Goal: Task Accomplishment & Management: Manage account settings

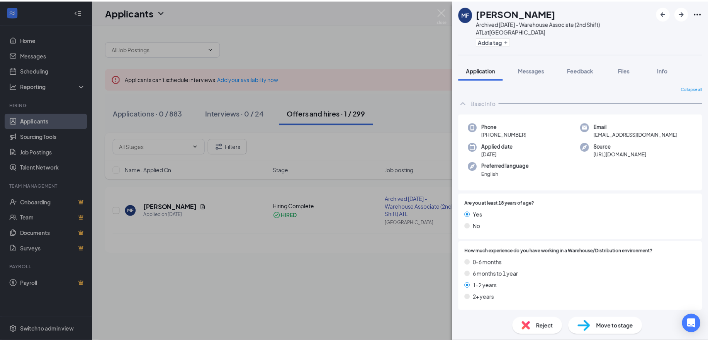
scroll to position [425, 0]
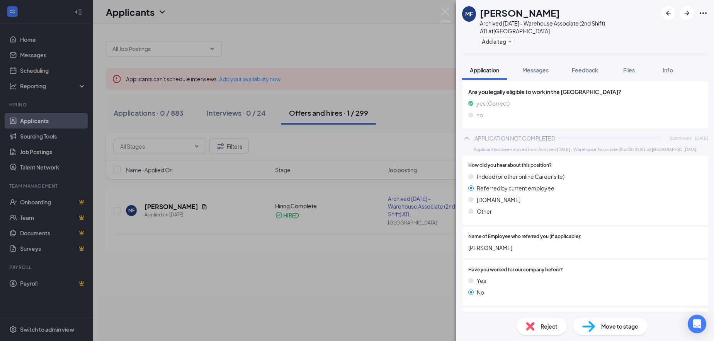
click at [440, 10] on div "MF [PERSON_NAME] Archived [DATE] - Warehouse Associate (2nd Shift) ATL at [GEOG…" at bounding box center [357, 170] width 714 height 341
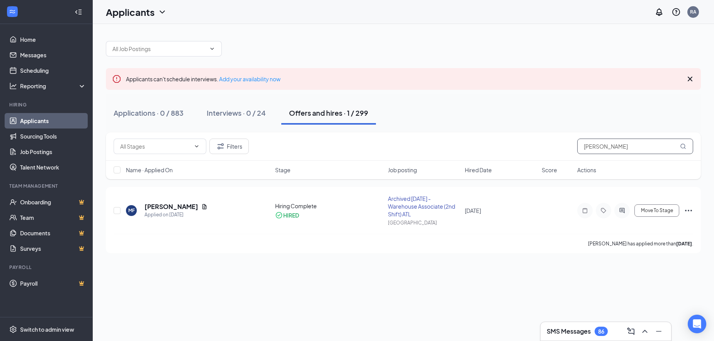
drag, startPoint x: 618, startPoint y: 149, endPoint x: 570, endPoint y: 149, distance: 48.7
click at [570, 149] on div "Filters [PERSON_NAME]" at bounding box center [404, 145] width 580 height 15
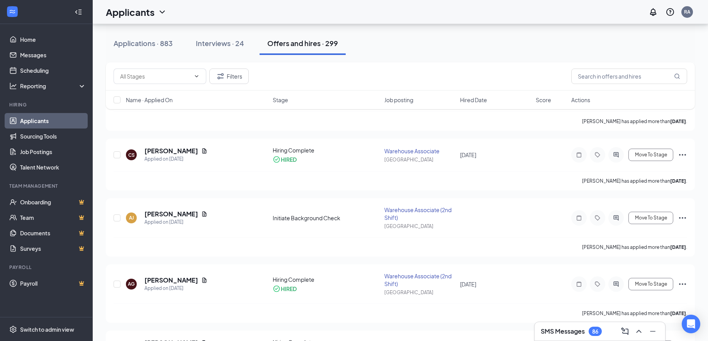
scroll to position [2010, 0]
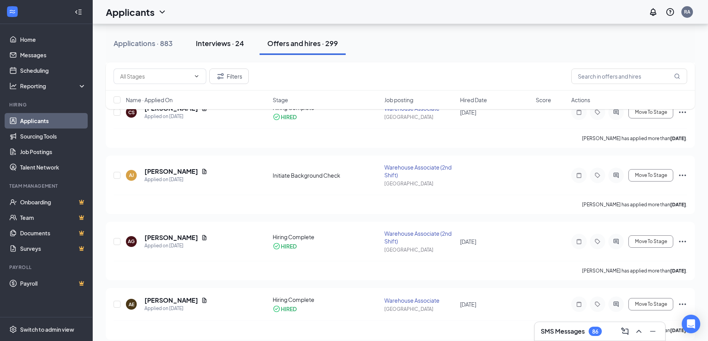
click at [213, 43] on div "Interviews · 24" at bounding box center [220, 43] width 48 height 10
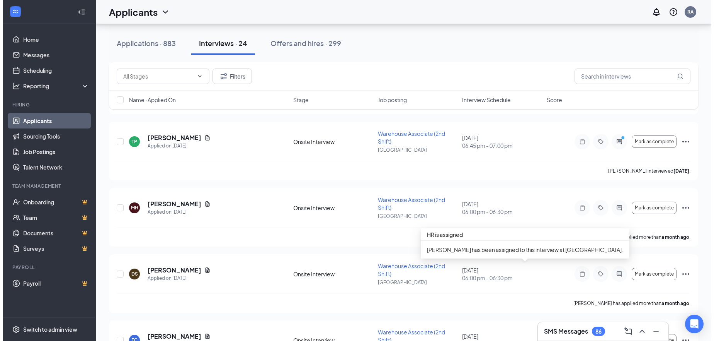
scroll to position [958, 0]
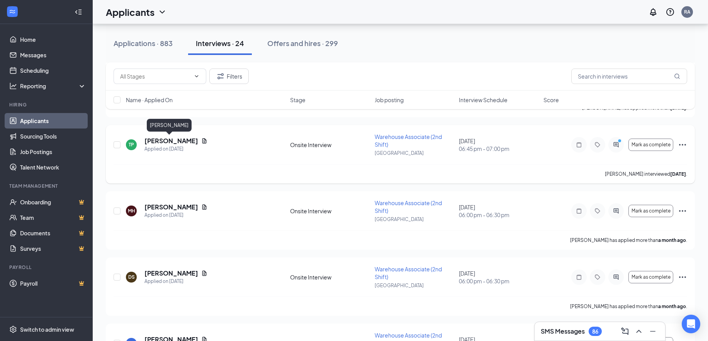
click at [173, 143] on h5 "[PERSON_NAME]" at bounding box center [172, 140] width 54 height 9
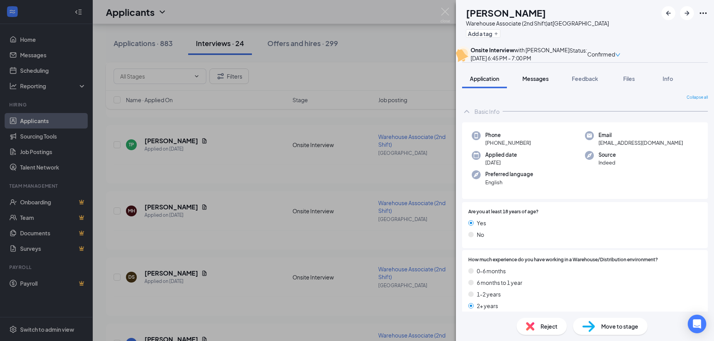
click at [543, 82] on span "Messages" at bounding box center [536, 78] width 26 height 7
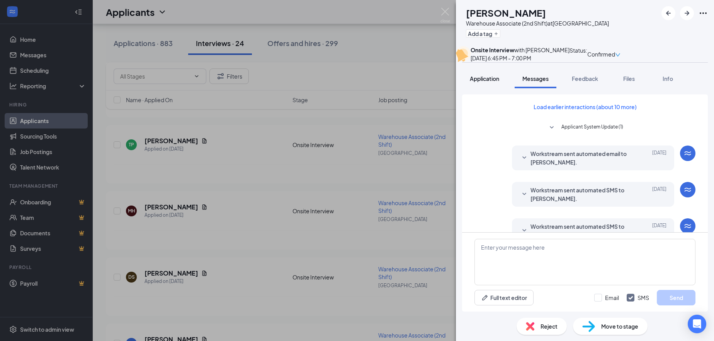
click at [480, 82] on span "Application" at bounding box center [484, 78] width 29 height 7
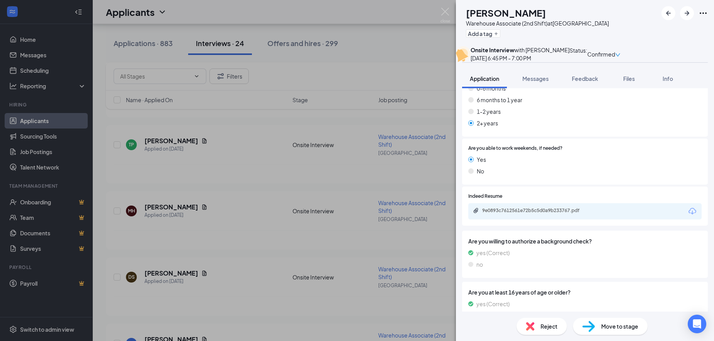
scroll to position [193, 0]
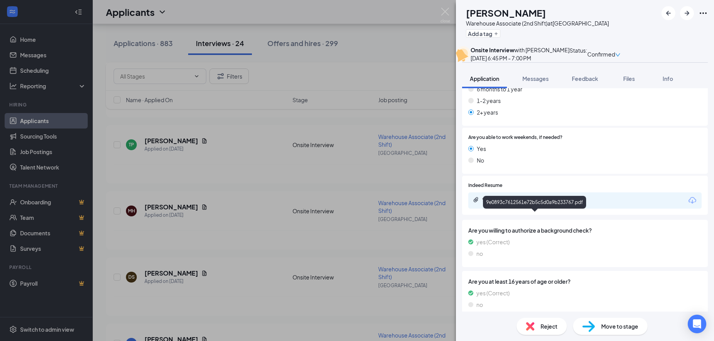
click at [516, 203] on div "9e0893c7612561e72b5c5d0a9b233767.pdf" at bounding box center [536, 199] width 108 height 6
click at [444, 10] on img at bounding box center [446, 15] width 10 height 15
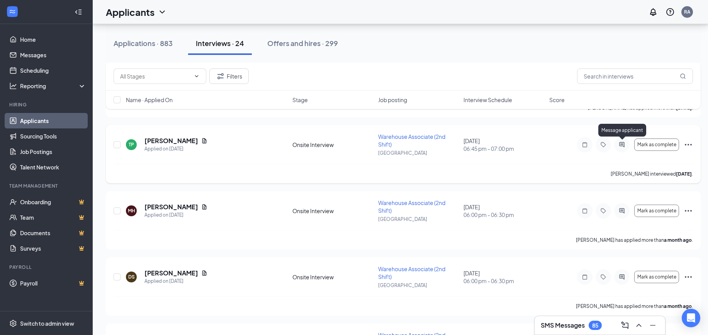
click at [623, 147] on icon "ActiveChat" at bounding box center [622, 144] width 9 height 6
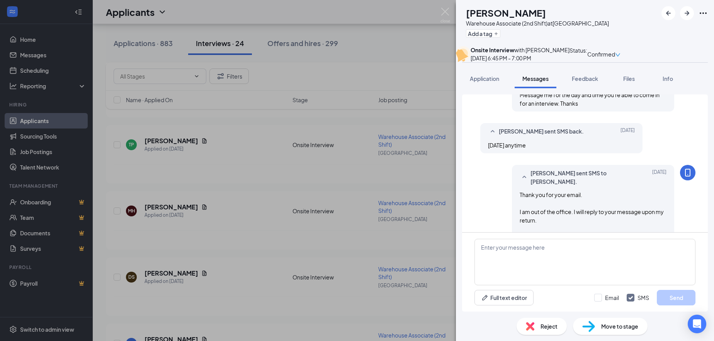
scroll to position [248, 0]
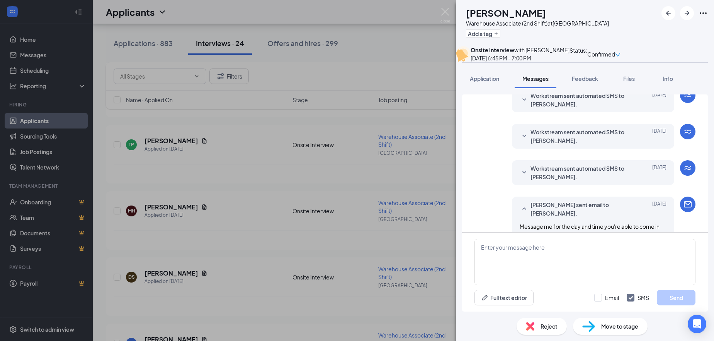
scroll to position [93, 0]
click at [553, 182] on span "Workstream sent automated SMS to Tyona Parker." at bounding box center [581, 173] width 101 height 17
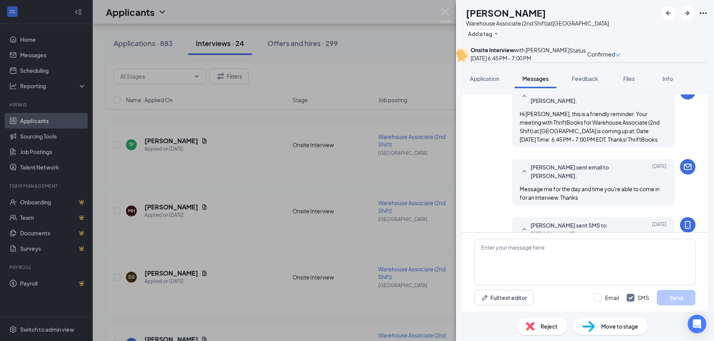
scroll to position [248, 0]
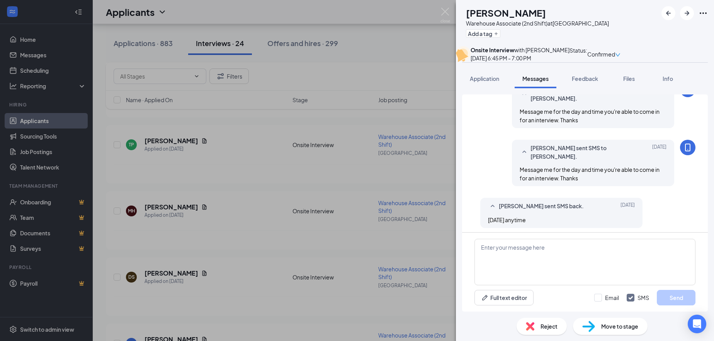
click at [559, 123] on span "Message me for the day and time you're able to come in for an interview. Thanks" at bounding box center [590, 115] width 140 height 15
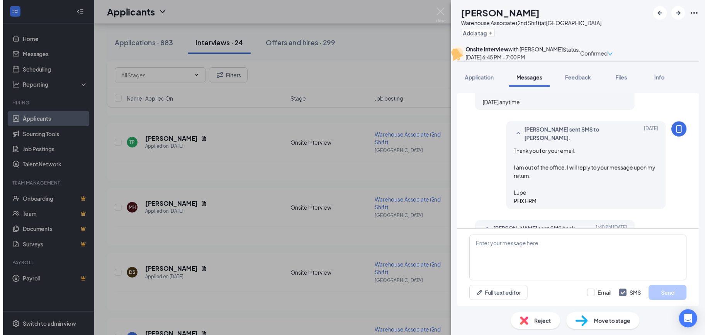
scroll to position [402, 0]
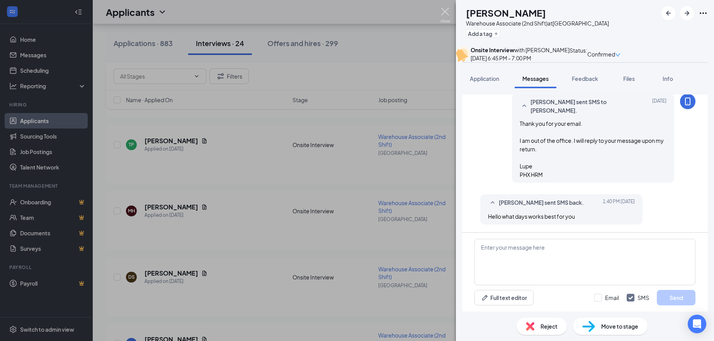
click at [443, 9] on img at bounding box center [446, 15] width 10 height 15
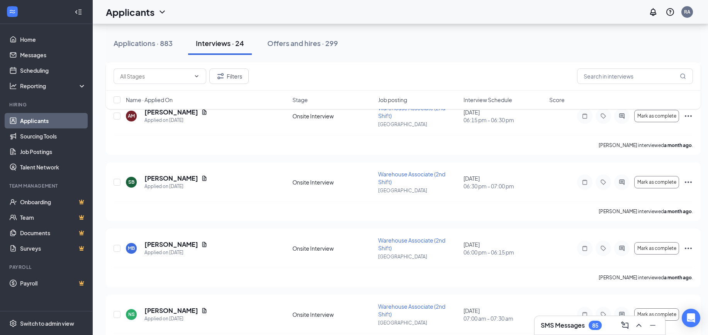
scroll to position [1410, 0]
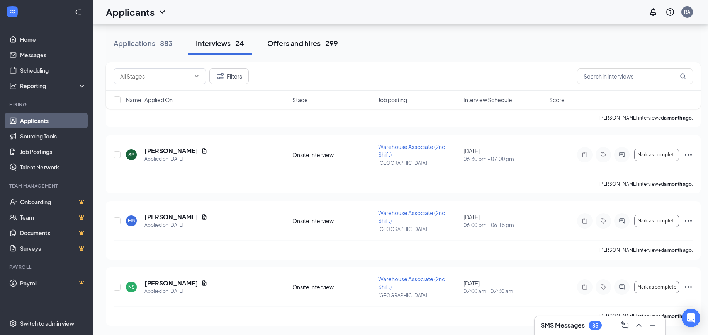
click at [318, 44] on div "Offers and hires · 299" at bounding box center [302, 43] width 71 height 10
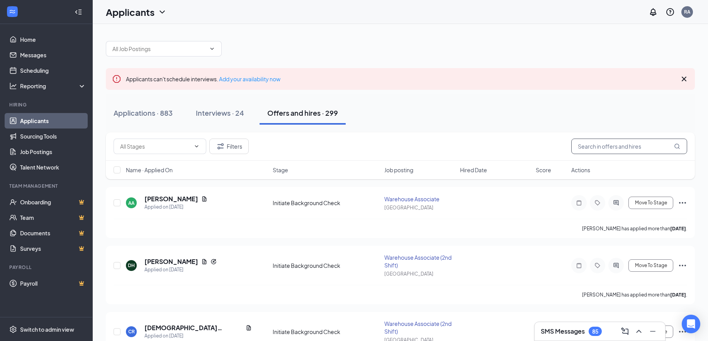
click at [602, 148] on input "text" at bounding box center [630, 145] width 116 height 15
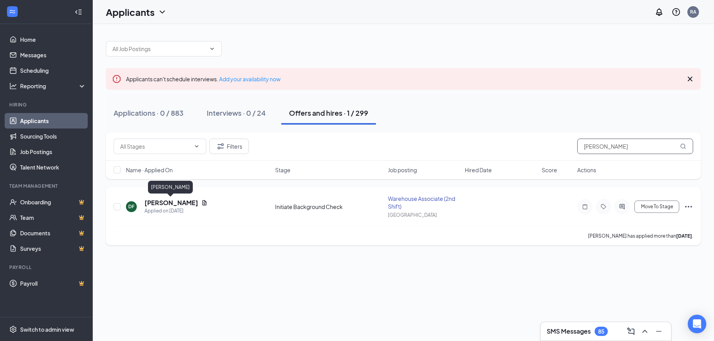
type input "daneisha"
click at [178, 200] on h5 "Daneisha Francis" at bounding box center [172, 202] width 54 height 9
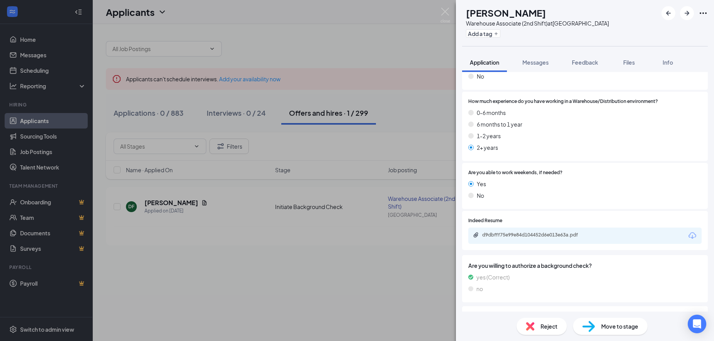
scroll to position [155, 0]
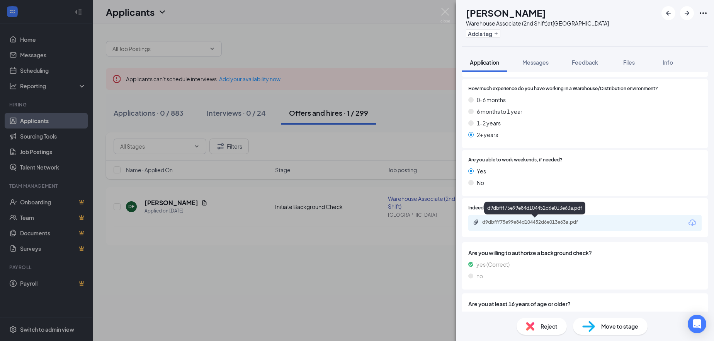
click at [523, 222] on div "d9dbfff75e99e84d104452d6e013e63a.pdf" at bounding box center [536, 222] width 108 height 6
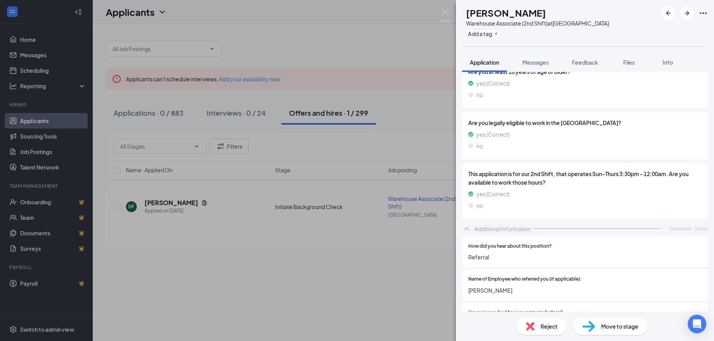
scroll to position [521, 0]
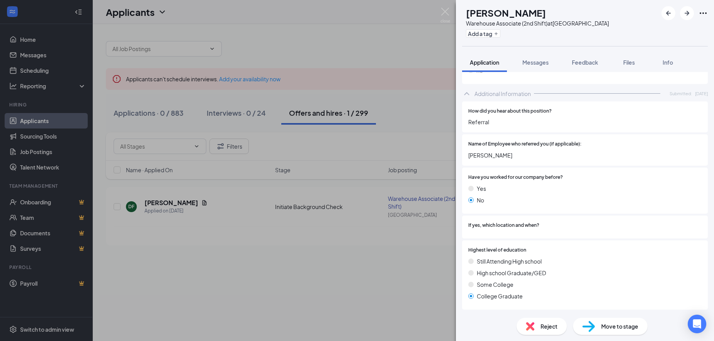
click at [446, 7] on div "DF Daneisha Francis Warehouse Associate (2nd Shift) at Atlanta Add a tag Applic…" at bounding box center [357, 170] width 714 height 341
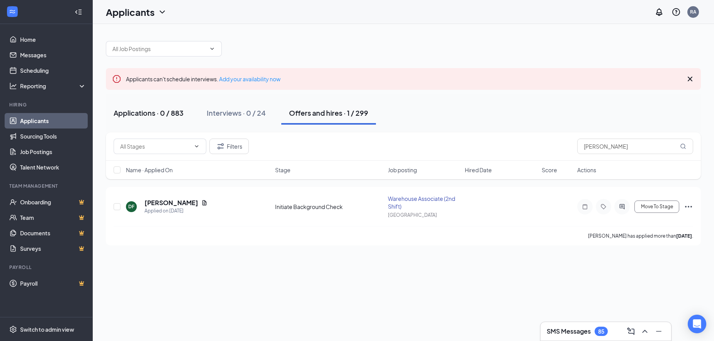
click at [132, 111] on div "Applications · 0 / 883" at bounding box center [149, 113] width 70 height 10
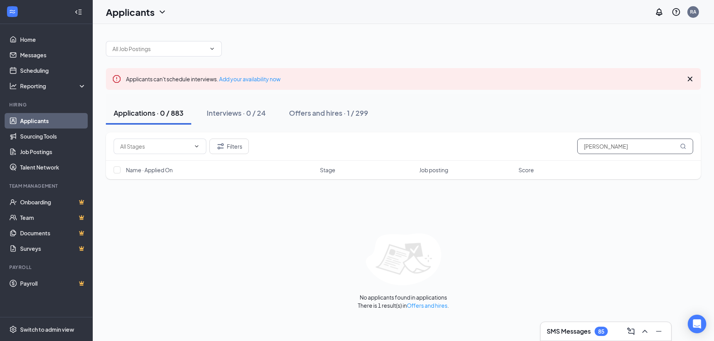
drag, startPoint x: 625, startPoint y: 144, endPoint x: 539, endPoint y: 146, distance: 86.6
click at [539, 146] on div "Filters daneisha" at bounding box center [404, 145] width 580 height 15
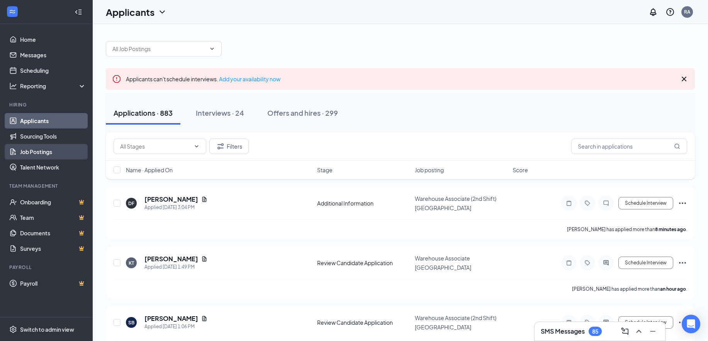
click at [38, 155] on link "Job Postings" at bounding box center [53, 151] width 66 height 15
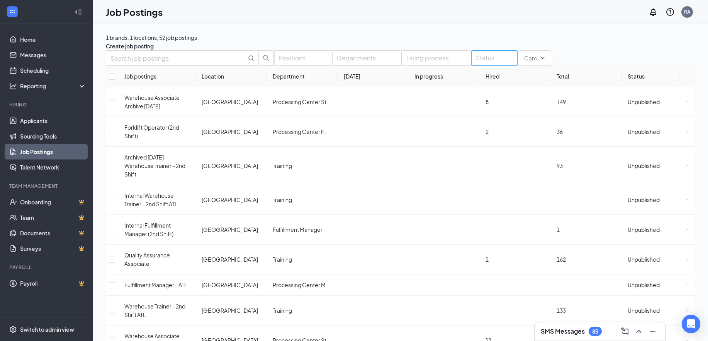
click at [473, 64] on div at bounding box center [475, 58] width 4 height 12
click at [449, 113] on span "Published" at bounding box center [436, 109] width 25 height 7
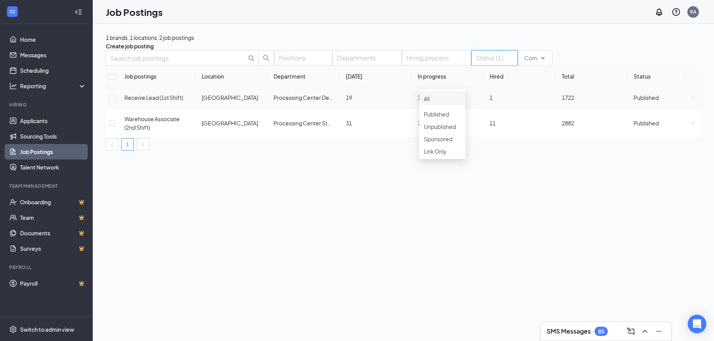
click at [157, 101] on span "Receive Lead (1st Shift)" at bounding box center [153, 97] width 59 height 7
click at [690, 108] on td at bounding box center [693, 97] width 15 height 21
click at [692, 99] on icon "Ellipses" at bounding box center [693, 97] width 3 height 3
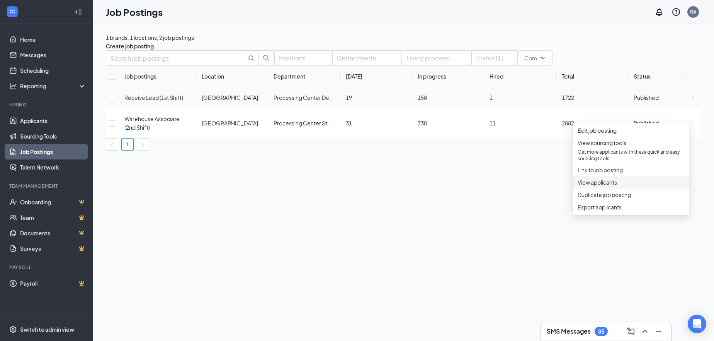
click at [601, 186] on span "View applicants" at bounding box center [597, 182] width 39 height 7
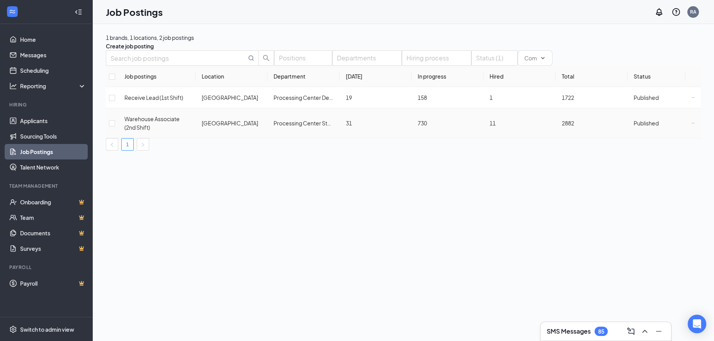
click at [692, 123] on icon "Ellipses" at bounding box center [693, 123] width 2 height 0
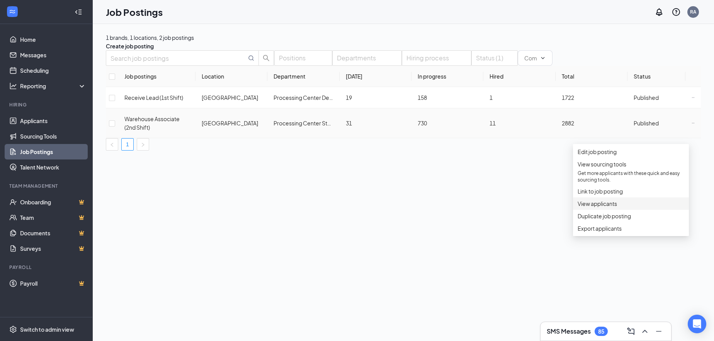
click at [607, 207] on span "View applicants" at bounding box center [597, 203] width 39 height 7
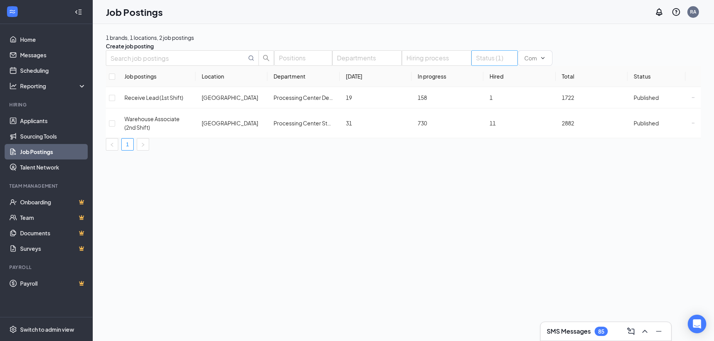
click at [473, 64] on div at bounding box center [490, 58] width 35 height 12
click at [447, 155] on span "Link Only" at bounding box center [435, 151] width 23 height 7
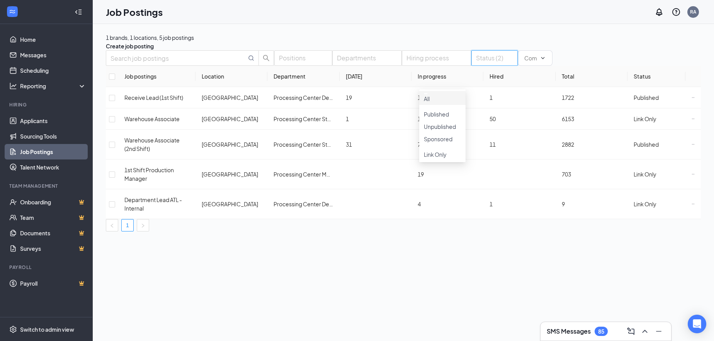
click at [194, 240] on div "1 brands, 1 locations, 5 job postings Create job posting Positions Departments …" at bounding box center [404, 132] width 622 height 216
click at [686, 186] on td at bounding box center [693, 174] width 15 height 30
click at [692, 175] on icon "Ellipses" at bounding box center [693, 173] width 3 height 3
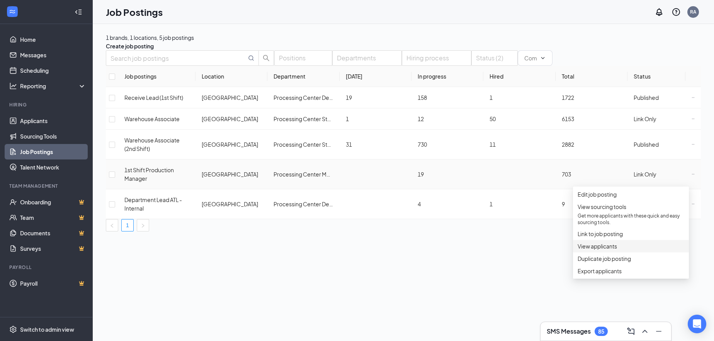
click at [608, 249] on span "View applicants" at bounding box center [597, 245] width 39 height 7
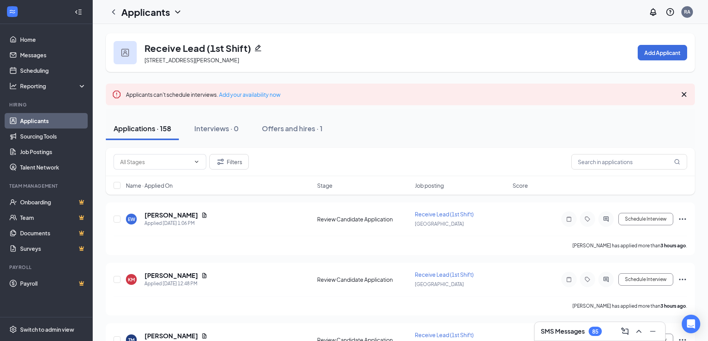
click at [153, 186] on span "Name · Applied On" at bounding box center [149, 185] width 47 height 8
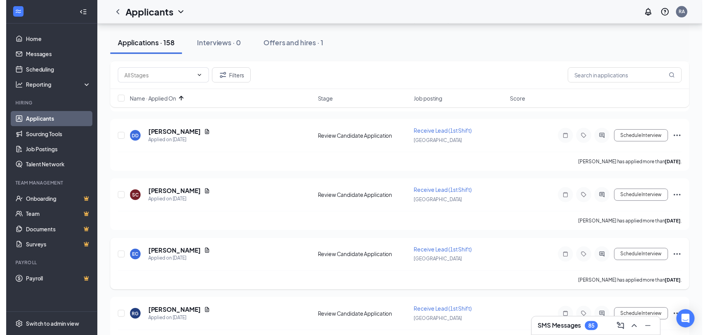
scroll to position [696, 0]
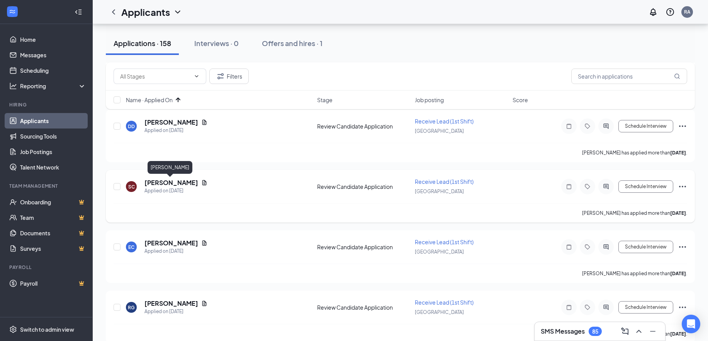
click at [179, 182] on h5 "STANLEY CAIN" at bounding box center [172, 182] width 54 height 9
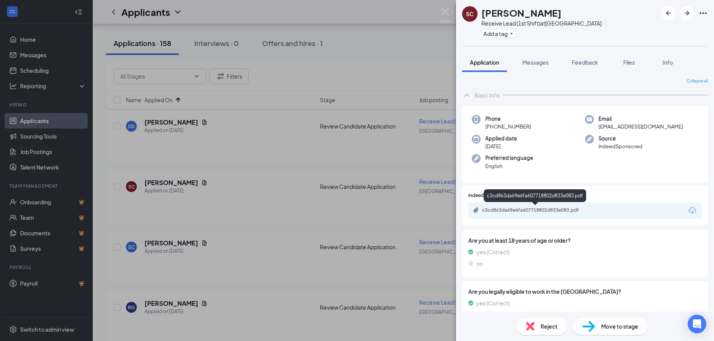
click at [526, 213] on div "c3cd863da69e6fa607718802d833e083.pdf" at bounding box center [536, 210] width 108 height 6
click at [550, 325] on span "Reject" at bounding box center [549, 326] width 17 height 9
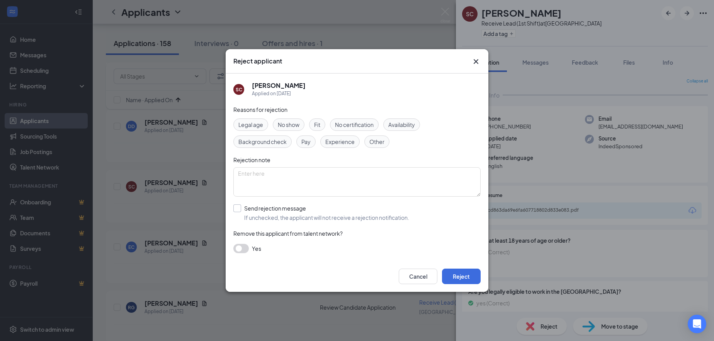
click at [260, 209] on input "Send rejection message If unchecked, the applicant will not receive a rejection…" at bounding box center [321, 212] width 176 height 17
checkbox input "true"
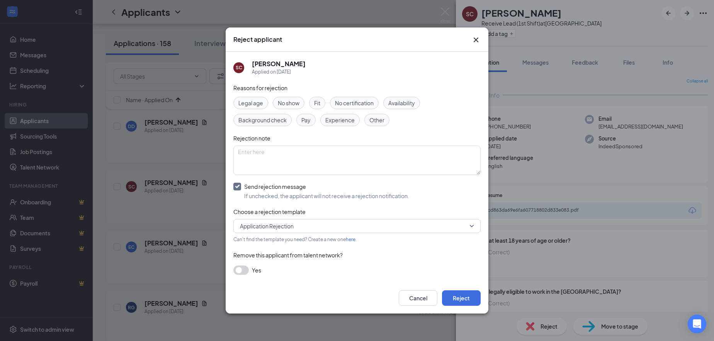
click at [244, 271] on button "button" at bounding box center [240, 269] width 15 height 9
click at [464, 296] on button "Reject" at bounding box center [461, 297] width 39 height 15
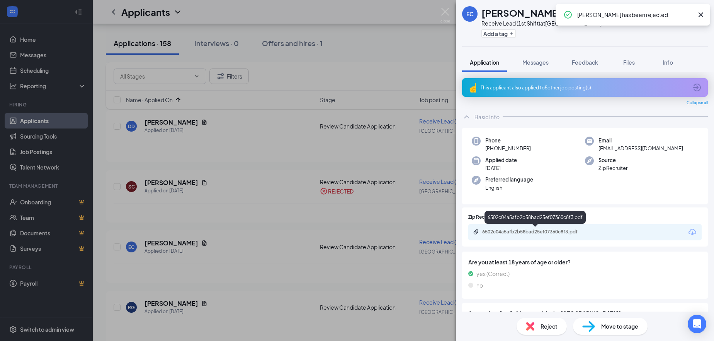
click at [514, 233] on div "6502c04a5afb2b58bad25ef07360c8f3.pdf" at bounding box center [536, 231] width 108 height 6
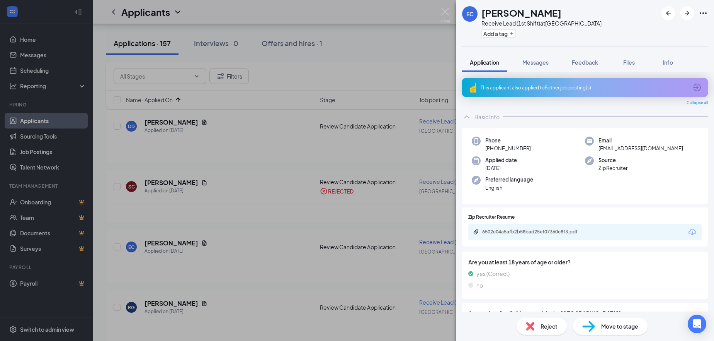
click at [551, 324] on span "Reject" at bounding box center [549, 326] width 17 height 9
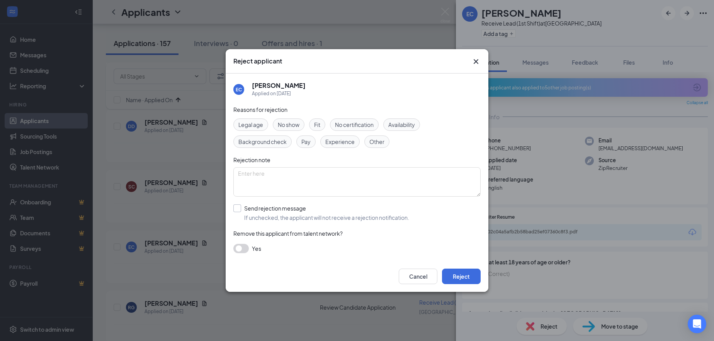
click at [273, 208] on input "Send rejection message If unchecked, the applicant will not receive a rejection…" at bounding box center [321, 212] width 176 height 17
checkbox input "true"
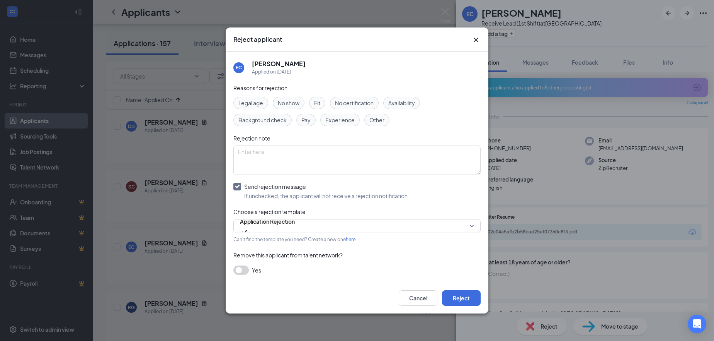
click at [245, 271] on button "button" at bounding box center [240, 269] width 15 height 9
click at [468, 304] on button "Reject" at bounding box center [461, 297] width 39 height 15
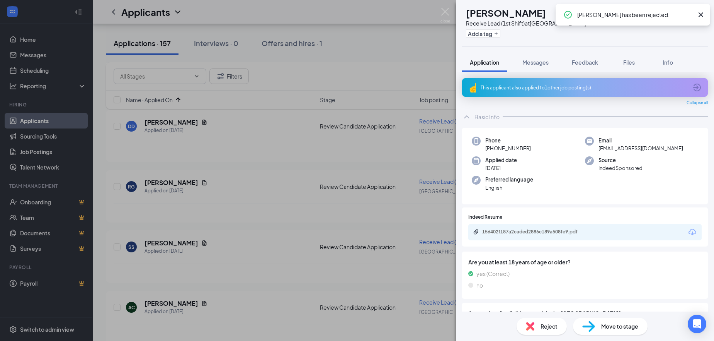
click at [519, 231] on div "156402f187a2caded2886c189a508fe9.pdf" at bounding box center [536, 231] width 108 height 6
click at [551, 330] on div "Reject" at bounding box center [542, 325] width 50 height 17
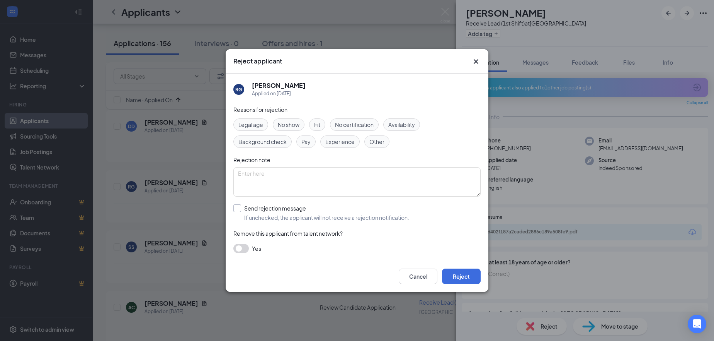
click at [254, 208] on input "Send rejection message If unchecked, the applicant will not receive a rejection…" at bounding box center [321, 212] width 176 height 17
checkbox input "true"
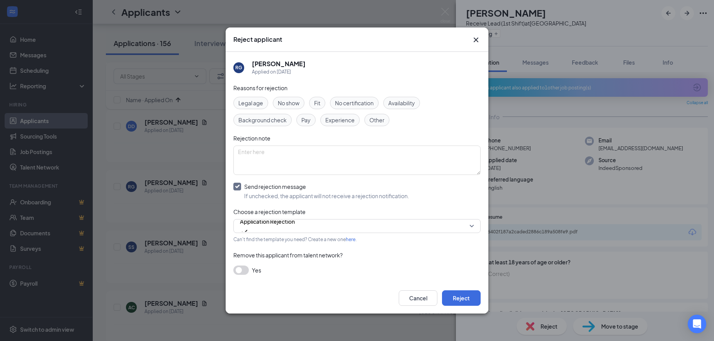
click at [244, 271] on button "button" at bounding box center [240, 269] width 15 height 9
click at [468, 299] on button "Reject" at bounding box center [461, 297] width 39 height 15
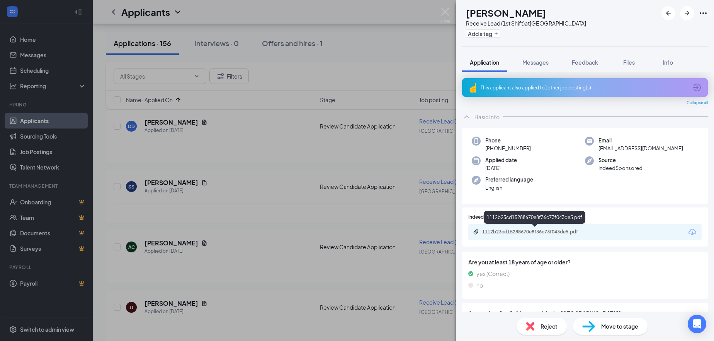
click at [530, 232] on div "1112b23cd15288670e8f36c73f043de5.pdf" at bounding box center [536, 231] width 108 height 6
click at [545, 330] on span "Reject" at bounding box center [549, 326] width 17 height 9
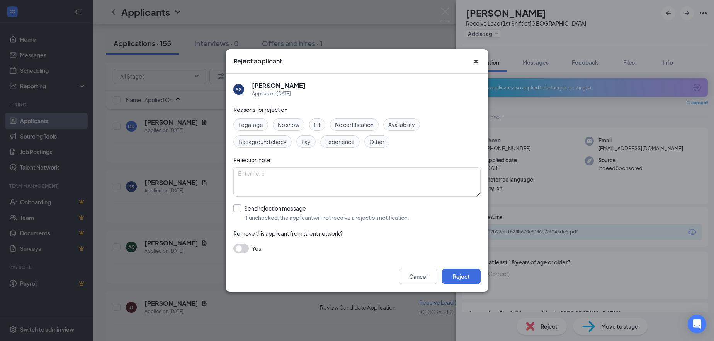
click at [267, 211] on input "Send rejection message If unchecked, the applicant will not receive a rejection…" at bounding box center [321, 212] width 176 height 17
checkbox input "true"
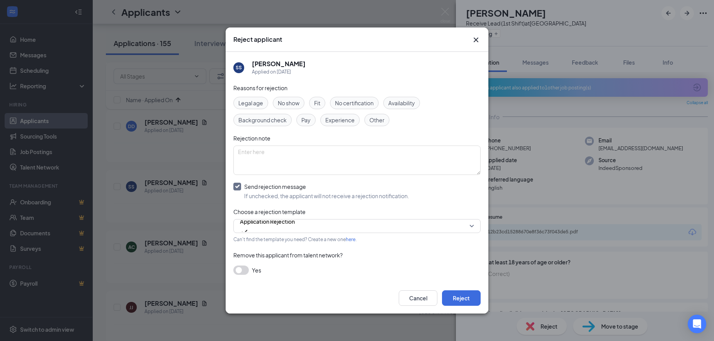
click at [242, 271] on button "button" at bounding box center [240, 269] width 15 height 9
click at [469, 300] on button "Reject" at bounding box center [461, 297] width 39 height 15
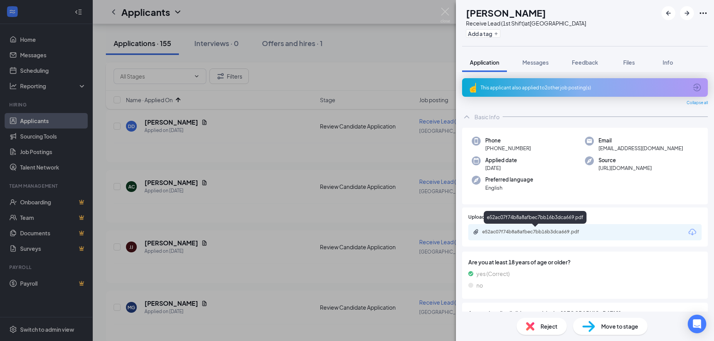
click at [519, 234] on div "e52ac07f74b8a8afbec7bb16b3dca669.pdf" at bounding box center [536, 231] width 108 height 6
click at [446, 11] on img at bounding box center [446, 15] width 10 height 15
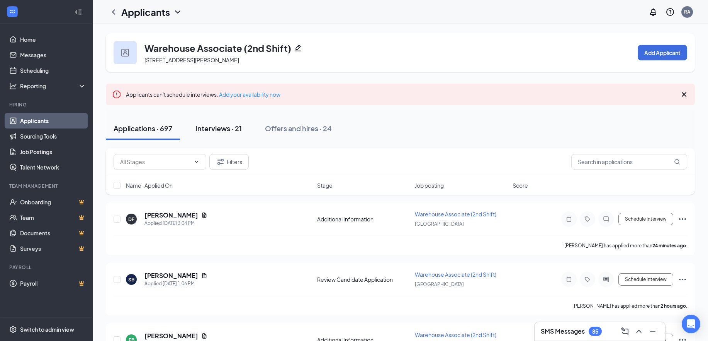
click at [223, 127] on div "Interviews · 21" at bounding box center [219, 128] width 46 height 10
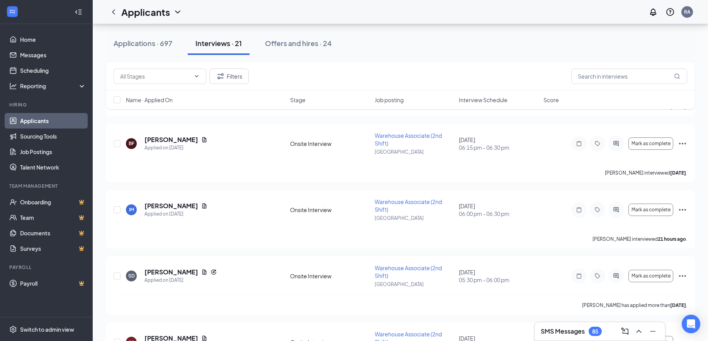
scroll to position [246, 0]
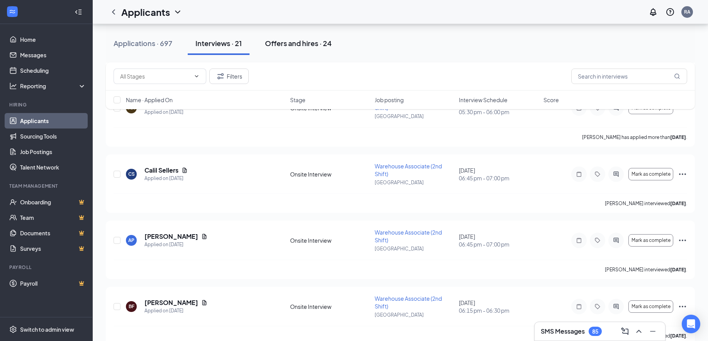
click at [287, 43] on div "Offers and hires · 24" at bounding box center [298, 43] width 67 height 10
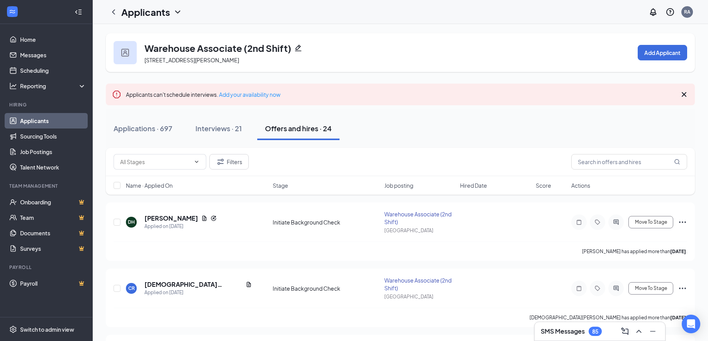
click at [685, 92] on icon "Cross" at bounding box center [684, 94] width 9 height 9
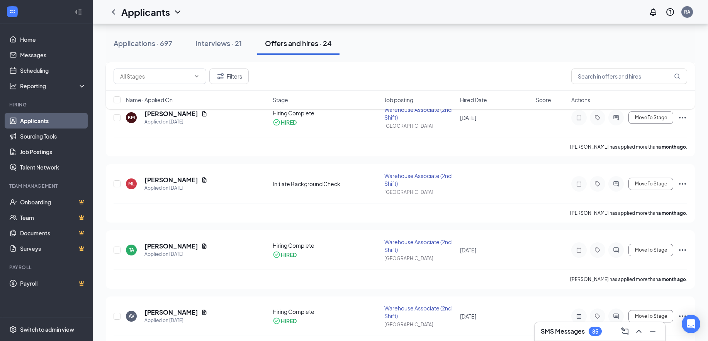
scroll to position [1160, 0]
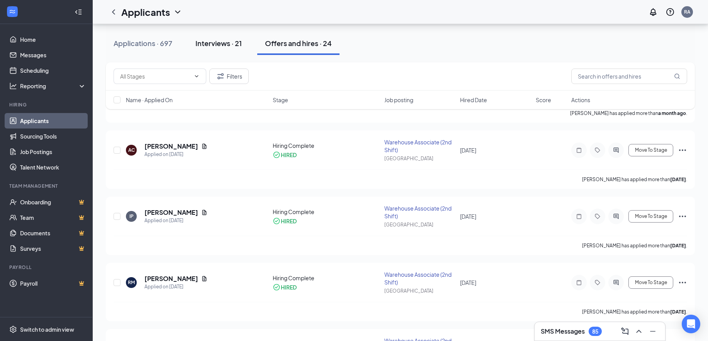
click at [203, 44] on div "Interviews · 21" at bounding box center [219, 43] width 46 height 10
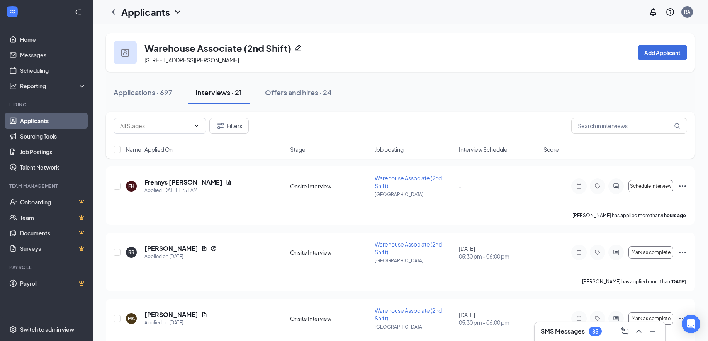
click at [128, 46] on div at bounding box center [125, 52] width 23 height 23
click at [146, 91] on div "Applications · 697" at bounding box center [143, 92] width 59 height 10
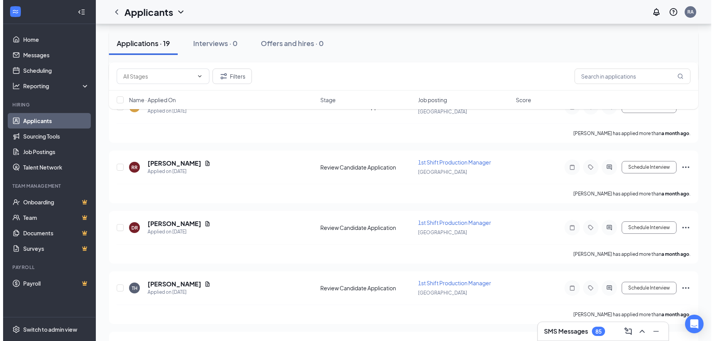
scroll to position [309, 0]
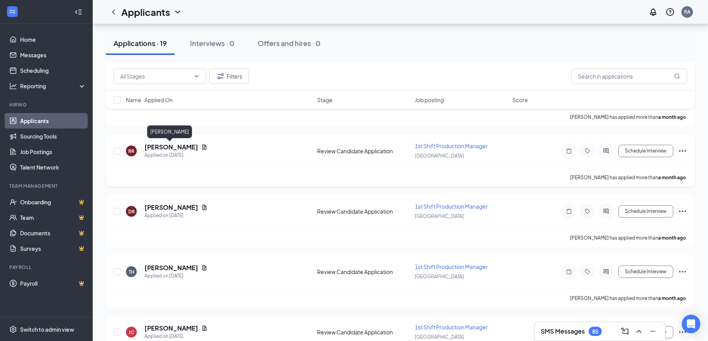
click at [169, 146] on h5 "Russell Russell" at bounding box center [172, 147] width 54 height 9
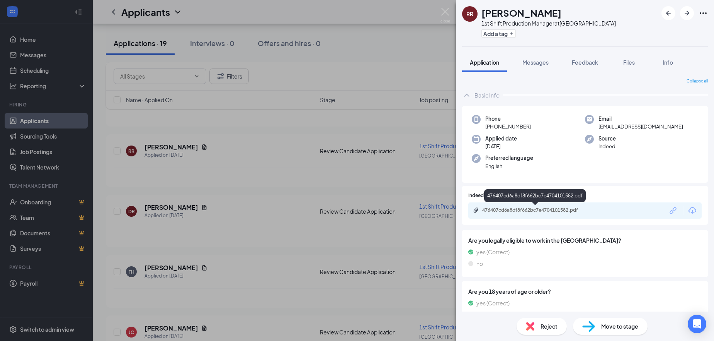
click at [522, 211] on div "476407cd6a8df8f662bc7e4704101582.pdf" at bounding box center [536, 210] width 108 height 6
click at [625, 23] on div "RR Russell Russell 1st Shift Production Manager at Atlanta Add a tag" at bounding box center [585, 23] width 258 height 46
drag, startPoint x: 155, startPoint y: 208, endPoint x: 169, endPoint y: 208, distance: 13.9
click at [155, 208] on div "RR Russell Russell 1st Shift Production Manager at Atlanta Add a tag Applicatio…" at bounding box center [357, 170] width 714 height 341
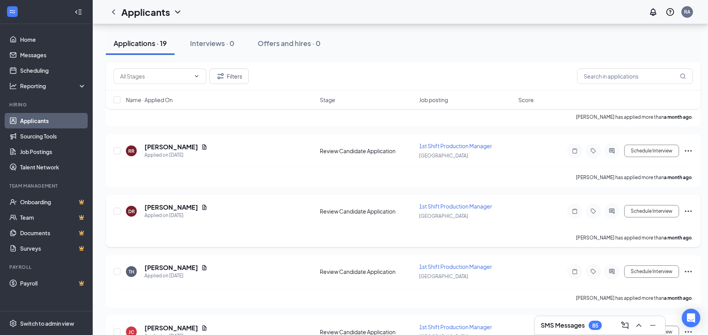
click at [169, 208] on h5 "Dale Romick" at bounding box center [172, 207] width 54 height 9
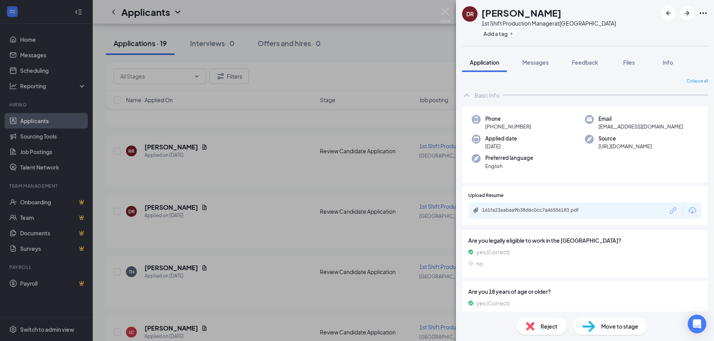
click at [523, 213] on div "161fa23aabaa9b38d6c0cc7a46556183.pdf" at bounding box center [535, 210] width 125 height 7
click at [185, 270] on div "DR Dale Romick 1st Shift Production Manager at Atlanta Add a tag Application Me…" at bounding box center [357, 170] width 714 height 341
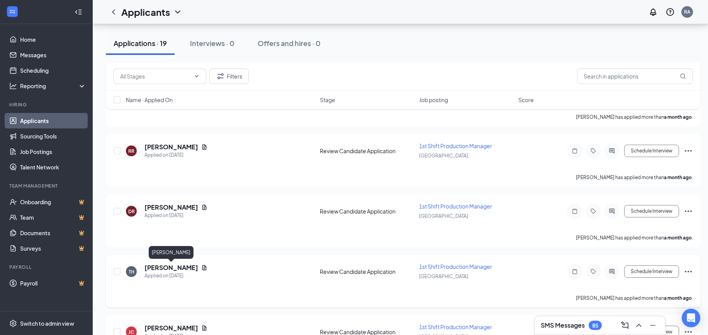
click at [185, 266] on h5 "Terrance Houston" at bounding box center [172, 267] width 54 height 9
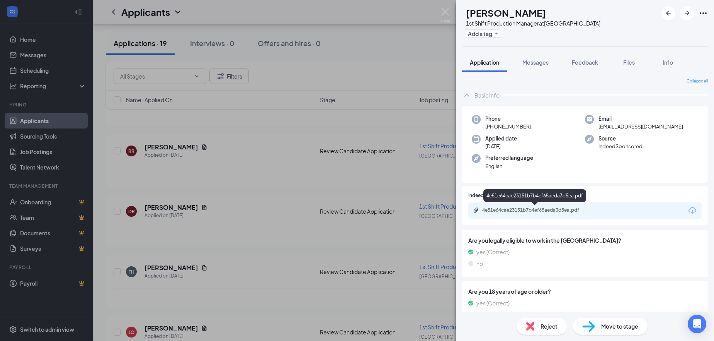
click at [541, 211] on div "4e51e64cae23151b7b4ef65aeda3d5ea.pdf" at bounding box center [536, 210] width 108 height 6
click at [550, 329] on span "Reject" at bounding box center [549, 326] width 17 height 9
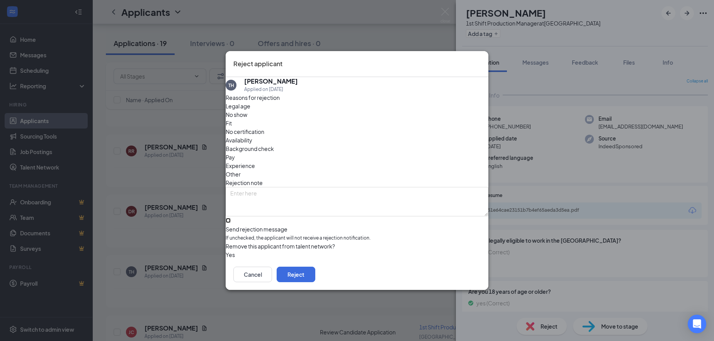
click at [231, 218] on input "Send rejection message If unchecked, the applicant will not receive a rejection…" at bounding box center [228, 220] width 5 height 5
checkbox input "true"
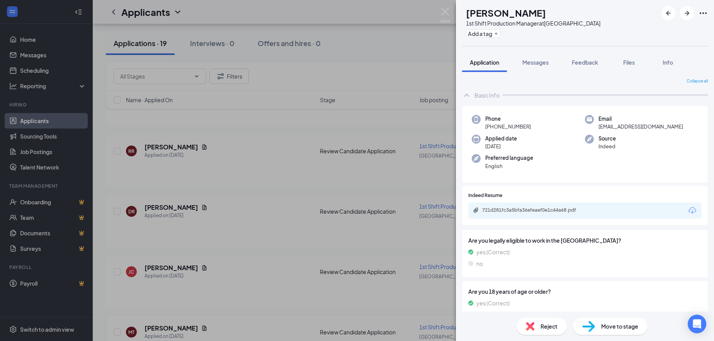
click at [186, 326] on div "JC Jeanette Cervantes 1st Shift Production Manager at Atlanta Add a tag Applica…" at bounding box center [357, 170] width 714 height 341
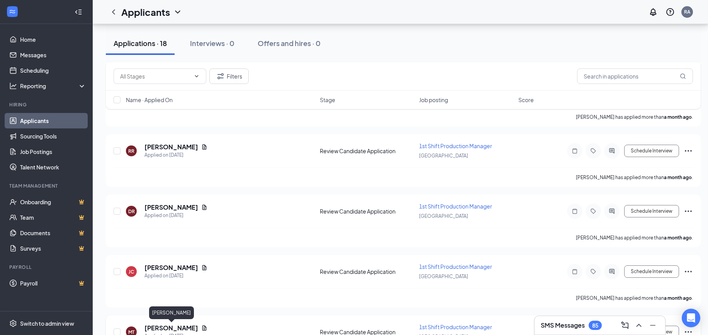
click at [184, 330] on h5 "MARCUS THOMAS" at bounding box center [172, 328] width 54 height 9
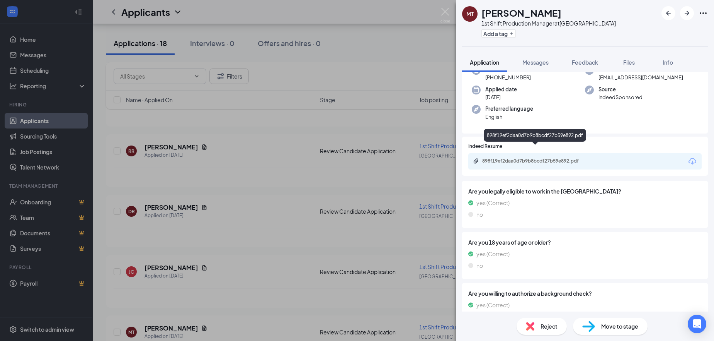
scroll to position [39, 0]
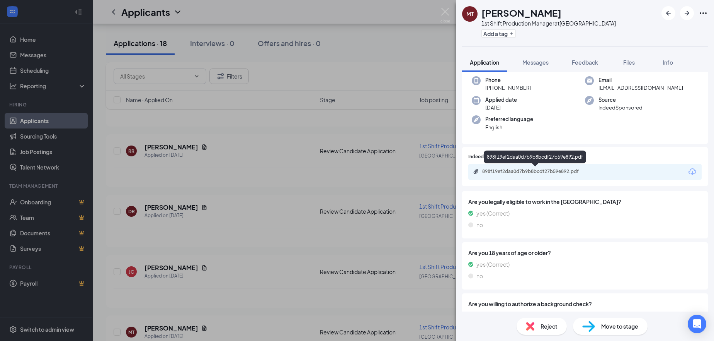
click at [535, 174] on div "898f19ef2daa0d7b9b8bcdf27b59e892.pdf" at bounding box center [535, 171] width 125 height 7
click at [548, 323] on span "Reject" at bounding box center [549, 326] width 17 height 9
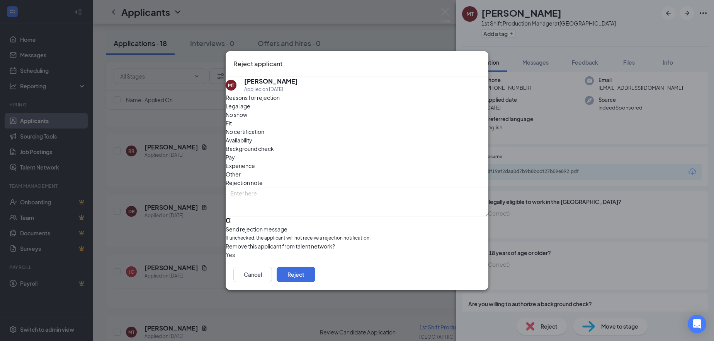
click at [231, 218] on input "Send rejection message If unchecked, the applicant will not receive a rejection…" at bounding box center [228, 220] width 5 height 5
checkbox input "true"
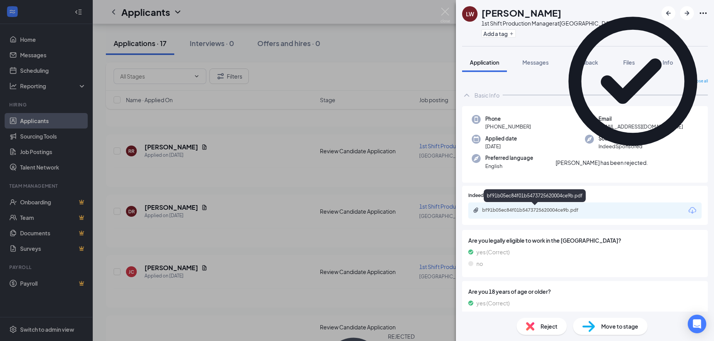
click at [515, 211] on div "bf91b05ec84f01b5473725620004ce9b.pdf" at bounding box center [536, 210] width 108 height 6
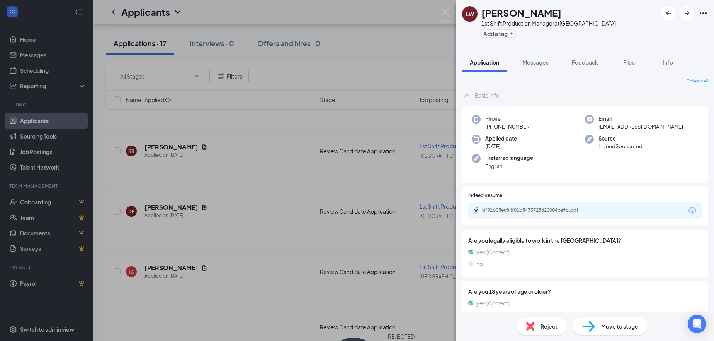
click at [547, 320] on div "Reject" at bounding box center [542, 325] width 50 height 17
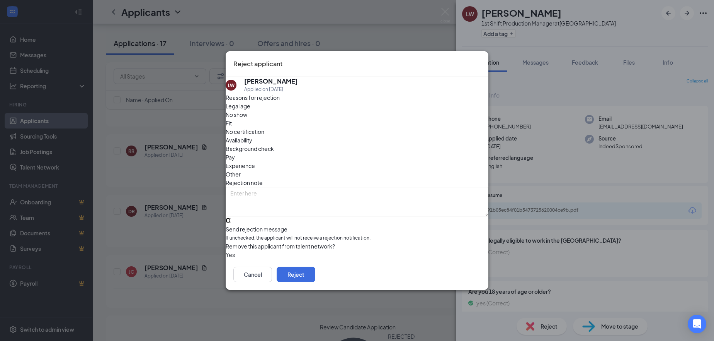
click at [231, 218] on input "Send rejection message If unchecked, the applicant will not receive a rejection…" at bounding box center [228, 220] width 5 height 5
checkbox input "true"
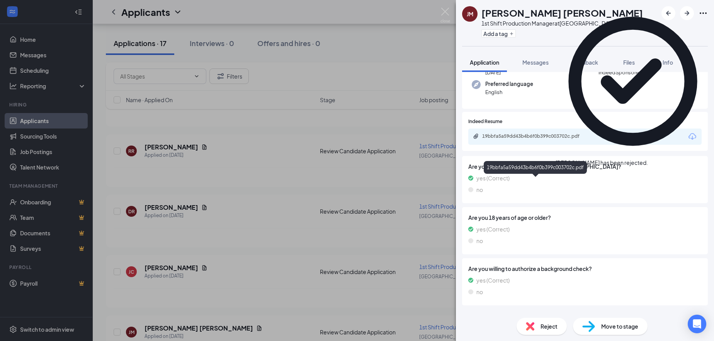
scroll to position [77, 0]
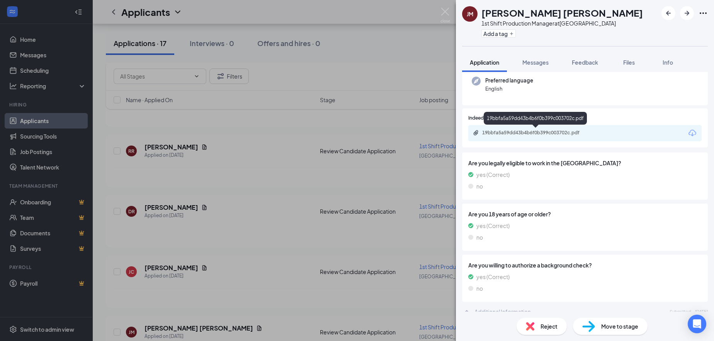
click at [520, 133] on div "19bbfa5a59dd43b4b6f0b399c003702c.pdf" at bounding box center [536, 132] width 108 height 6
click at [552, 327] on span "Reject" at bounding box center [549, 326] width 17 height 9
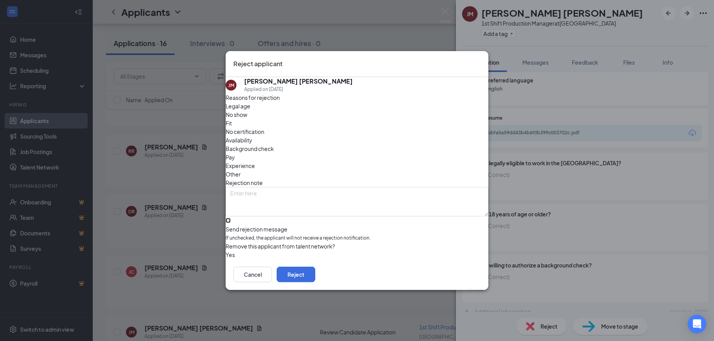
click at [231, 218] on input "Send rejection message If unchecked, the applicant will not receive a rejection…" at bounding box center [228, 220] width 5 height 5
checkbox input "true"
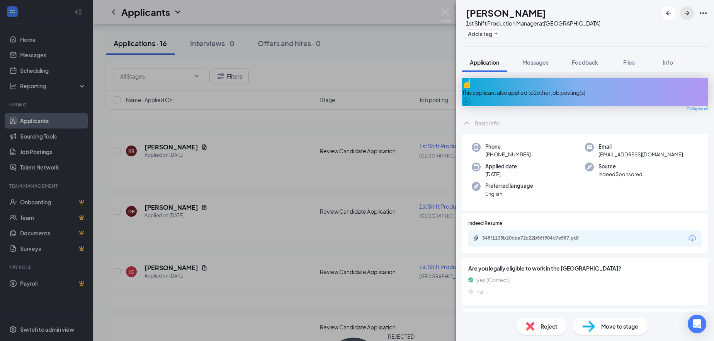
click at [686, 15] on icon "ArrowRight" at bounding box center [687, 13] width 9 height 9
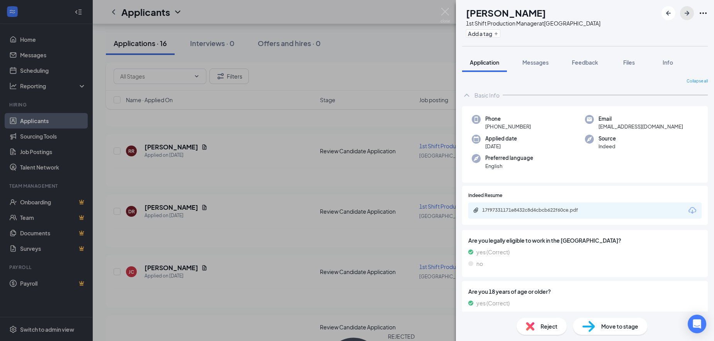
click at [686, 16] on icon "ArrowRight" at bounding box center [687, 13] width 9 height 9
click at [534, 210] on div "14eca39f4c61a4f58f5b40534485cb49.pdf" at bounding box center [536, 210] width 108 height 6
click at [687, 15] on icon "ArrowRight" at bounding box center [687, 13] width 9 height 9
click at [517, 216] on div "4da8913999654bafc90f498ab61a6a8d.pdf" at bounding box center [584, 210] width 233 height 16
click at [513, 209] on div "4da8913999654bafc90f498ab61a6a8d.pdf" at bounding box center [536, 210] width 108 height 6
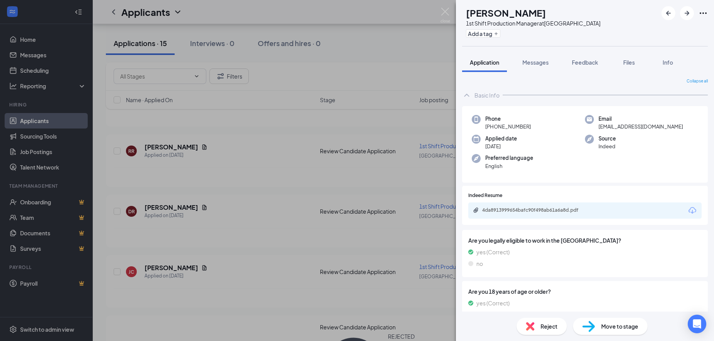
click at [545, 326] on span "Reject" at bounding box center [549, 326] width 17 height 9
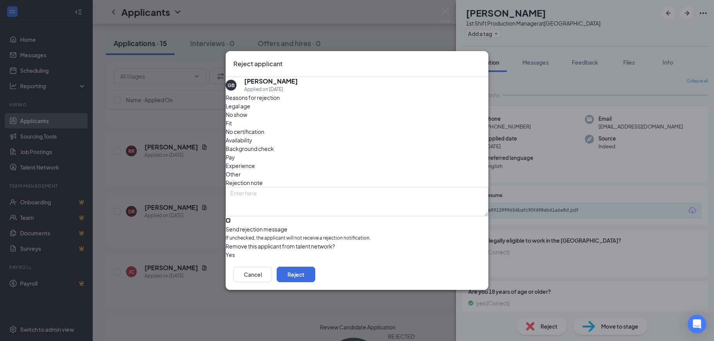
click at [231, 218] on input "Send rejection message If unchecked, the applicant will not receive a rejection…" at bounding box center [228, 220] width 5 height 5
checkbox input "true"
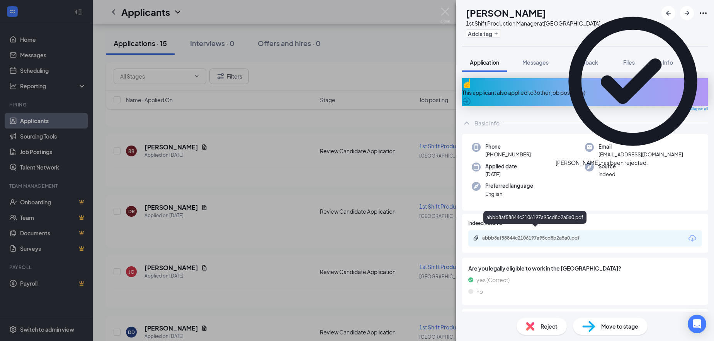
click at [533, 235] on div "abbb8af58844c2106197a95cd8b2a5a0.pdf" at bounding box center [536, 238] width 108 height 6
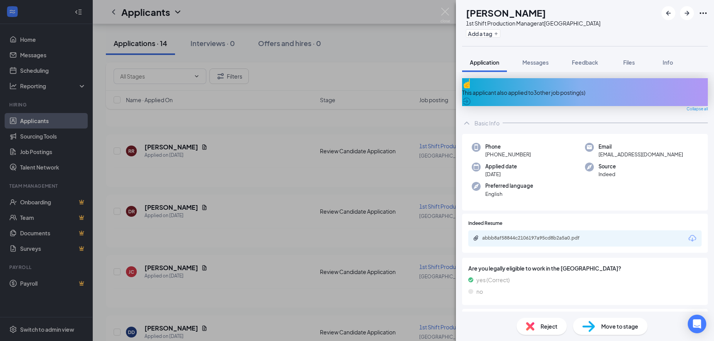
click at [547, 327] on span "Reject" at bounding box center [549, 326] width 17 height 9
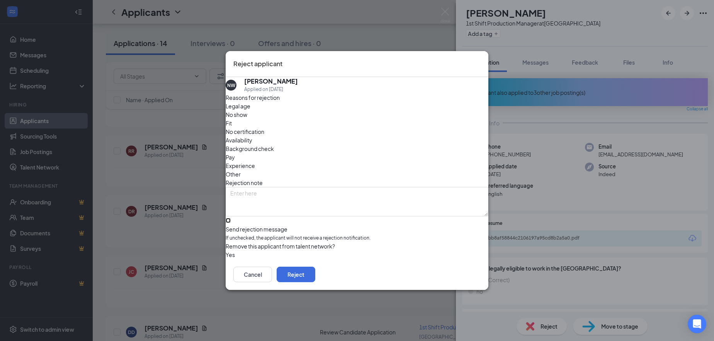
click at [231, 218] on input "Send rejection message If unchecked, the applicant will not receive a rejection…" at bounding box center [228, 220] width 5 height 5
checkbox input "true"
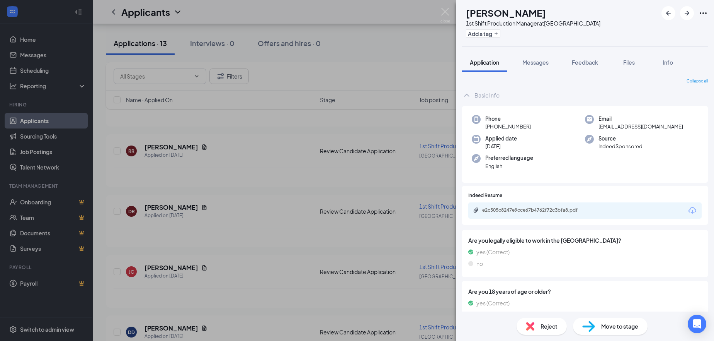
click at [533, 211] on div "e2c505c8247e9cce67b4762f72c3bfa8.pdf" at bounding box center [536, 210] width 108 height 6
click at [548, 327] on span "Reject" at bounding box center [549, 326] width 17 height 9
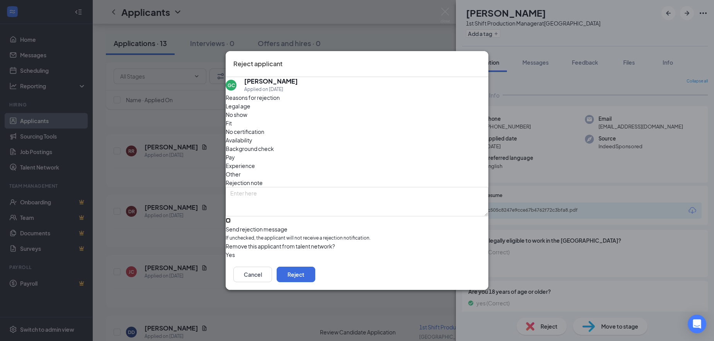
click at [231, 218] on input "Send rejection message If unchecked, the applicant will not receive a rejection…" at bounding box center [228, 220] width 5 height 5
checkbox input "true"
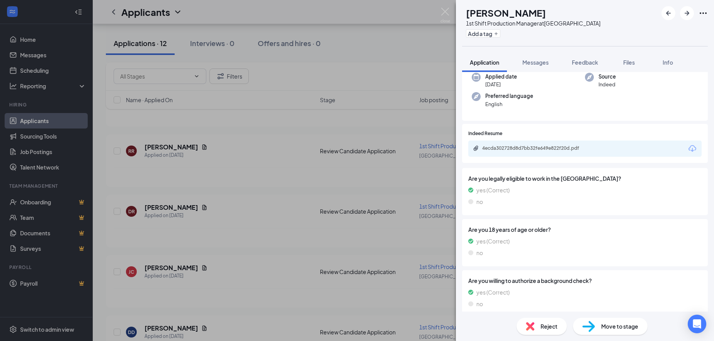
scroll to position [116, 0]
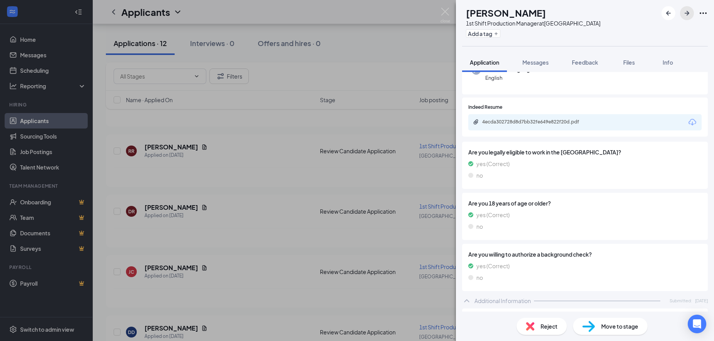
click at [686, 12] on icon "ArrowRight" at bounding box center [687, 13] width 9 height 9
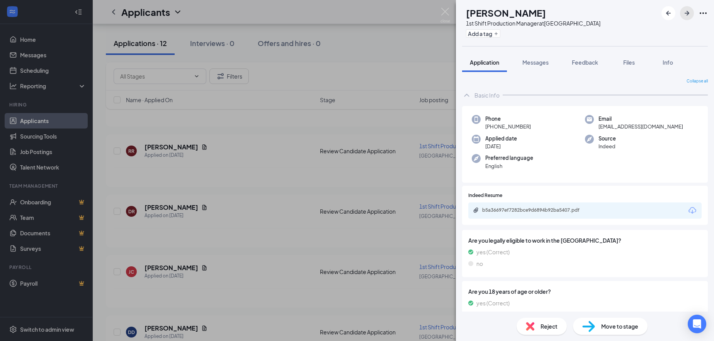
click at [686, 14] on icon "ArrowRight" at bounding box center [687, 13] width 9 height 9
click at [444, 12] on img at bounding box center [446, 15] width 10 height 15
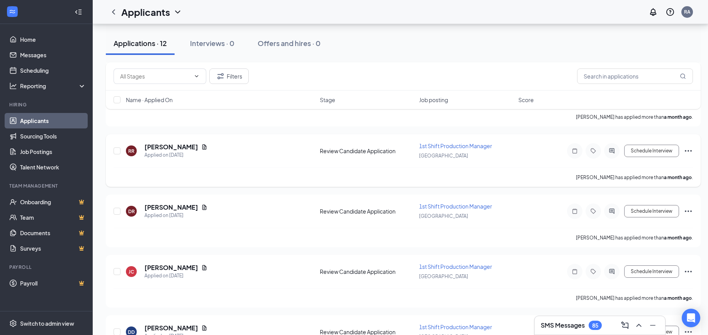
click at [238, 150] on div "RR Russell Russell Applied on Aug 7" at bounding box center [220, 151] width 189 height 16
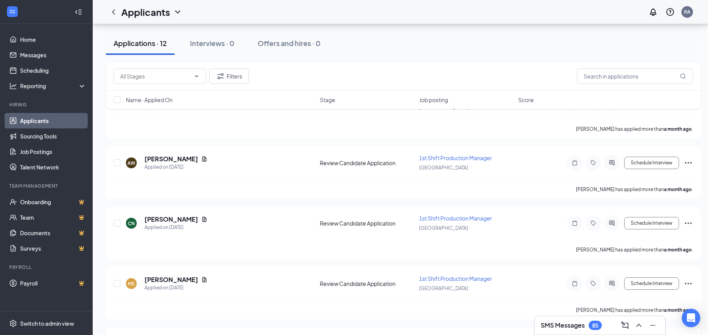
scroll to position [116, 0]
click at [168, 221] on h5 "Ciera Nelson" at bounding box center [172, 219] width 54 height 9
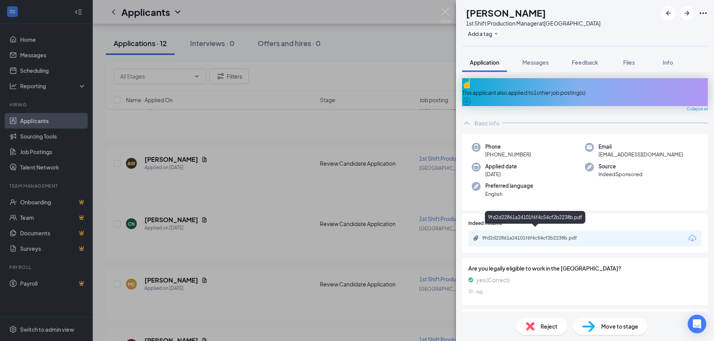
click at [520, 235] on div "9fd2d22861a24101f6f4c54cf2b2238b.pdf" at bounding box center [536, 238] width 108 height 6
click at [445, 11] on img at bounding box center [446, 15] width 10 height 15
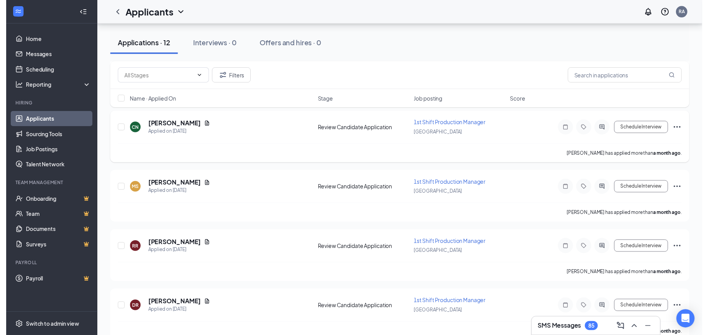
scroll to position [232, 0]
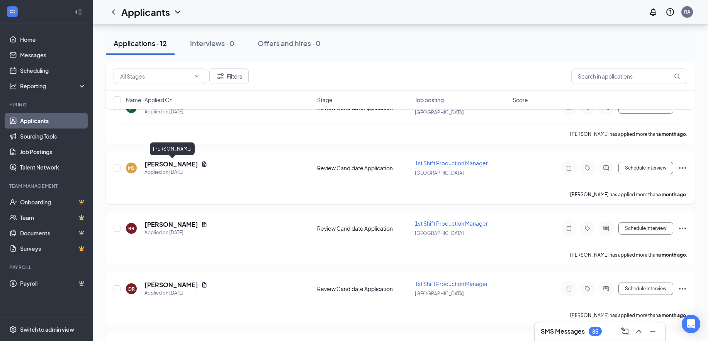
click at [183, 167] on h5 "MATTHEW SANDERS" at bounding box center [172, 164] width 54 height 9
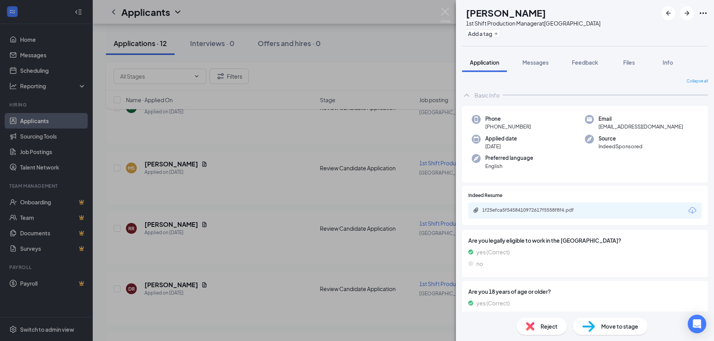
click at [509, 211] on div "1f25efca5f5458410972617f5558f8f4.pdf" at bounding box center [536, 210] width 108 height 6
click at [543, 328] on span "Reject" at bounding box center [549, 326] width 17 height 9
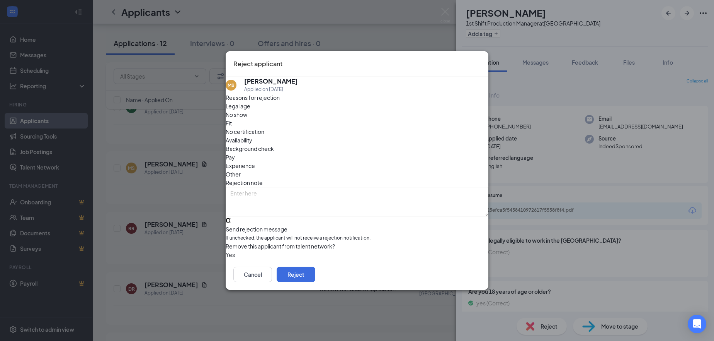
click at [231, 218] on input "Send rejection message If unchecked, the applicant will not receive a rejection…" at bounding box center [228, 220] width 5 height 5
checkbox input "true"
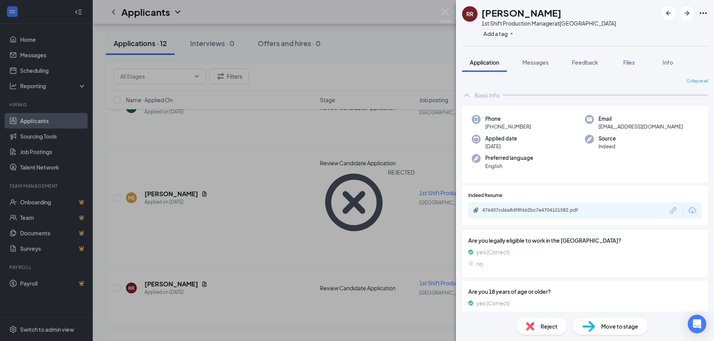
click at [380, 20] on div "RR Russell Russell 1st Shift Production Manager at Atlanta Add a tag Applicatio…" at bounding box center [357, 170] width 714 height 341
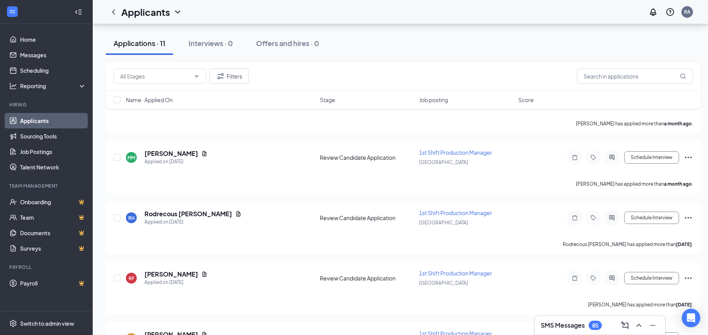
scroll to position [502, 0]
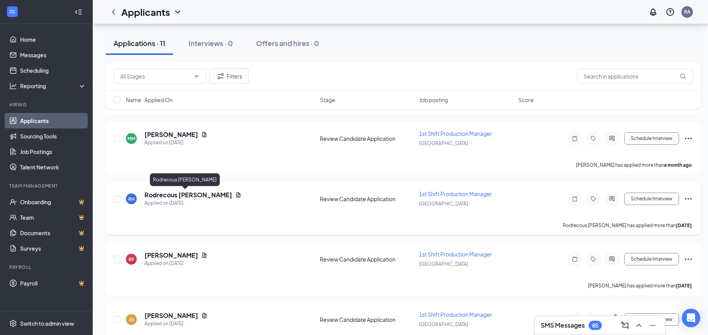
click at [187, 194] on h5 "Rodrecous Hamilton" at bounding box center [189, 195] width 88 height 9
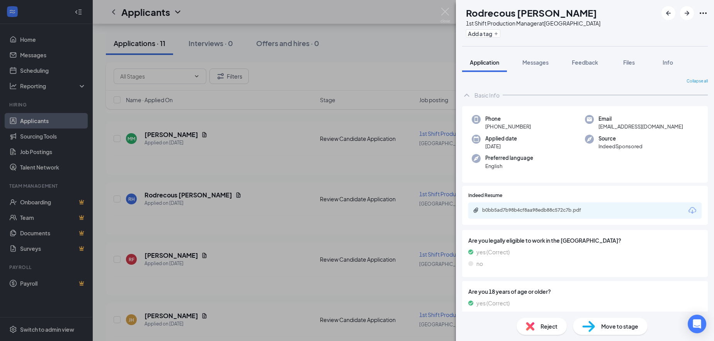
click at [529, 215] on div "b0bb5ad7b98b4cf8aa98edb88c572c7b.pdf" at bounding box center [584, 210] width 233 height 16
click at [530, 214] on div "b0bb5ad7b98b4cf8aa98edb88c572c7b.pdf" at bounding box center [535, 210] width 125 height 7
click at [559, 327] on div "Reject" at bounding box center [542, 325] width 50 height 17
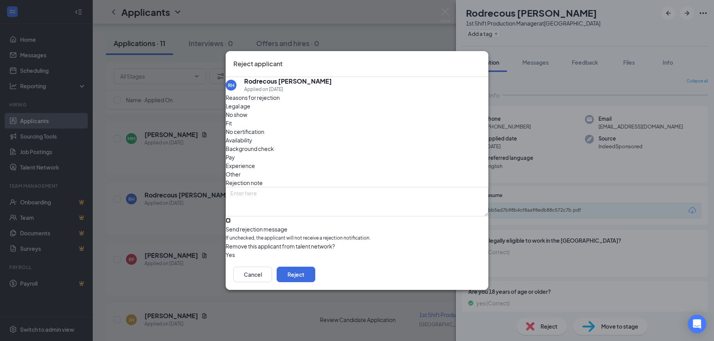
click at [231, 218] on input "Send rejection message If unchecked, the applicant will not receive a rejection…" at bounding box center [228, 220] width 5 height 5
checkbox input "true"
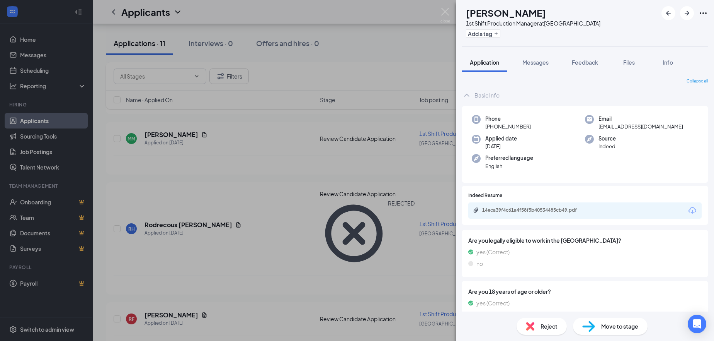
click at [355, 60] on div "RF Ronette Foley 1st Shift Production Manager at Atlanta Add a tag Application …" at bounding box center [357, 170] width 714 height 341
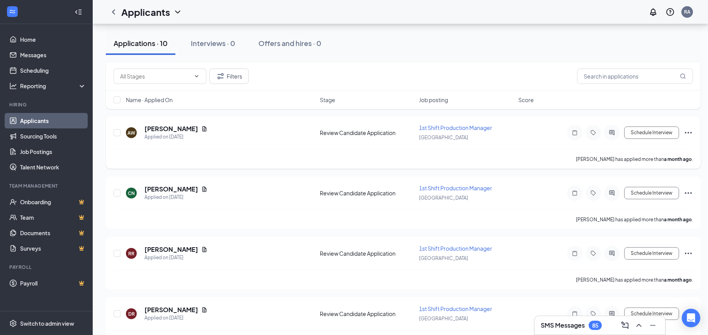
scroll to position [146, 0]
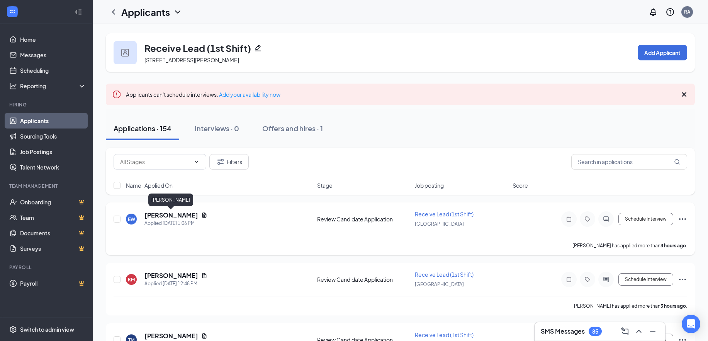
click at [185, 213] on h5 "[PERSON_NAME]" at bounding box center [172, 215] width 54 height 9
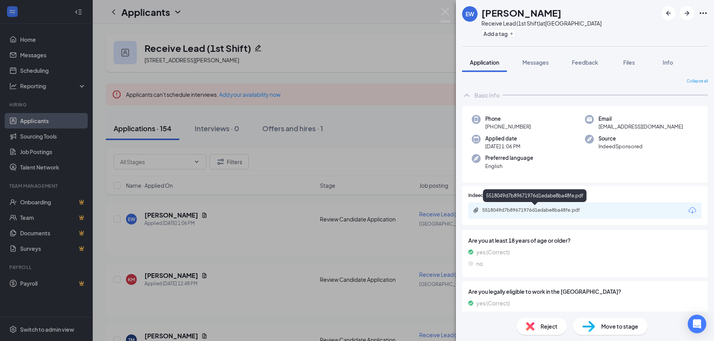
click at [551, 208] on div "5518049d7b89671976d1edabe8ba48fe.pdf" at bounding box center [536, 210] width 108 height 6
click at [540, 320] on div "Reject" at bounding box center [542, 325] width 50 height 17
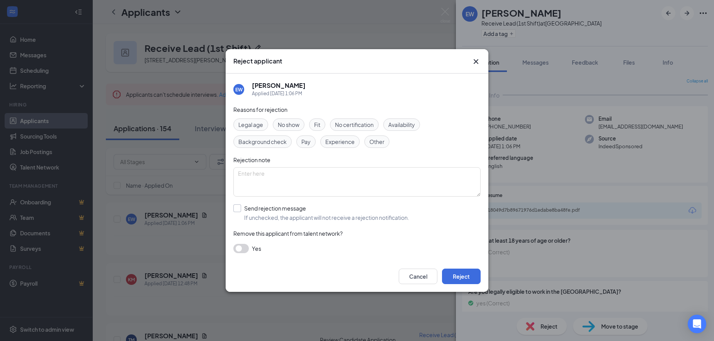
click at [267, 209] on input "Send rejection message If unchecked, the applicant will not receive a rejection…" at bounding box center [321, 212] width 176 height 17
checkbox input "true"
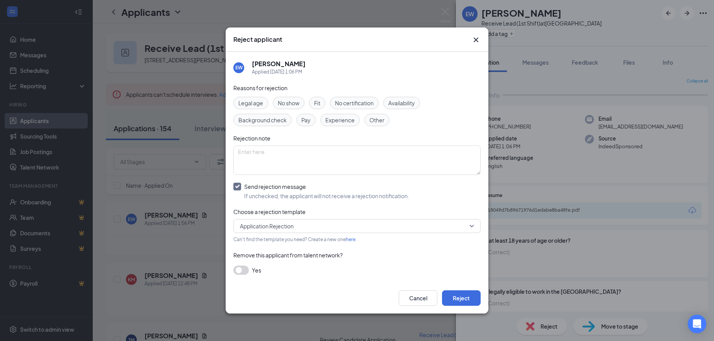
click at [242, 270] on button "button" at bounding box center [240, 269] width 15 height 9
click at [463, 302] on button "Reject" at bounding box center [461, 297] width 39 height 15
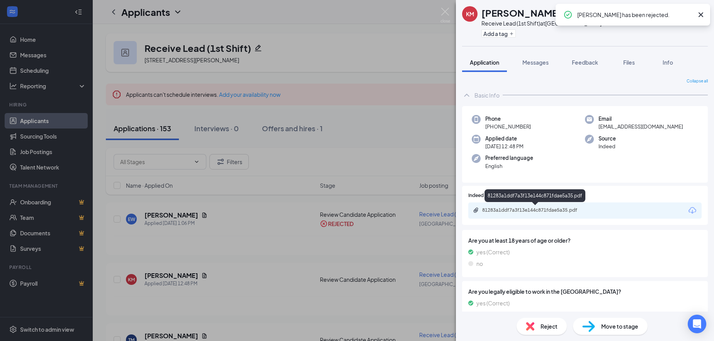
click at [538, 207] on div "81283a1ddf7a3f13e144c871fdae5a35.pdf" at bounding box center [536, 210] width 108 height 6
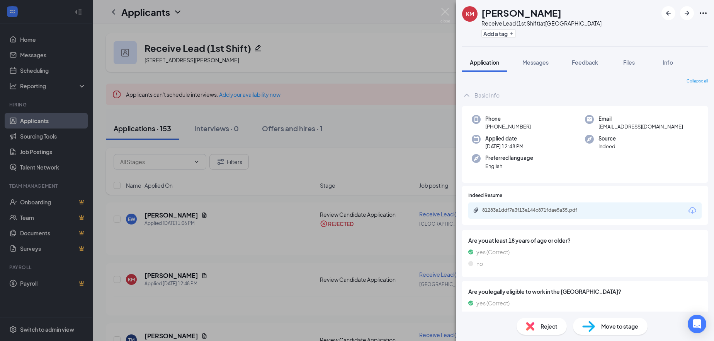
click at [558, 333] on div "Reject" at bounding box center [542, 325] width 50 height 17
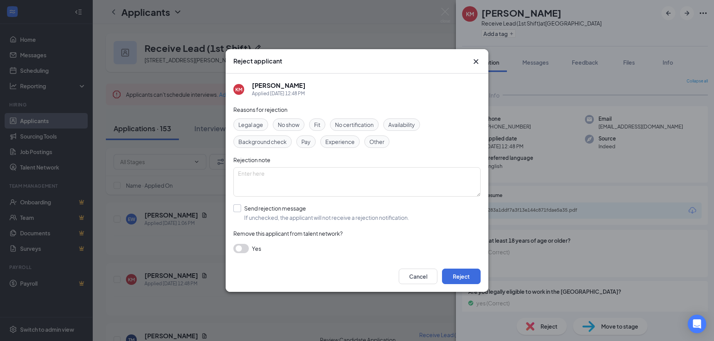
click at [267, 212] on input "Send rejection message If unchecked, the applicant will not receive a rejection…" at bounding box center [321, 212] width 176 height 17
checkbox input "true"
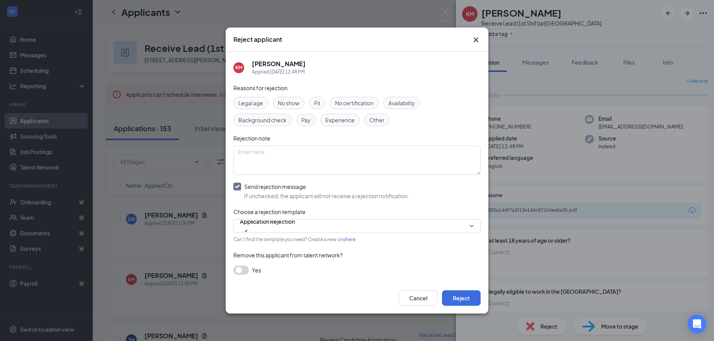
click at [245, 273] on button "button" at bounding box center [240, 269] width 15 height 9
click at [460, 299] on button "Reject" at bounding box center [461, 297] width 39 height 15
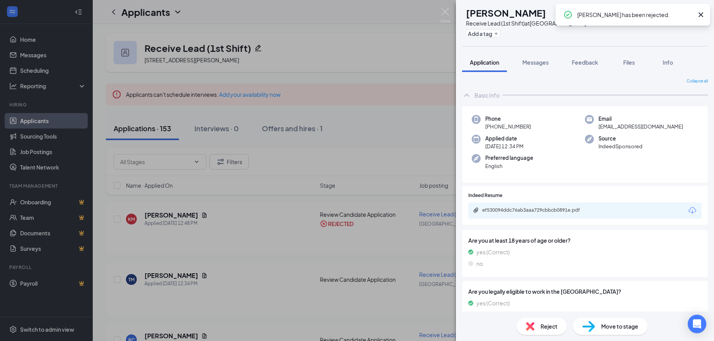
click at [526, 213] on div "ef530094ddc76ab3aaa729cbbcb0891e.pdf" at bounding box center [535, 210] width 125 height 7
click at [542, 328] on span "Reject" at bounding box center [549, 326] width 17 height 9
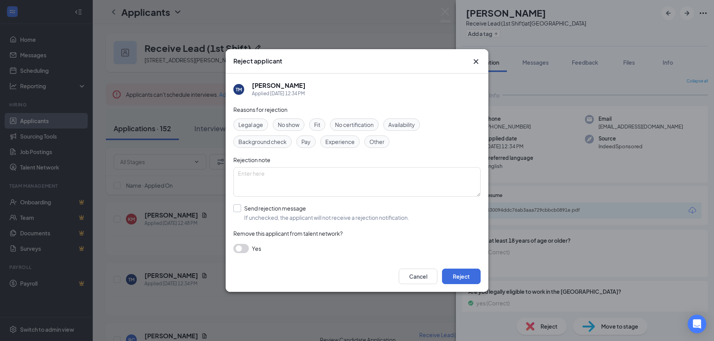
click at [277, 211] on input "Send rejection message If unchecked, the applicant will not receive a rejection…" at bounding box center [321, 212] width 176 height 17
checkbox input "true"
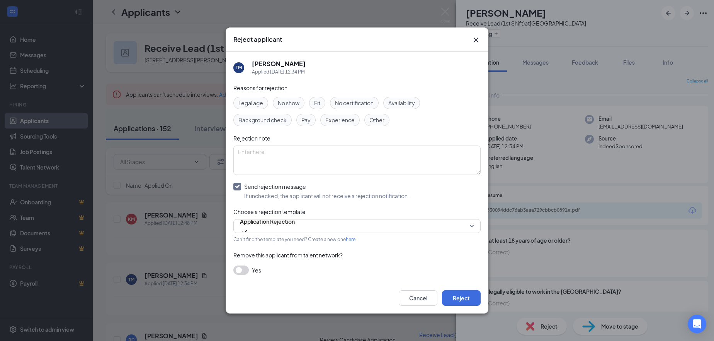
click at [241, 270] on button "button" at bounding box center [240, 269] width 15 height 9
click at [471, 298] on button "Reject" at bounding box center [461, 297] width 39 height 15
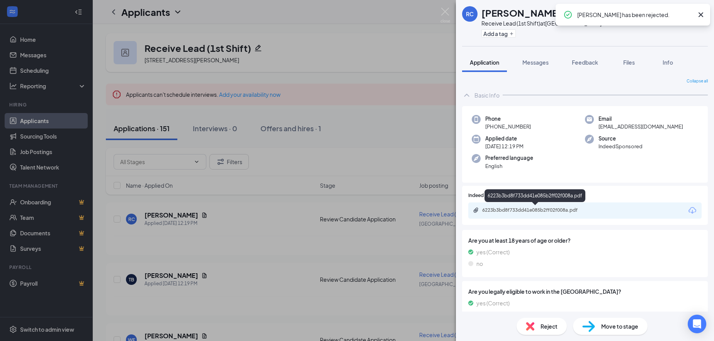
click at [552, 213] on div "6223b3bd8f733dd41e085b2ff02f008a.pdf" at bounding box center [535, 210] width 125 height 7
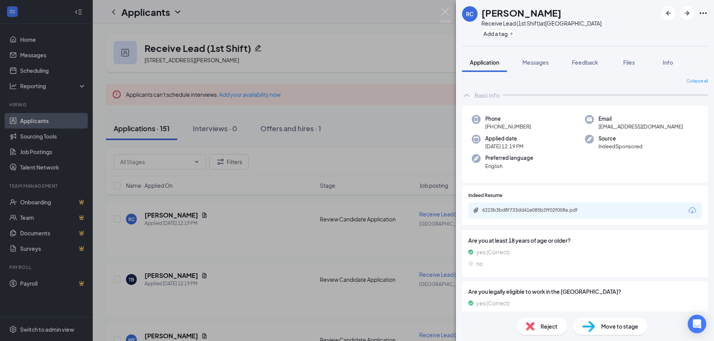
click at [549, 327] on span "Reject" at bounding box center [549, 326] width 17 height 9
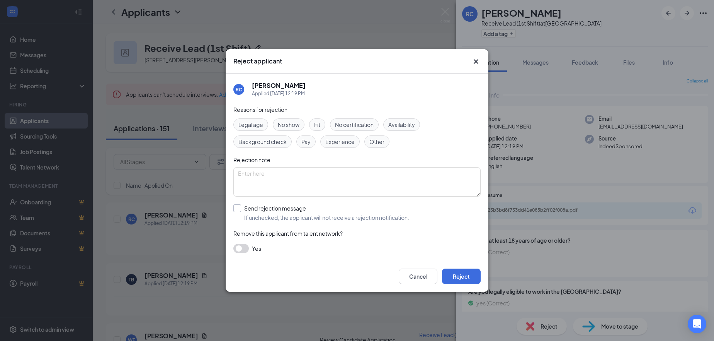
click at [265, 209] on input "Send rejection message If unchecked, the applicant will not receive a rejection…" at bounding box center [321, 212] width 176 height 17
checkbox input "true"
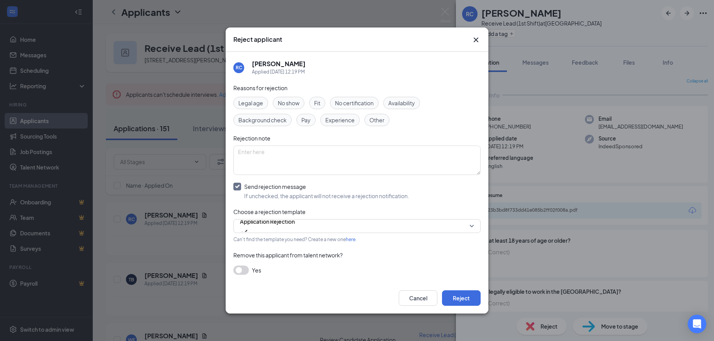
click at [244, 269] on button "button" at bounding box center [240, 269] width 15 height 9
click at [462, 293] on button "Reject" at bounding box center [461, 297] width 39 height 15
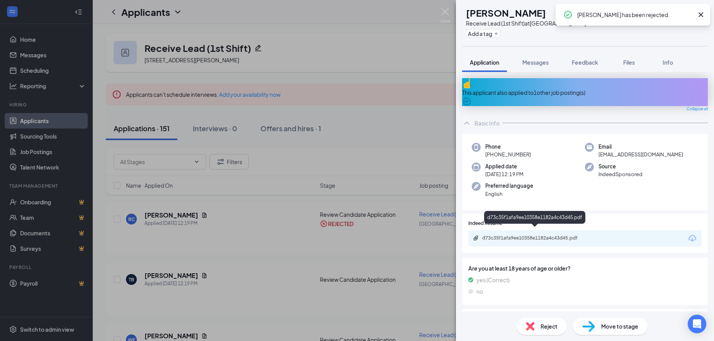
click at [504, 235] on div "d73c35f1afa9ee10358e1182a4c43d45.pdf" at bounding box center [536, 238] width 108 height 6
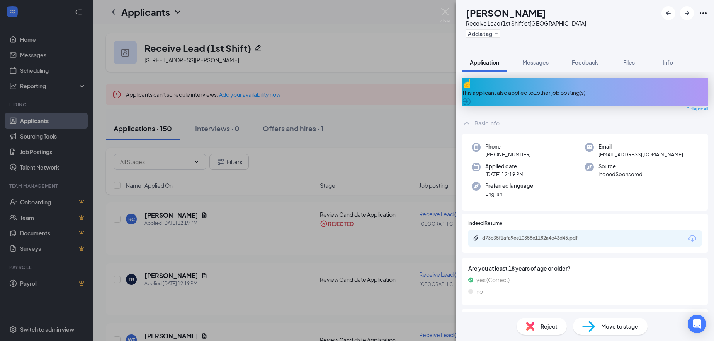
click at [562, 327] on div "Reject" at bounding box center [542, 325] width 50 height 17
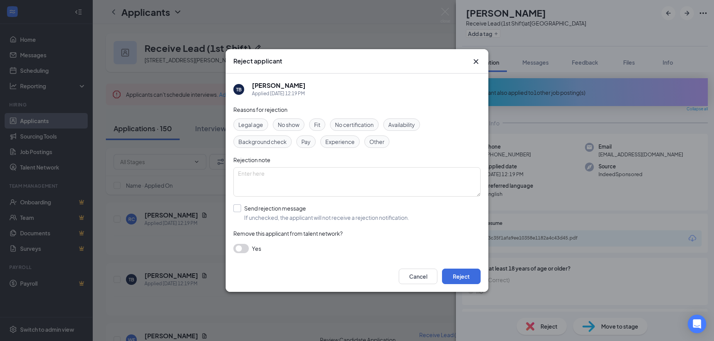
click at [269, 210] on input "Send rejection message If unchecked, the applicant will not receive a rejection…" at bounding box center [321, 212] width 176 height 17
checkbox input "true"
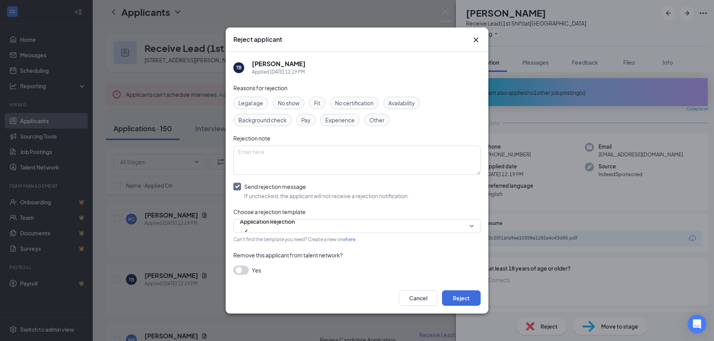
click at [247, 269] on button "button" at bounding box center [240, 269] width 15 height 9
click at [456, 302] on button "Reject" at bounding box center [461, 297] width 39 height 15
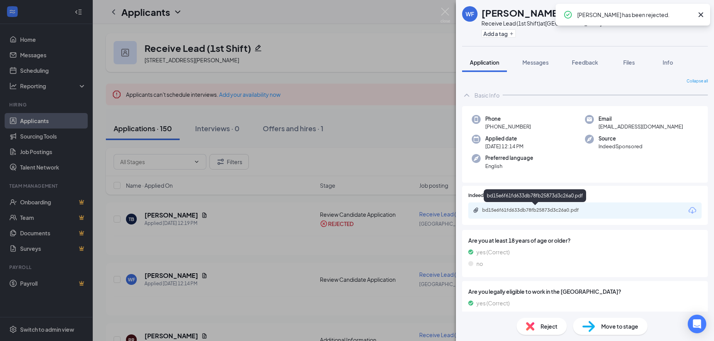
click at [509, 207] on div "bd15e6f61fd633db78fb25873d3c26a0.pdf" at bounding box center [536, 210] width 108 height 6
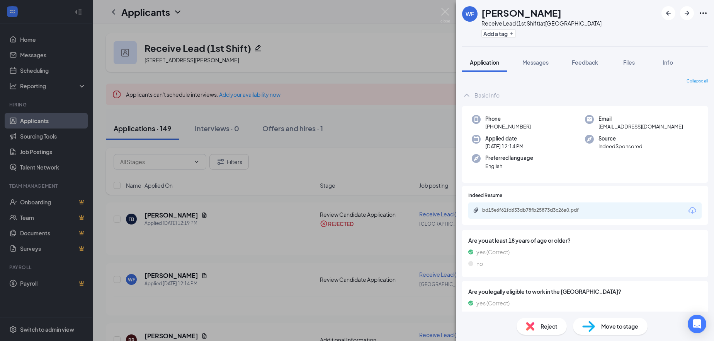
click at [547, 327] on span "Reject" at bounding box center [549, 326] width 17 height 9
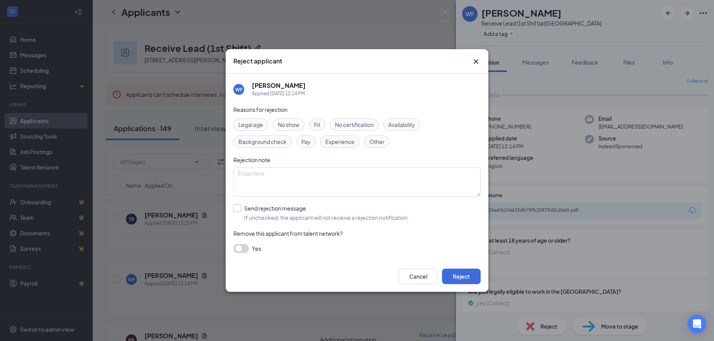
click at [265, 210] on input "Send rejection message If unchecked, the applicant will not receive a rejection…" at bounding box center [321, 212] width 176 height 17
checkbox input "true"
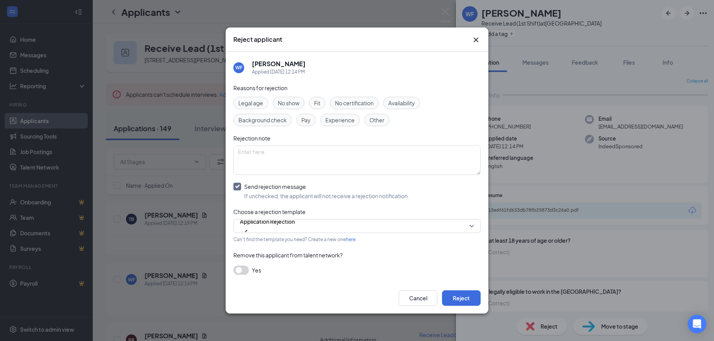
click at [245, 274] on button "button" at bounding box center [240, 269] width 15 height 9
click at [459, 301] on button "Reject" at bounding box center [461, 297] width 39 height 15
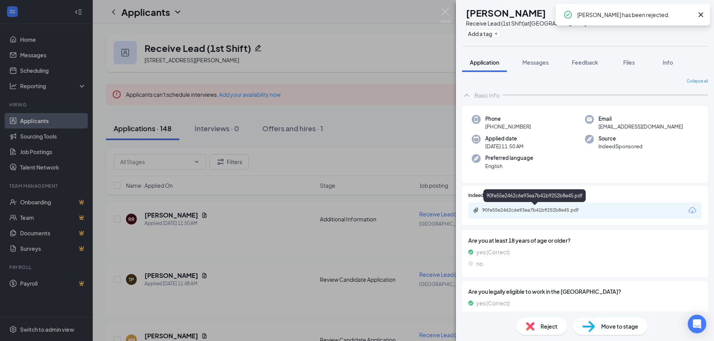
click at [528, 206] on div "90fe55e2462c6e93ea7b41b9252b8e45.pdf" at bounding box center [584, 210] width 233 height 16
click at [528, 211] on div "90fe55e2462c6e93ea7b41b9252b8e45.pdf" at bounding box center [536, 210] width 108 height 6
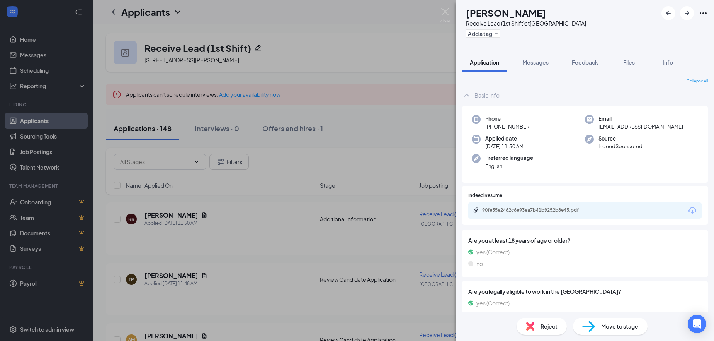
click at [553, 328] on span "Reject" at bounding box center [549, 326] width 17 height 9
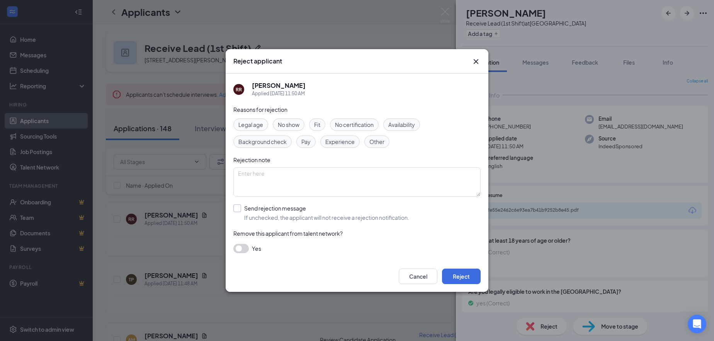
click at [270, 210] on input "Send rejection message If unchecked, the applicant will not receive a rejection…" at bounding box center [321, 212] width 176 height 17
checkbox input "true"
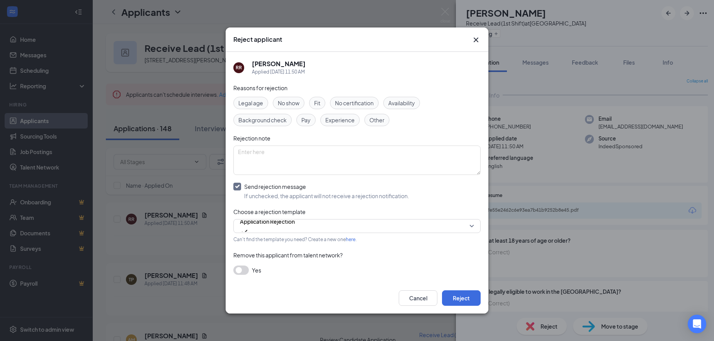
click at [246, 272] on button "button" at bounding box center [240, 269] width 15 height 9
click at [466, 300] on button "Reject" at bounding box center [461, 297] width 39 height 15
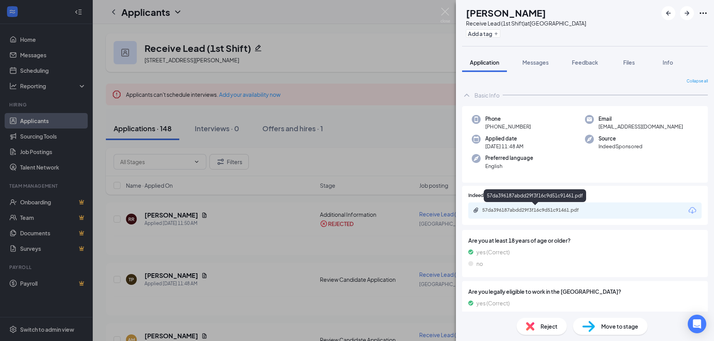
click at [534, 211] on div "57da396187abdd29f3f16c9d51c91461.pdf" at bounding box center [536, 210] width 108 height 6
click at [547, 327] on span "Reject" at bounding box center [549, 326] width 17 height 9
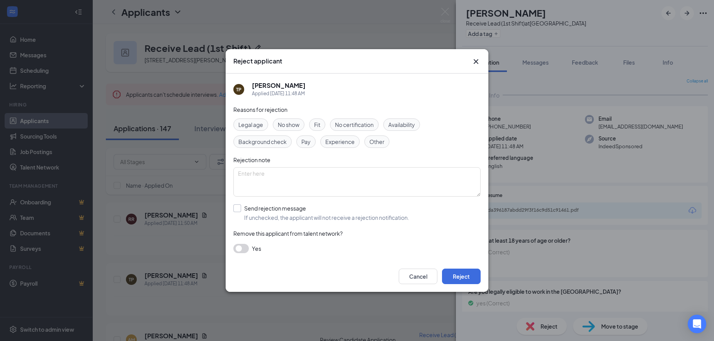
click at [248, 211] on input "Send rejection message If unchecked, the applicant will not receive a rejection…" at bounding box center [321, 212] width 176 height 17
checkbox input "true"
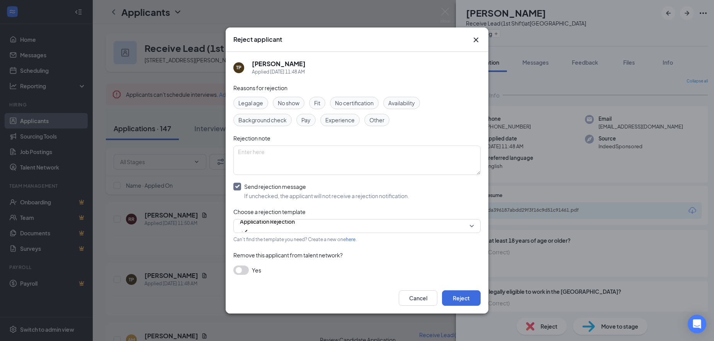
click at [242, 270] on button "button" at bounding box center [240, 269] width 15 height 9
click at [463, 300] on button "Reject" at bounding box center [461, 297] width 39 height 15
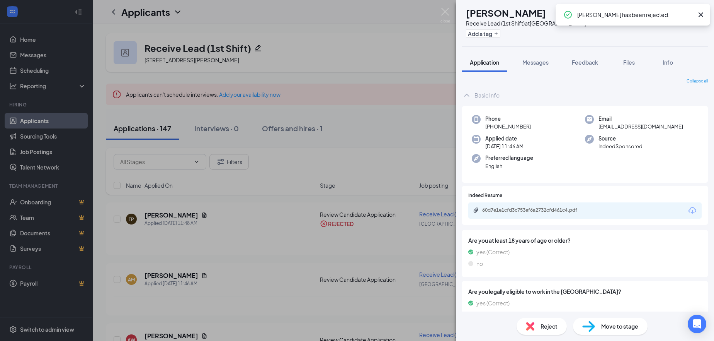
click at [528, 211] on div "60d7e1e1cfd3c753ef6a2732cfd461c4.pdf" at bounding box center [536, 210] width 108 height 6
click at [547, 329] on span "Reject" at bounding box center [549, 326] width 17 height 9
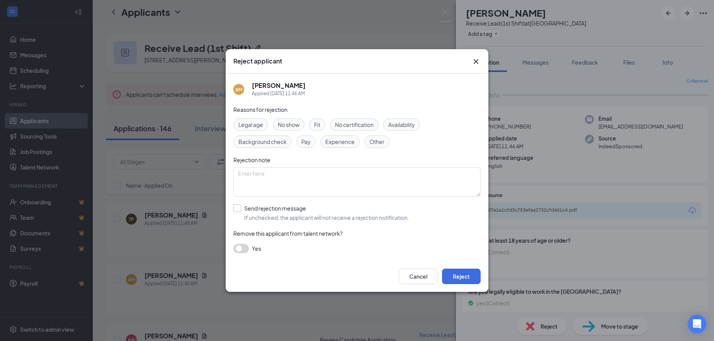
click at [264, 206] on input "Send rejection message If unchecked, the applicant will not receive a rejection…" at bounding box center [321, 212] width 176 height 17
checkbox input "true"
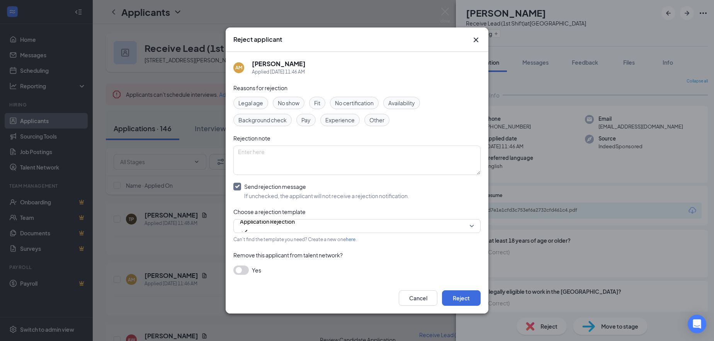
click at [244, 270] on button "button" at bounding box center [240, 269] width 15 height 9
click at [467, 297] on button "Reject" at bounding box center [461, 297] width 39 height 15
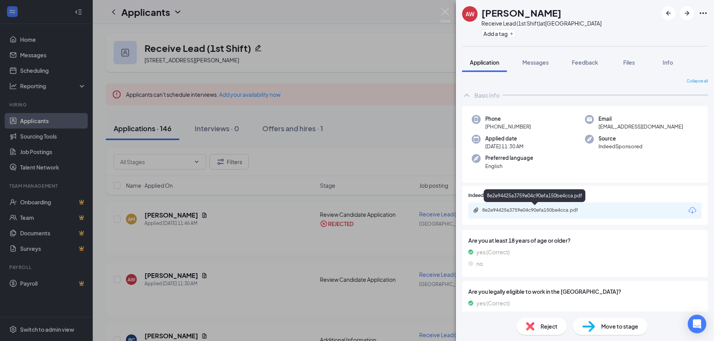
click at [531, 209] on div "8e2e94425a3759e04c90efa150be4cca.pdf" at bounding box center [536, 210] width 108 height 6
click at [546, 323] on span "Reject" at bounding box center [549, 326] width 17 height 9
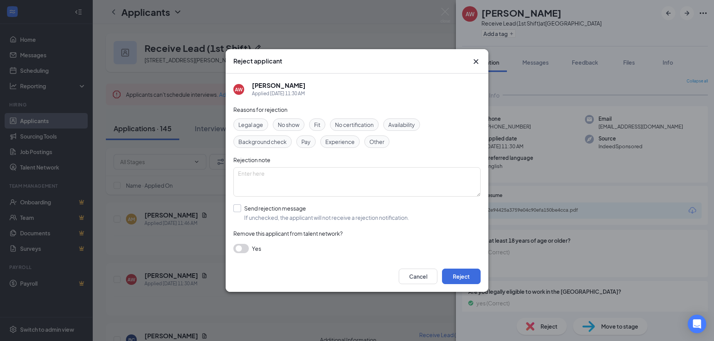
click at [256, 208] on input "Send rejection message If unchecked, the applicant will not receive a rejection…" at bounding box center [321, 212] width 176 height 17
checkbox input "true"
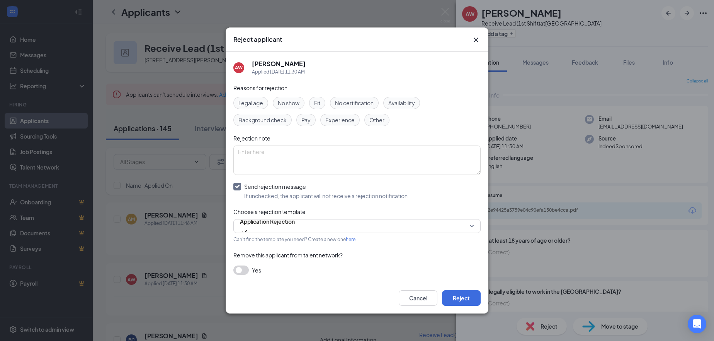
click at [247, 270] on button "button" at bounding box center [240, 269] width 15 height 9
click at [469, 302] on button "Reject" at bounding box center [461, 297] width 39 height 15
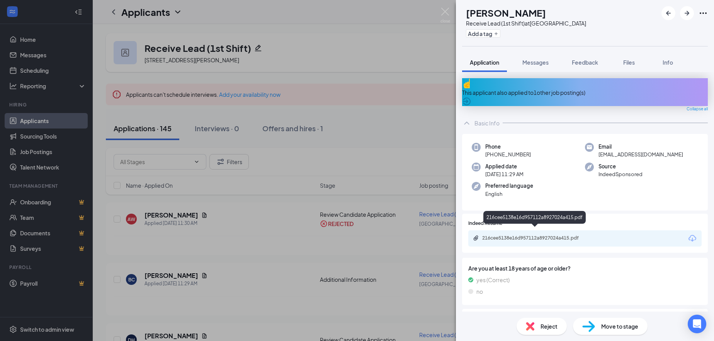
click at [512, 235] on div "216cee5138e16d957112a8927024a415.pdf" at bounding box center [536, 238] width 108 height 6
click at [548, 332] on div "Reject" at bounding box center [542, 325] width 50 height 17
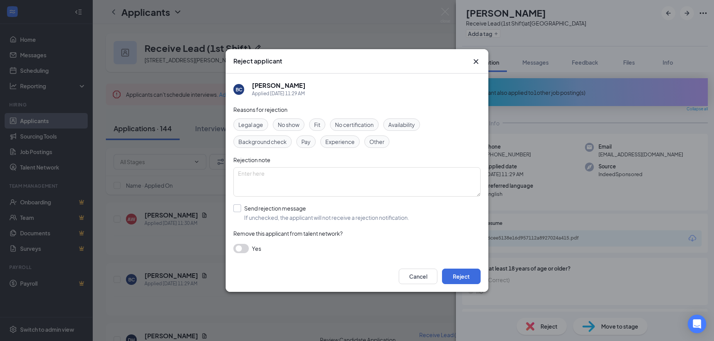
click at [267, 210] on input "Send rejection message If unchecked, the applicant will not receive a rejection…" at bounding box center [321, 212] width 176 height 17
checkbox input "true"
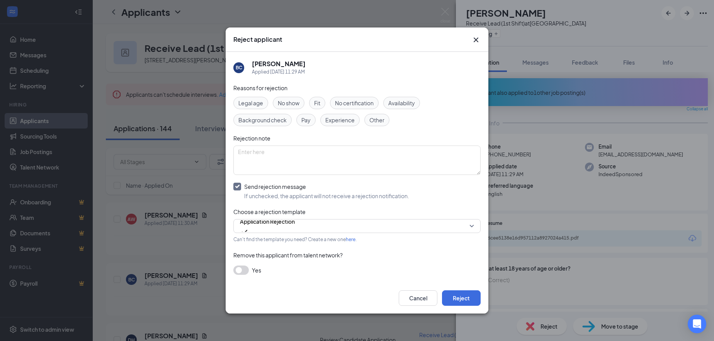
click at [245, 269] on button "button" at bounding box center [240, 269] width 15 height 9
click at [464, 296] on button "Reject" at bounding box center [461, 297] width 39 height 15
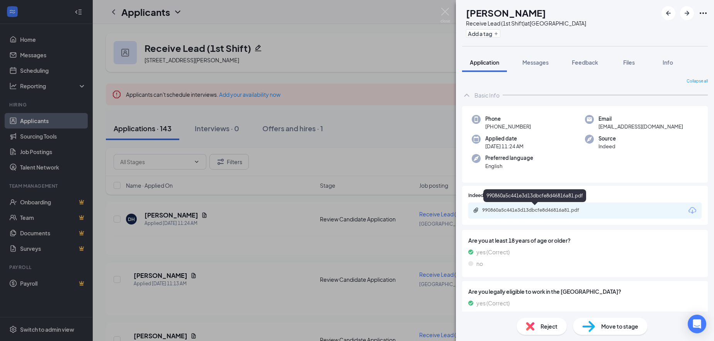
click at [538, 207] on div "990860a5c441e3d13dbcfe8d46816a81.pdf" at bounding box center [536, 210] width 108 height 6
click at [546, 323] on span "Reject" at bounding box center [549, 326] width 17 height 9
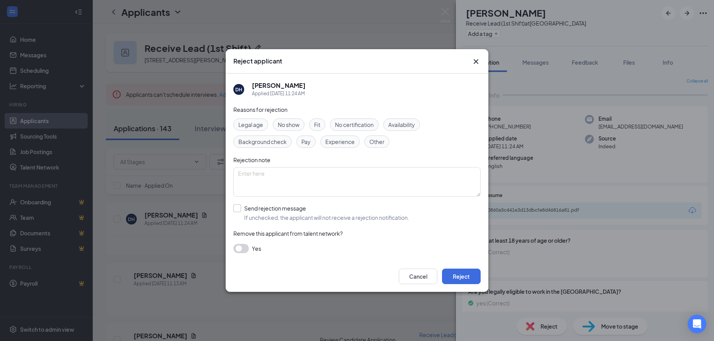
click at [284, 208] on input "Send rejection message If unchecked, the applicant will not receive a rejection…" at bounding box center [321, 212] width 176 height 17
checkbox input "true"
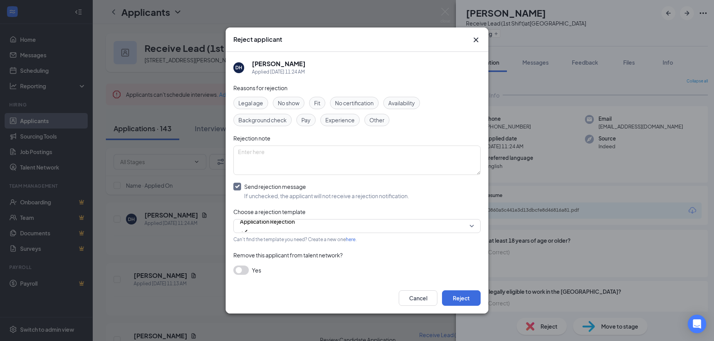
click at [249, 273] on div "Yes" at bounding box center [356, 269] width 247 height 9
click at [245, 270] on button "button" at bounding box center [240, 269] width 15 height 9
click at [464, 302] on button "Reject" at bounding box center [461, 297] width 39 height 15
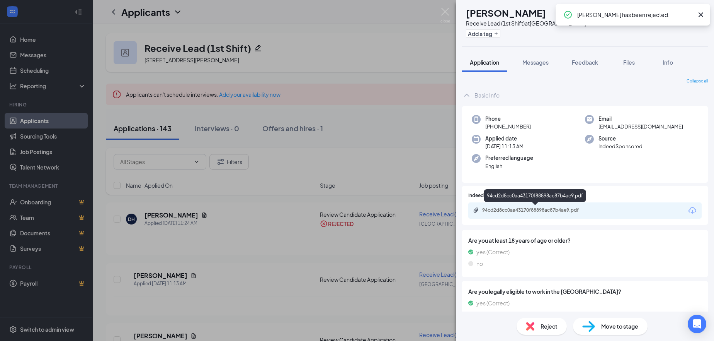
click at [511, 210] on div "94cd2d8cc0aa43170f88898ac87b4ae9.pdf" at bounding box center [536, 210] width 108 height 6
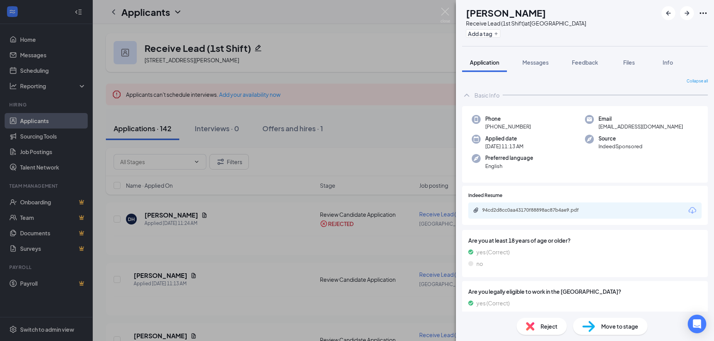
click at [547, 329] on span "Reject" at bounding box center [549, 326] width 17 height 9
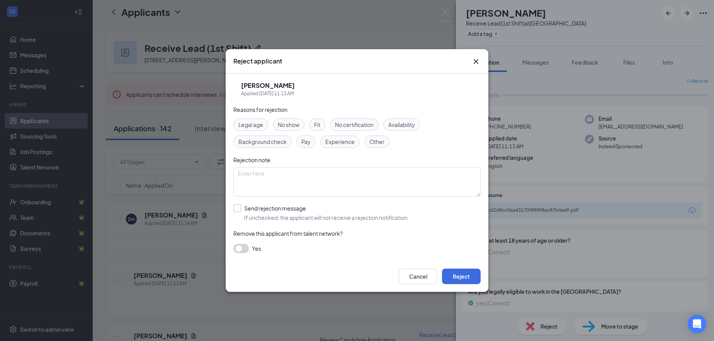
click at [252, 210] on input "Send rejection message If unchecked, the applicant will not receive a rejection…" at bounding box center [321, 212] width 176 height 17
checkbox input "true"
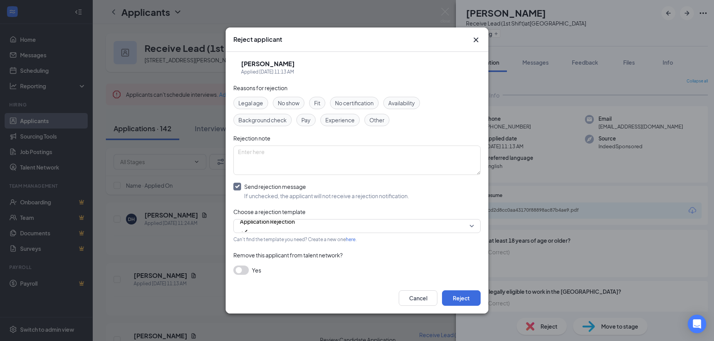
click at [242, 270] on button "button" at bounding box center [240, 269] width 15 height 9
click at [469, 299] on button "Reject" at bounding box center [461, 297] width 39 height 15
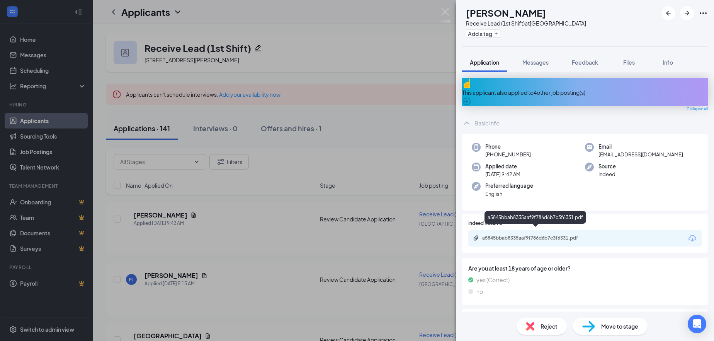
click at [545, 235] on div "a5845bbab8335aaf9f786d6b7c3f6331.pdf" at bounding box center [535, 238] width 125 height 7
click at [542, 325] on span "Reject" at bounding box center [549, 326] width 17 height 9
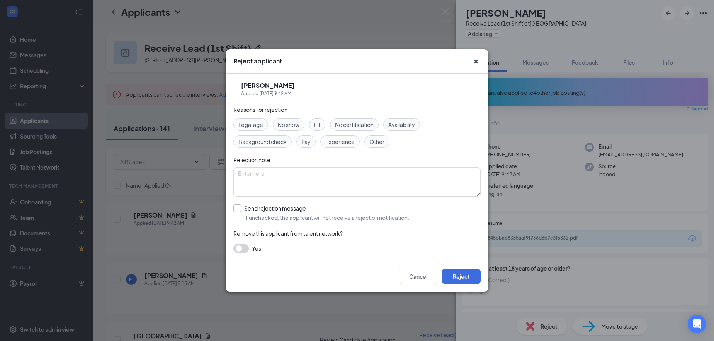
click at [245, 208] on input "Send rejection message If unchecked, the applicant will not receive a rejection…" at bounding box center [321, 212] width 176 height 17
checkbox input "true"
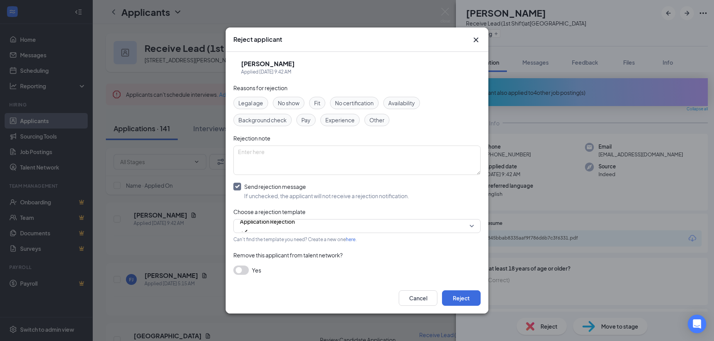
click at [241, 272] on button "button" at bounding box center [240, 269] width 15 height 9
click at [458, 295] on button "Reject" at bounding box center [461, 297] width 39 height 15
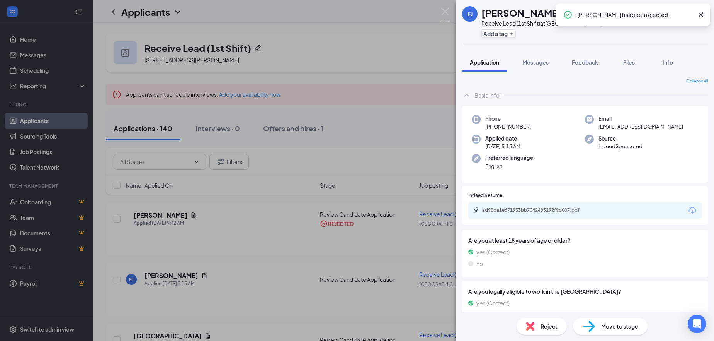
click at [538, 211] on div "ad90da1e671933bb7042493292f9b007.pdf" at bounding box center [536, 210] width 108 height 6
click at [556, 330] on span "Reject" at bounding box center [549, 326] width 17 height 9
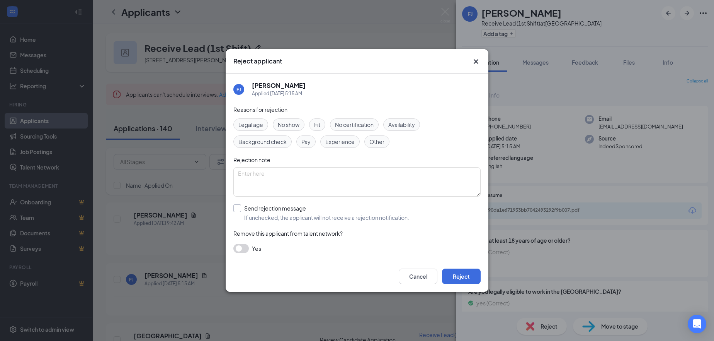
click at [272, 210] on input "Send rejection message If unchecked, the applicant will not receive a rejection…" at bounding box center [321, 212] width 176 height 17
checkbox input "true"
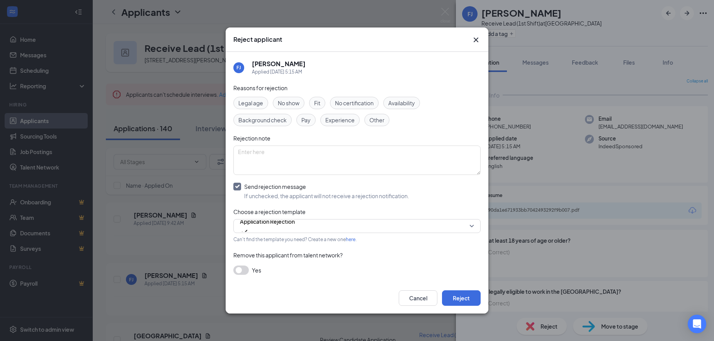
click at [246, 271] on button "button" at bounding box center [240, 269] width 15 height 9
click at [469, 310] on div "Cancel Reject" at bounding box center [357, 298] width 263 height 31
click at [468, 299] on button "Reject" at bounding box center [461, 297] width 39 height 15
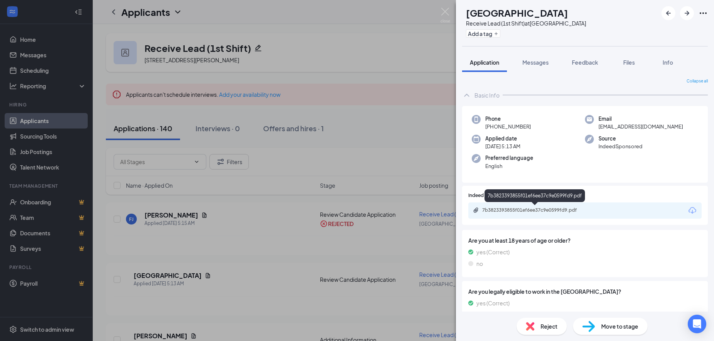
click at [525, 212] on div "7b3823393855f01ef6ee37c9e0599fd9.pdf" at bounding box center [536, 210] width 108 height 6
click at [549, 325] on span "Reject" at bounding box center [549, 326] width 17 height 9
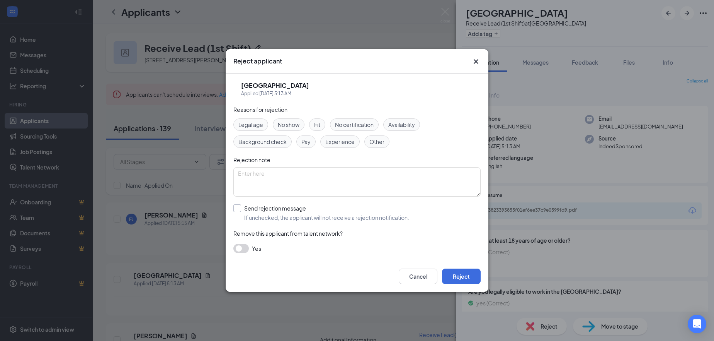
click at [269, 209] on input "Send rejection message If unchecked, the applicant will not receive a rejection…" at bounding box center [321, 212] width 176 height 17
checkbox input "true"
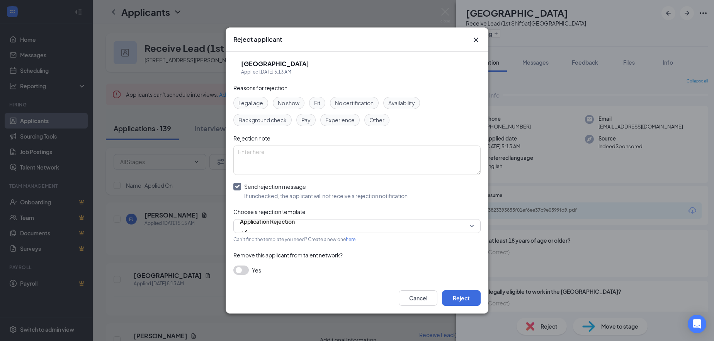
click at [248, 271] on button "button" at bounding box center [240, 269] width 15 height 9
click at [452, 299] on button "Reject" at bounding box center [461, 297] width 39 height 15
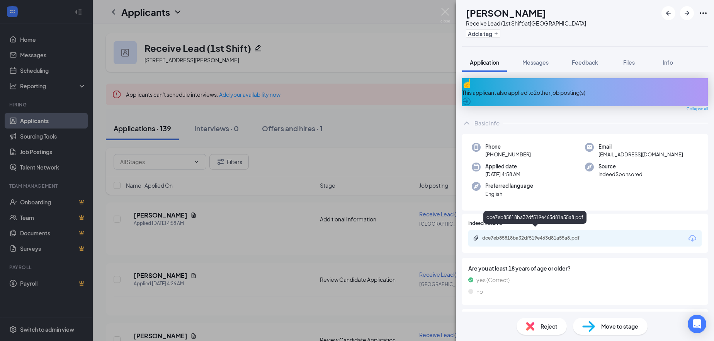
click at [532, 235] on div "dce7eb85818ba32df519e463d81a55a8.pdf" at bounding box center [535, 238] width 125 height 7
click at [554, 323] on span "Reject" at bounding box center [549, 326] width 17 height 9
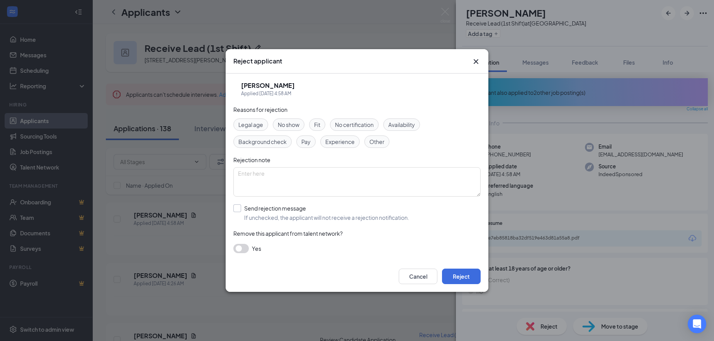
click at [261, 211] on input "Send rejection message If unchecked, the applicant will not receive a rejection…" at bounding box center [321, 212] width 176 height 17
checkbox input "true"
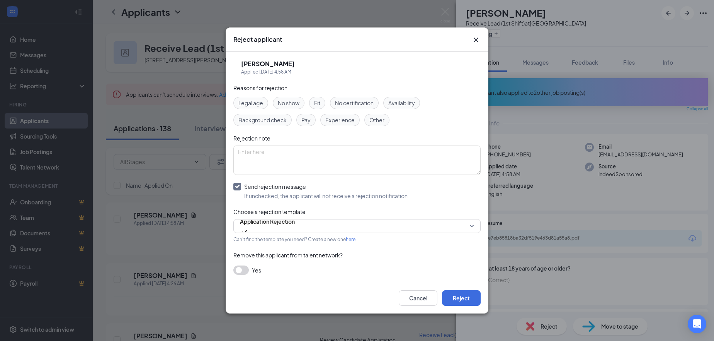
click at [244, 268] on button "button" at bounding box center [240, 269] width 15 height 9
click at [451, 303] on button "Reject" at bounding box center [461, 297] width 39 height 15
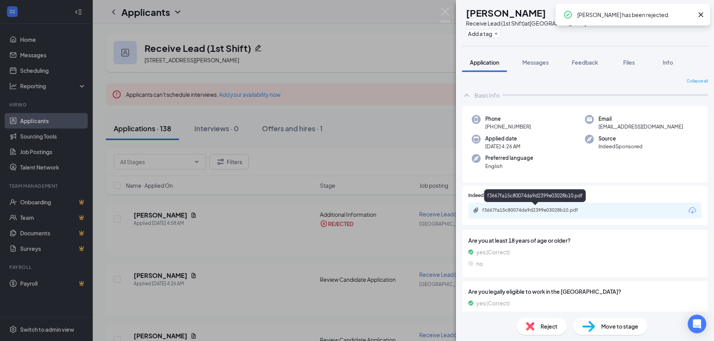
click at [552, 210] on div "f3667fa15c80074da9d2399e03028b10.pdf" at bounding box center [536, 210] width 108 height 6
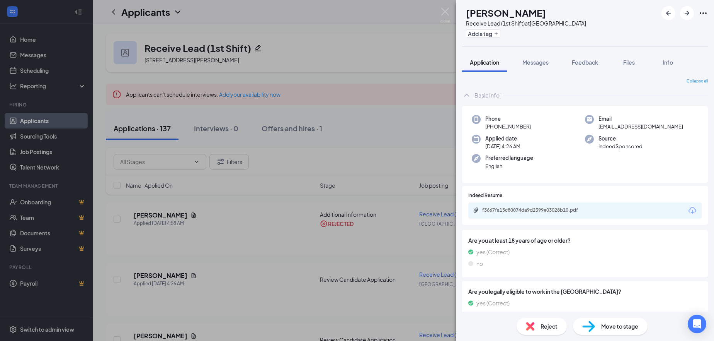
click at [539, 324] on div "Reject" at bounding box center [542, 325] width 50 height 17
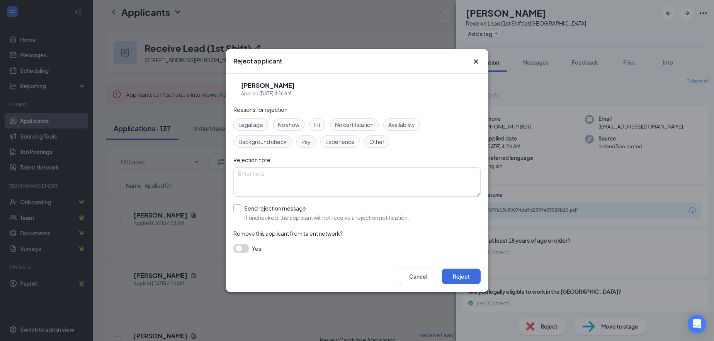
click at [278, 208] on input "Send rejection message If unchecked, the applicant will not receive a rejection…" at bounding box center [321, 212] width 176 height 17
checkbox input "true"
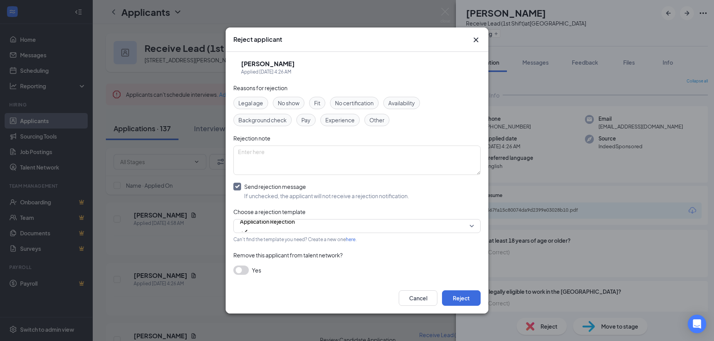
click at [243, 268] on button "button" at bounding box center [240, 269] width 15 height 9
click at [470, 304] on button "Reject" at bounding box center [461, 297] width 39 height 15
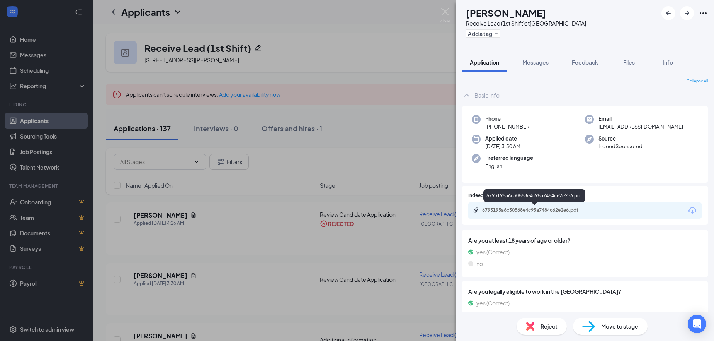
click at [493, 211] on div "6793195a6c30568e4c95a7484c62e2e6.pdf" at bounding box center [536, 210] width 108 height 6
click at [542, 327] on span "Reject" at bounding box center [549, 326] width 17 height 9
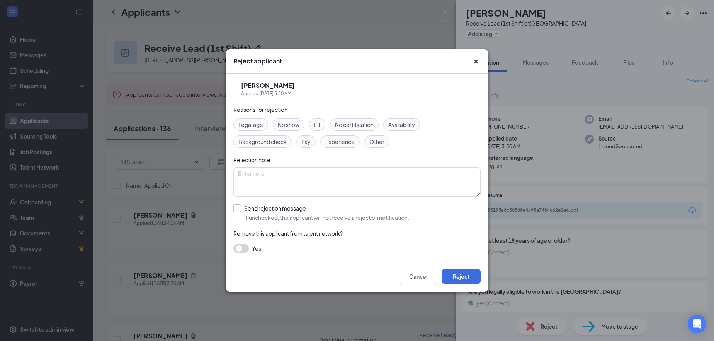
click at [270, 206] on input "Send rejection message If unchecked, the applicant will not receive a rejection…" at bounding box center [321, 212] width 176 height 17
checkbox input "true"
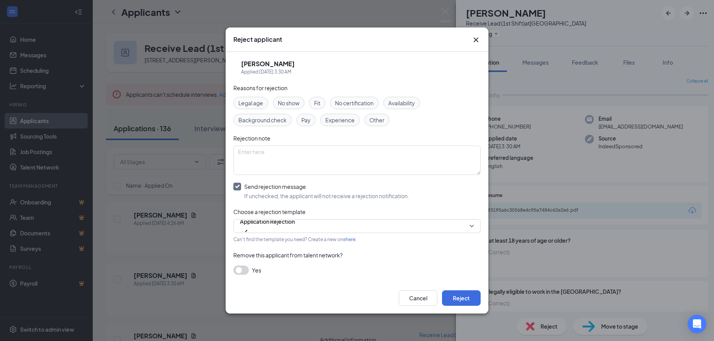
click at [244, 272] on button "button" at bounding box center [240, 269] width 15 height 9
click at [459, 302] on button "Reject" at bounding box center [461, 297] width 39 height 15
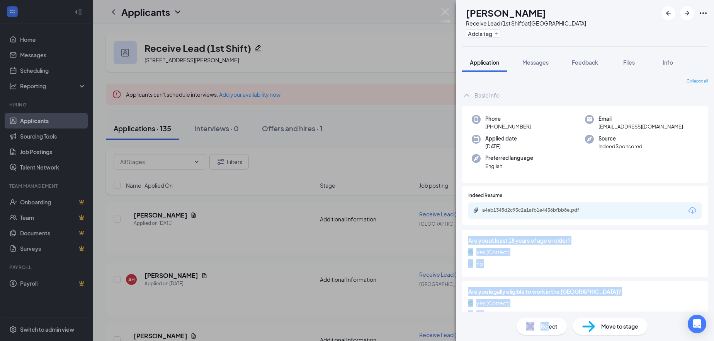
drag, startPoint x: 550, startPoint y: 327, endPoint x: 581, endPoint y: 227, distance: 104.3
click at [581, 227] on div "KC Keontay Crowder Receive Lead (1st Shift) at Atlanta Add a tag Application Me…" at bounding box center [585, 170] width 258 height 341
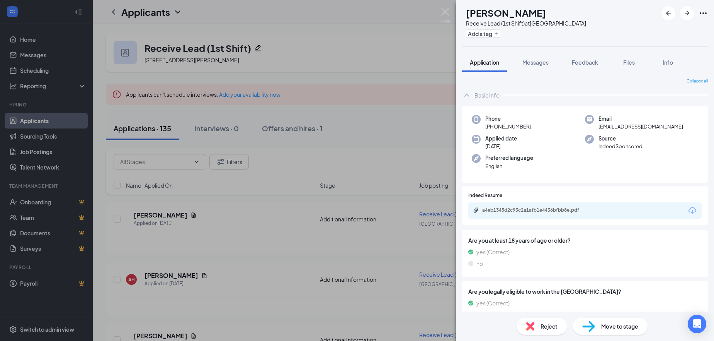
drag, startPoint x: 581, startPoint y: 227, endPoint x: 514, endPoint y: 216, distance: 68.2
click at [514, 216] on div "a4eb1345d2c93c2a1afb1e4436bfbb8e.pdf" at bounding box center [584, 210] width 233 height 16
click at [514, 211] on div "a4eb1345d2c93c2a1afb1e4436bfbb8e.pdf" at bounding box center [536, 210] width 108 height 6
click at [552, 329] on span "Reject" at bounding box center [549, 326] width 17 height 9
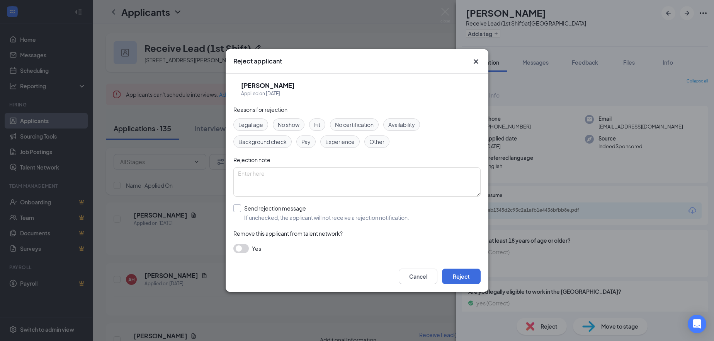
click at [256, 209] on input "Send rejection message If unchecked, the applicant will not receive a rejection…" at bounding box center [321, 212] width 176 height 17
checkbox input "true"
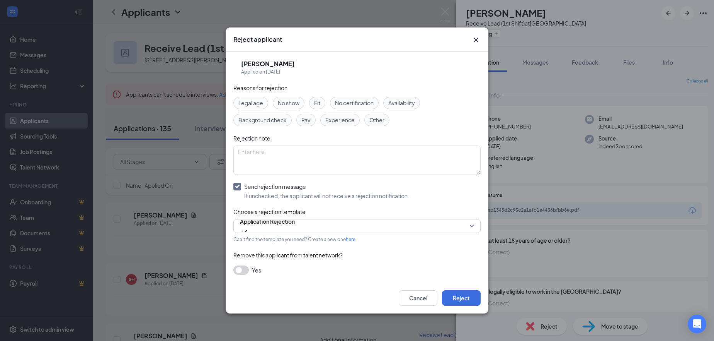
click at [244, 272] on button "button" at bounding box center [240, 269] width 15 height 9
click at [470, 300] on button "Reject" at bounding box center [461, 297] width 39 height 15
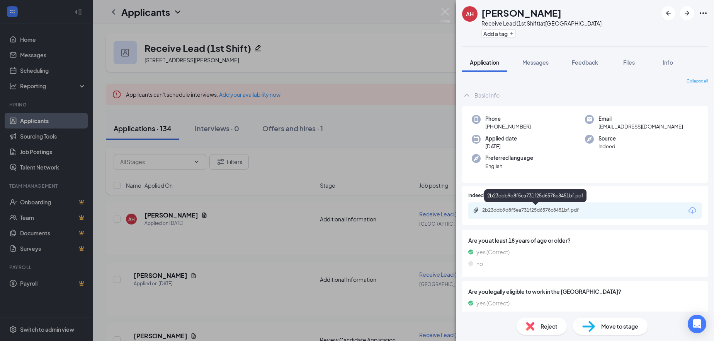
click at [517, 212] on div "2b23ddb9d8f5ea731f25d6578c8451bf.pdf" at bounding box center [536, 210] width 108 height 6
click at [549, 328] on span "Reject" at bounding box center [549, 326] width 17 height 9
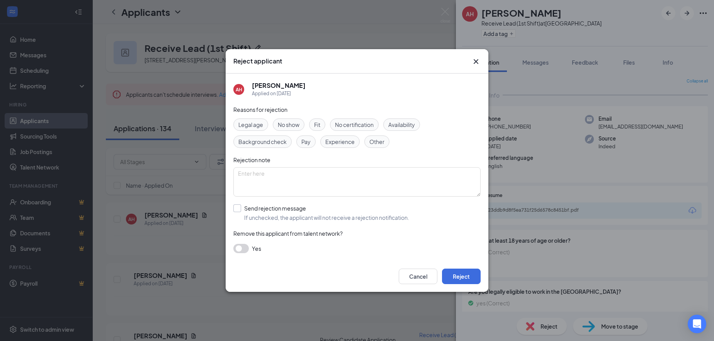
click at [269, 211] on input "Send rejection message If unchecked, the applicant will not receive a rejection…" at bounding box center [321, 212] width 176 height 17
checkbox input "true"
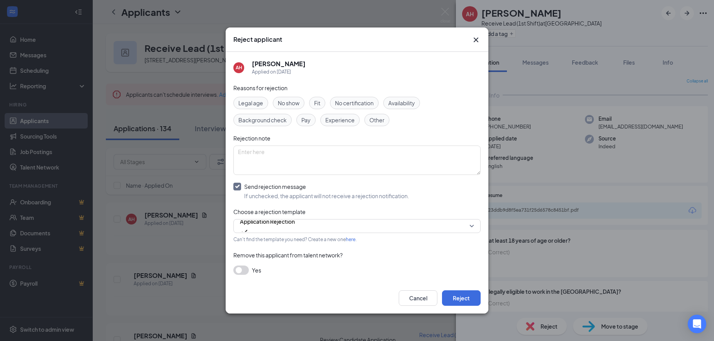
click at [241, 271] on button "button" at bounding box center [240, 269] width 15 height 9
click at [458, 295] on button "Reject" at bounding box center [461, 297] width 39 height 15
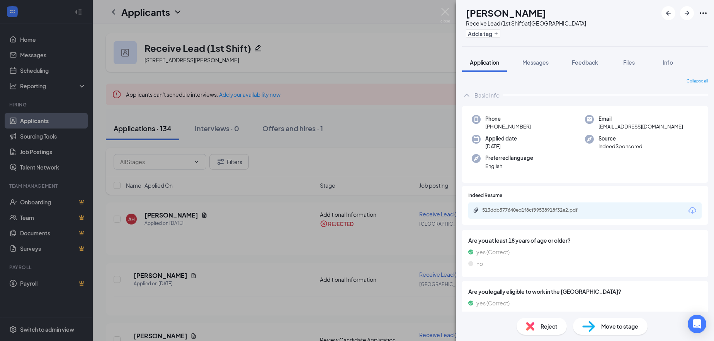
click at [503, 205] on div "513ddb577640ed1f8cf99538918f32e2.pdf" at bounding box center [584, 210] width 233 height 16
click at [503, 209] on div "513ddb577640ed1f8cf99538918f32e2.pdf" at bounding box center [536, 210] width 108 height 6
click at [557, 323] on span "Reject" at bounding box center [549, 326] width 17 height 9
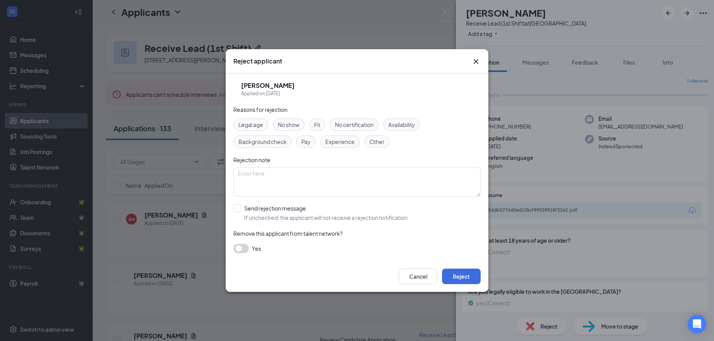
click at [272, 203] on div "Reasons for rejection Legal age No show Fit No certification Availability Backg…" at bounding box center [356, 182] width 247 height 155
click at [266, 211] on input "Send rejection message If unchecked, the applicant will not receive a rejection…" at bounding box center [321, 212] width 176 height 17
checkbox input "true"
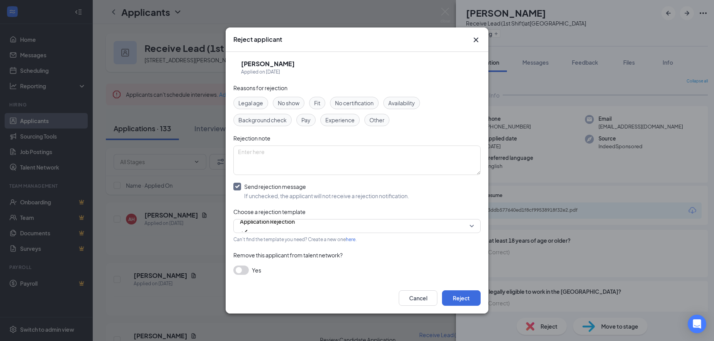
click at [244, 269] on button "button" at bounding box center [240, 269] width 15 height 9
click at [468, 303] on button "Reject" at bounding box center [461, 297] width 39 height 15
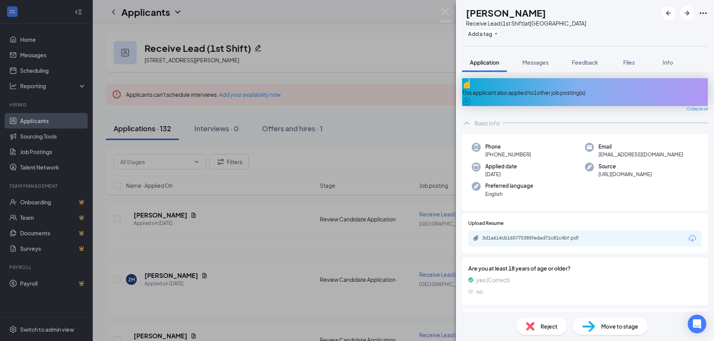
click at [229, 161] on div "YC Yoselin Chilin Receive Lead (1st Shift) at Atlanta Add a tag Application Mes…" at bounding box center [357, 170] width 714 height 341
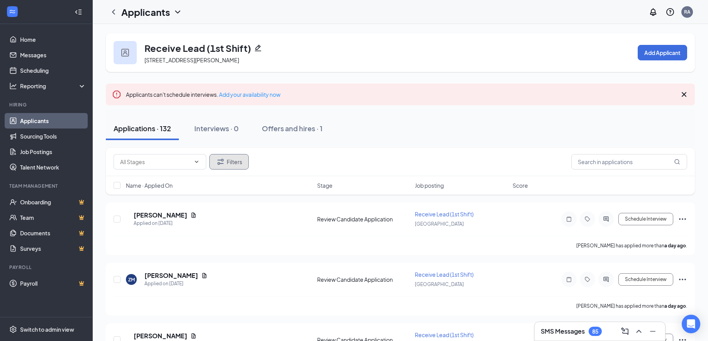
click at [229, 161] on button "Filters" at bounding box center [228, 161] width 39 height 15
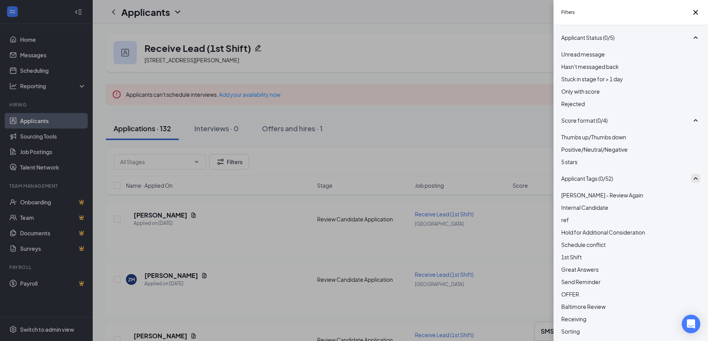
click at [691, 183] on icon "SmallChevronUp" at bounding box center [695, 178] width 9 height 9
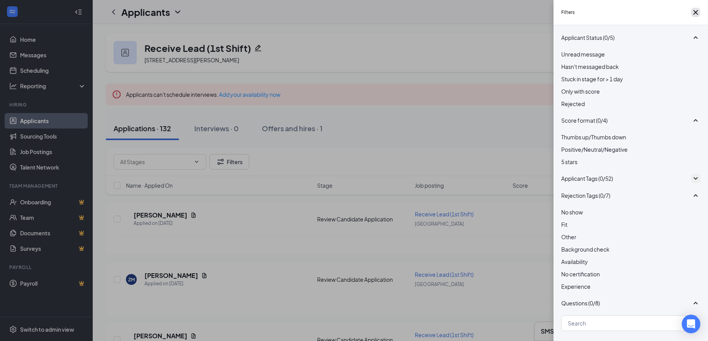
click at [691, 13] on icon "Cross" at bounding box center [695, 12] width 9 height 9
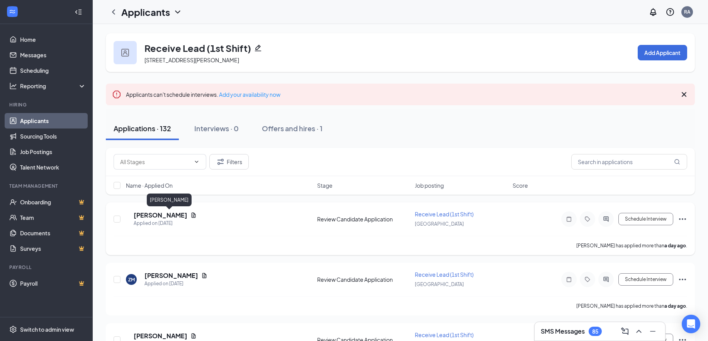
click at [165, 216] on h5 "Yoselin Chilin" at bounding box center [161, 215] width 54 height 9
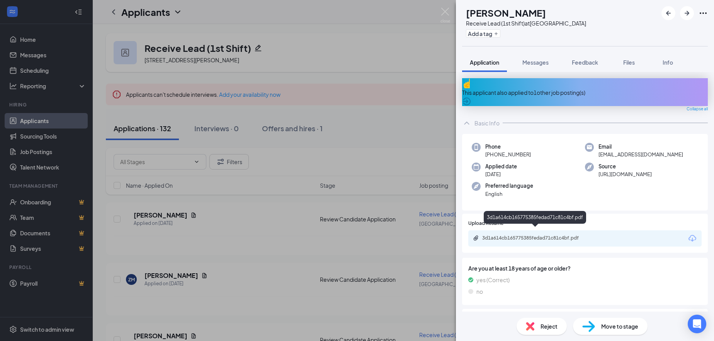
click at [536, 235] on div "3d1a614cb165775385fedad71c81c4bf.pdf" at bounding box center [536, 238] width 108 height 6
click at [550, 329] on span "Reject" at bounding box center [549, 326] width 17 height 9
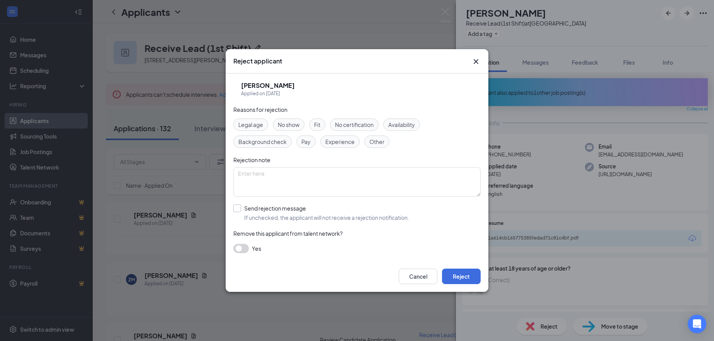
click at [259, 209] on input "Send rejection message If unchecked, the applicant will not receive a rejection…" at bounding box center [321, 212] width 176 height 17
checkbox input "true"
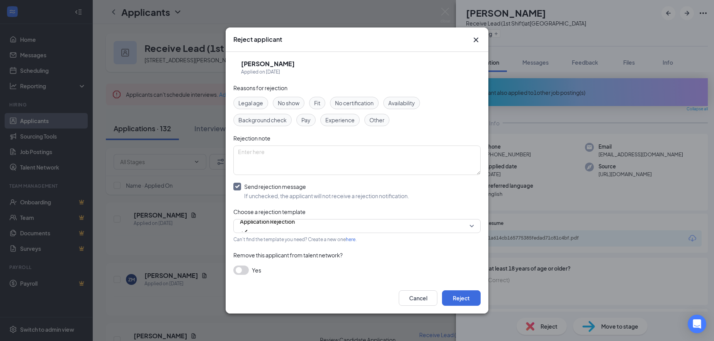
click at [245, 271] on button "button" at bounding box center [240, 269] width 15 height 9
click at [472, 301] on button "Reject" at bounding box center [461, 297] width 39 height 15
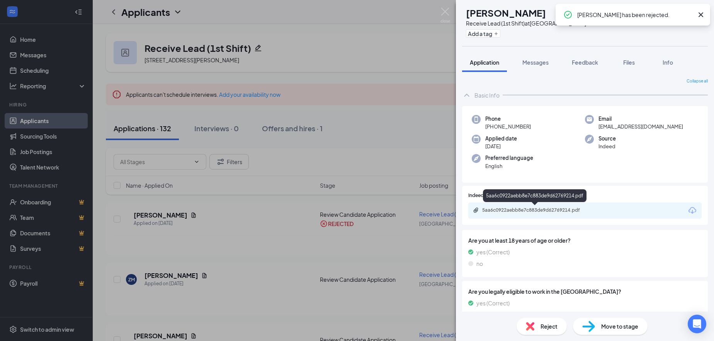
click at [522, 210] on div "5aa6c0922aebb8e7c883de9d62769214.pdf" at bounding box center [536, 210] width 108 height 6
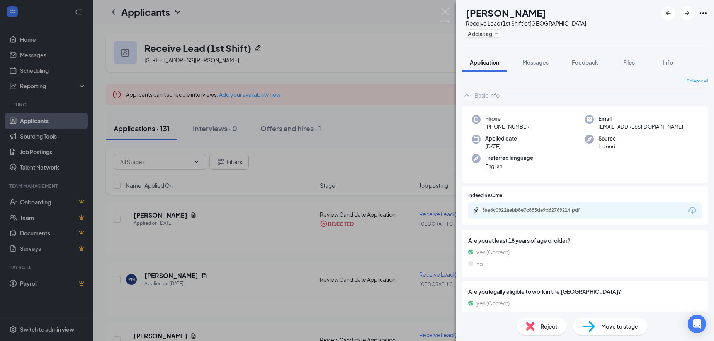
click at [551, 327] on span "Reject" at bounding box center [549, 326] width 17 height 9
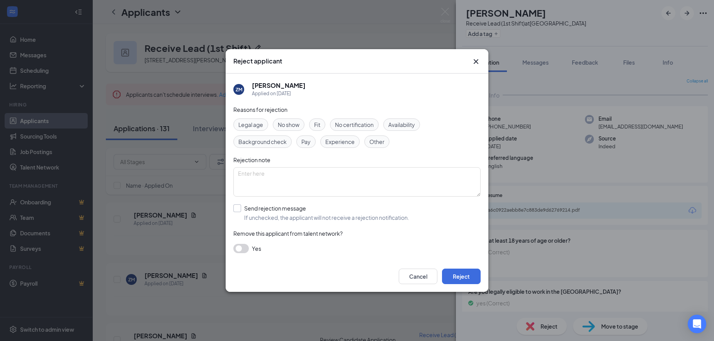
click at [262, 206] on input "Send rejection message If unchecked, the applicant will not receive a rejection…" at bounding box center [321, 212] width 176 height 17
checkbox input "true"
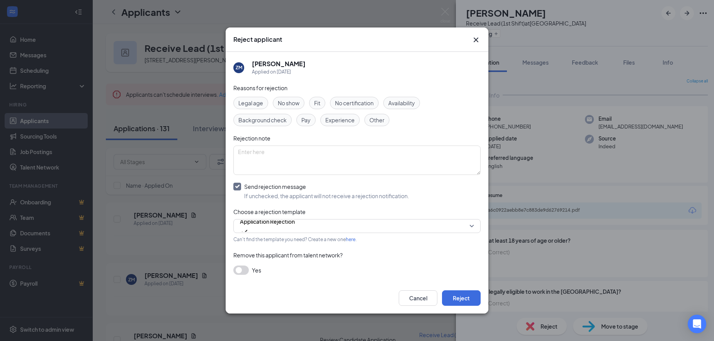
click at [246, 271] on button "button" at bounding box center [240, 269] width 15 height 9
click at [465, 298] on button "Reject" at bounding box center [461, 297] width 39 height 15
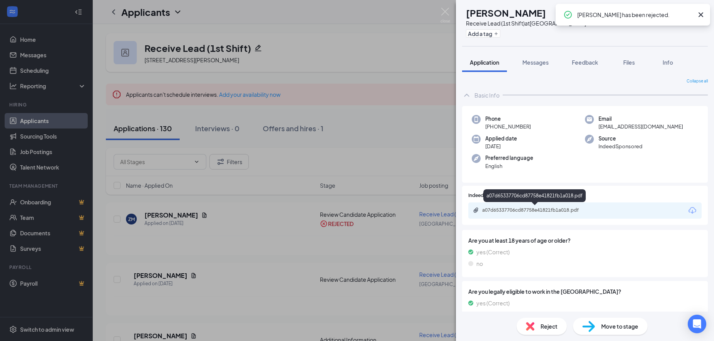
click at [497, 207] on div "a07d65337706cd87758e41821fb1a018.pdf" at bounding box center [536, 210] width 108 height 6
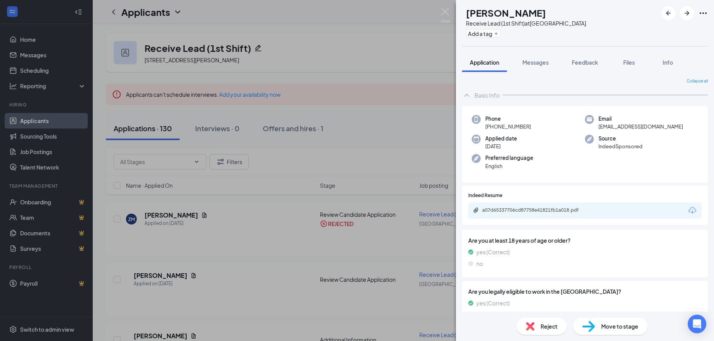
click at [552, 327] on span "Reject" at bounding box center [549, 326] width 17 height 9
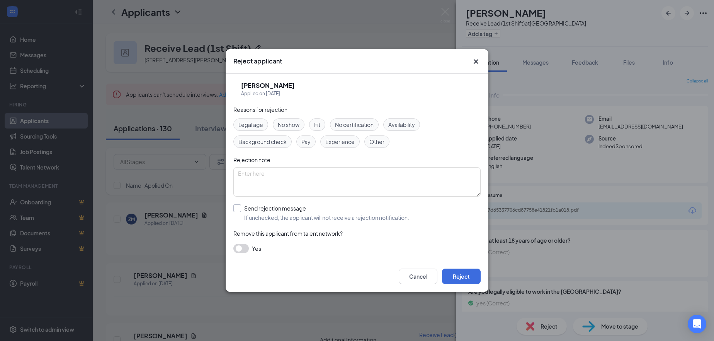
click at [262, 211] on input "Send rejection message If unchecked, the applicant will not receive a rejection…" at bounding box center [321, 212] width 176 height 17
checkbox input "true"
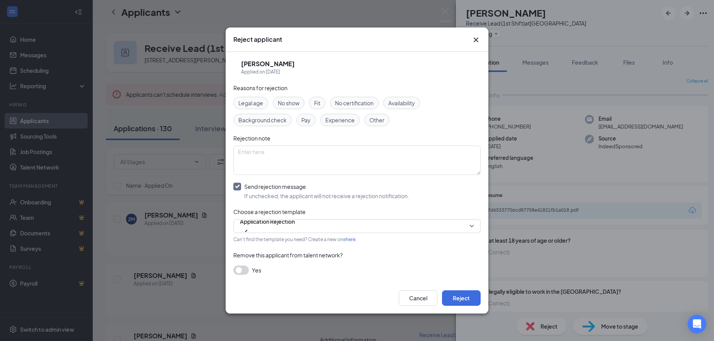
click at [247, 267] on button "button" at bounding box center [240, 269] width 15 height 9
click at [466, 300] on button "Reject" at bounding box center [461, 297] width 39 height 15
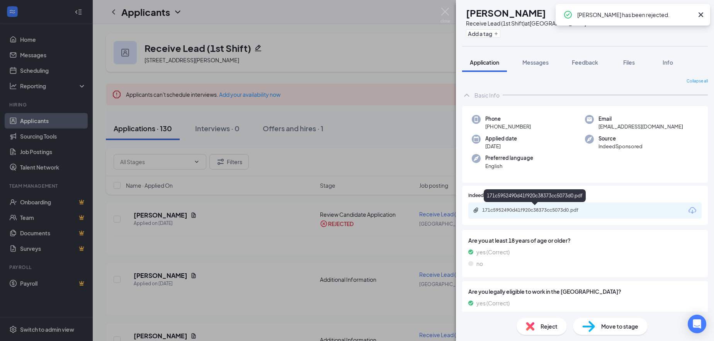
click at [502, 211] on div "171c5952490d41f920c38373cc5073d0.pdf" at bounding box center [536, 210] width 108 height 6
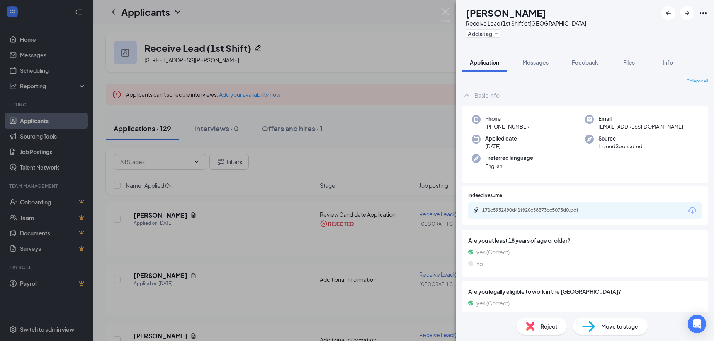
click at [547, 330] on div "Reject" at bounding box center [542, 325] width 50 height 17
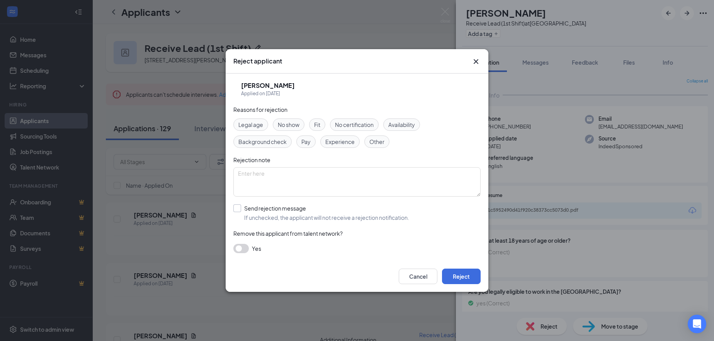
click at [254, 218] on input "Send rejection message If unchecked, the applicant will not receive a rejection…" at bounding box center [321, 212] width 176 height 17
checkbox input "true"
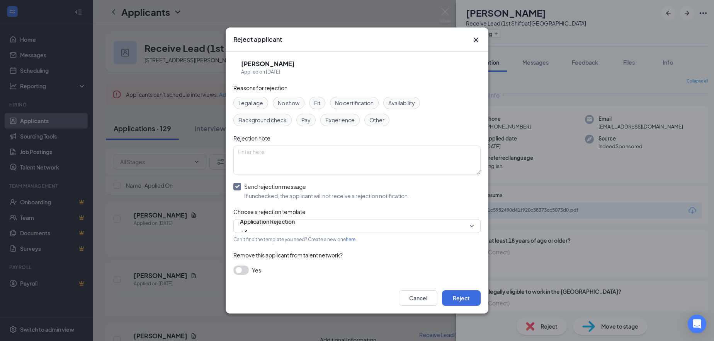
click at [239, 272] on button "button" at bounding box center [240, 269] width 15 height 9
click at [455, 299] on button "Reject" at bounding box center [461, 297] width 39 height 15
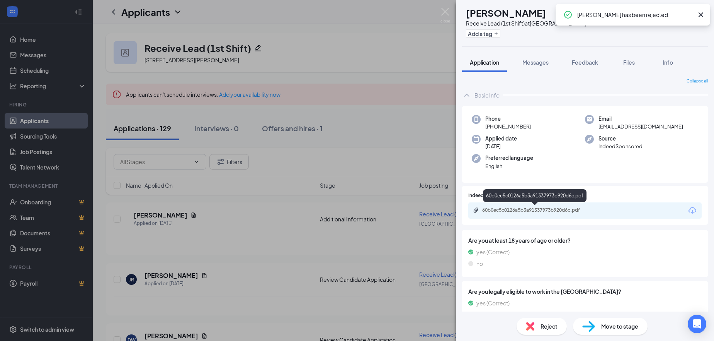
click at [524, 212] on div "60b0ec5c0126a5b3a91337973b920d6c.pdf" at bounding box center [536, 210] width 108 height 6
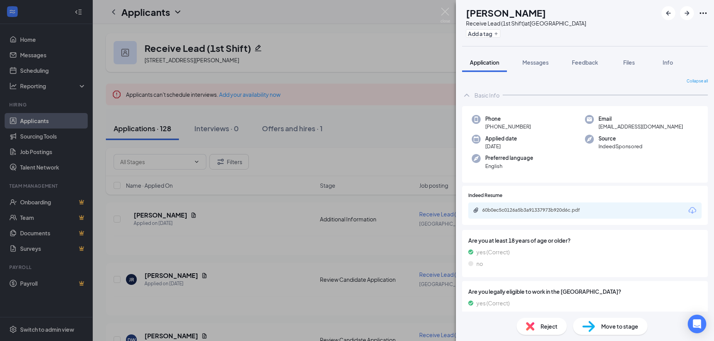
click at [560, 329] on div "Reject" at bounding box center [542, 325] width 50 height 17
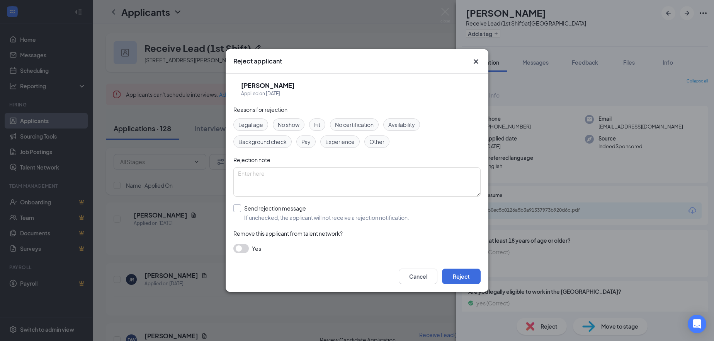
click at [274, 209] on input "Send rejection message If unchecked, the applicant will not receive a rejection…" at bounding box center [321, 212] width 176 height 17
checkbox input "true"
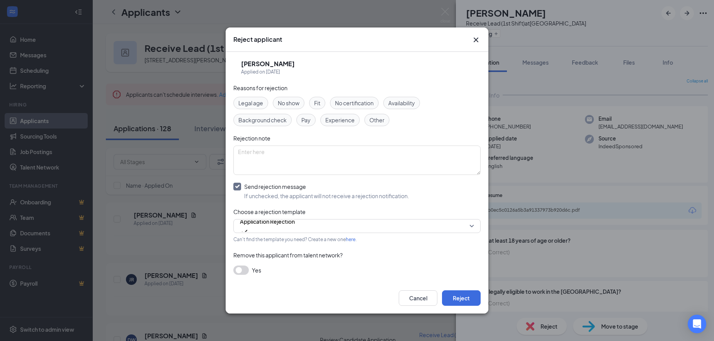
click at [245, 267] on button "button" at bounding box center [240, 269] width 15 height 9
click at [455, 300] on button "Reject" at bounding box center [461, 297] width 39 height 15
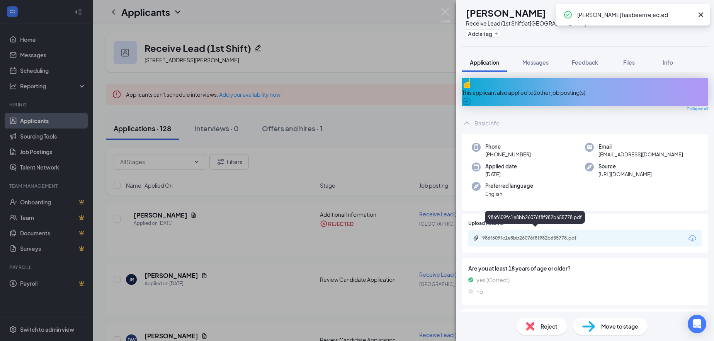
click at [517, 235] on div "986f609fc1e8bb26076f8f982b655778.pdf" at bounding box center [536, 238] width 108 height 6
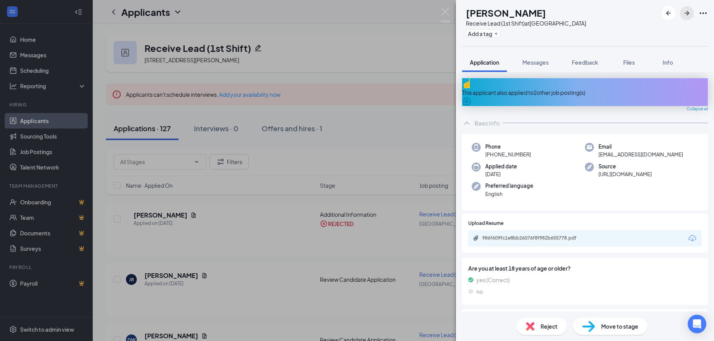
click at [686, 13] on icon "ArrowRight" at bounding box center [687, 13] width 5 height 5
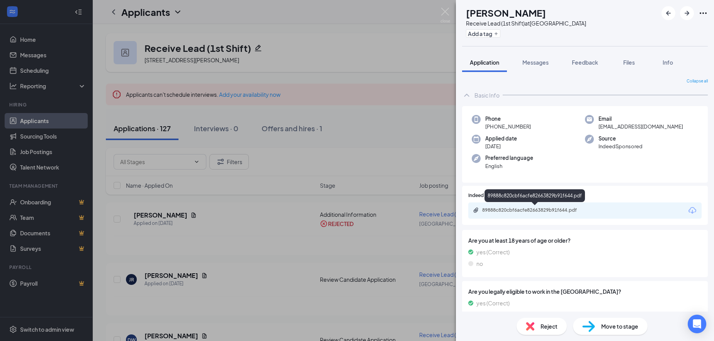
click at [501, 213] on div "89888c820cbf6acfe82663829b91f644.pdf" at bounding box center [535, 210] width 125 height 7
click at [550, 325] on span "Reject" at bounding box center [549, 326] width 17 height 9
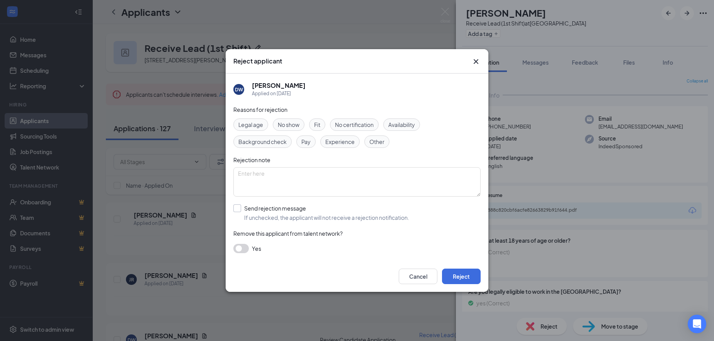
click at [264, 211] on input "Send rejection message If unchecked, the applicant will not receive a rejection…" at bounding box center [321, 212] width 176 height 17
checkbox input "true"
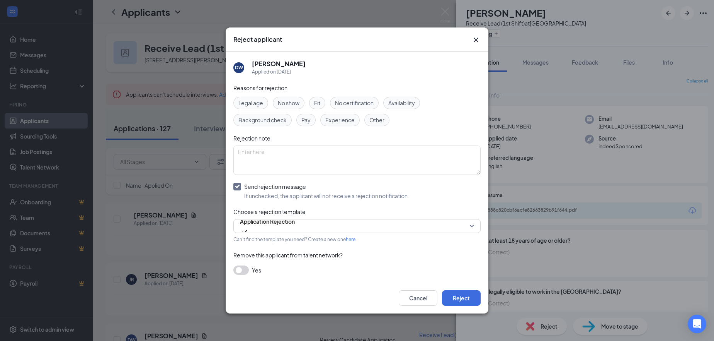
click at [241, 271] on button "button" at bounding box center [240, 269] width 15 height 9
click at [454, 298] on button "Reject" at bounding box center [461, 297] width 39 height 15
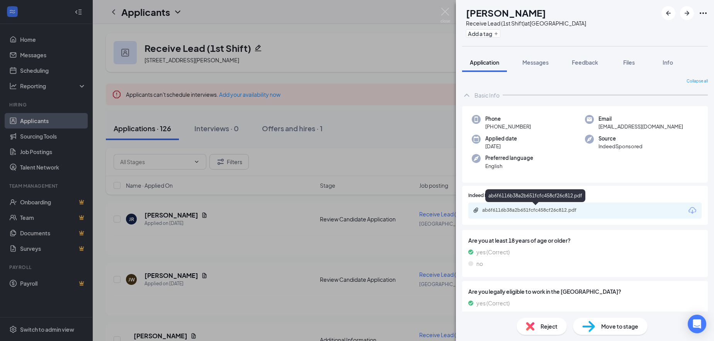
click at [539, 212] on div "ab6f6116b38a2b651fcfc458cf26c812.pdf" at bounding box center [536, 210] width 108 height 6
click at [531, 212] on div "ab6f6116b38a2b651fcfc458cf26c812.pdf" at bounding box center [536, 210] width 108 height 6
click at [690, 11] on icon "ArrowRight" at bounding box center [687, 13] width 9 height 9
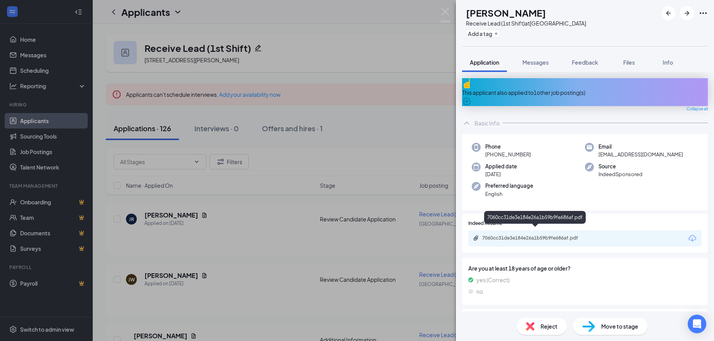
click at [507, 235] on div "7060cc31de3e184e26a1b59b9fe686af.pdf" at bounding box center [536, 238] width 108 height 6
click at [551, 329] on span "Reject" at bounding box center [549, 326] width 17 height 9
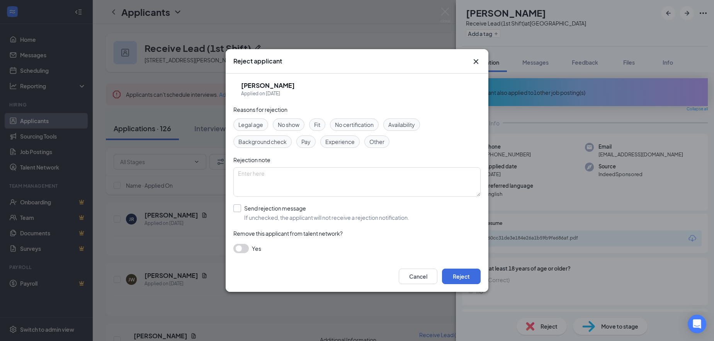
click at [244, 207] on input "Send rejection message If unchecked, the applicant will not receive a rejection…" at bounding box center [321, 212] width 176 height 17
checkbox input "true"
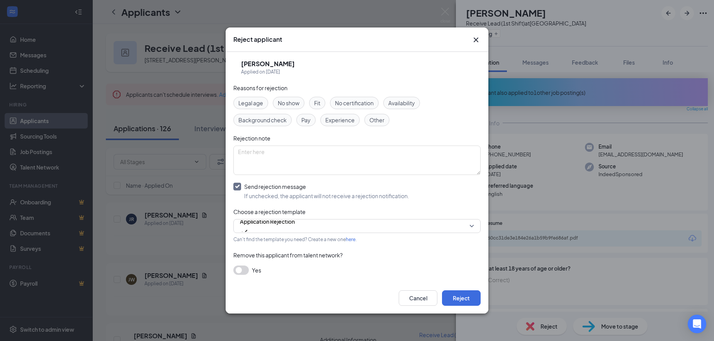
click at [241, 274] on button "button" at bounding box center [240, 269] width 15 height 9
click at [458, 298] on button "Reject" at bounding box center [461, 297] width 39 height 15
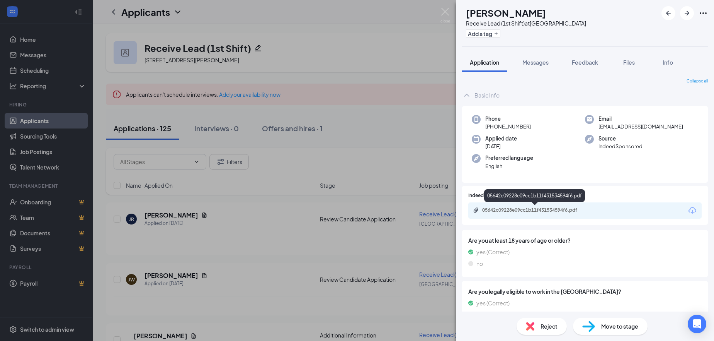
click at [529, 208] on div "05642c09228e09cc1b11f431534594f6.pdf" at bounding box center [536, 210] width 108 height 6
click at [544, 329] on span "Reject" at bounding box center [549, 326] width 17 height 9
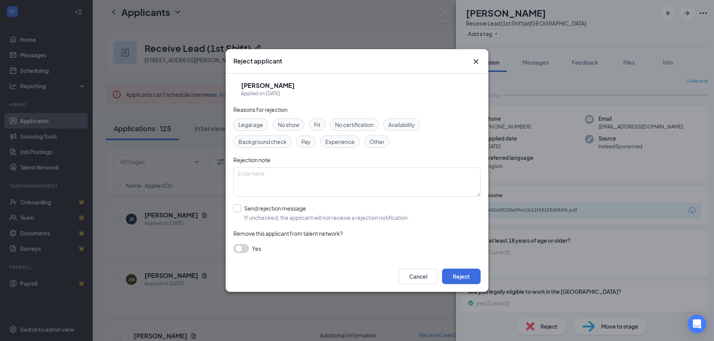
click at [258, 208] on input "Send rejection message If unchecked, the applicant will not receive a rejection…" at bounding box center [321, 212] width 176 height 17
checkbox input "true"
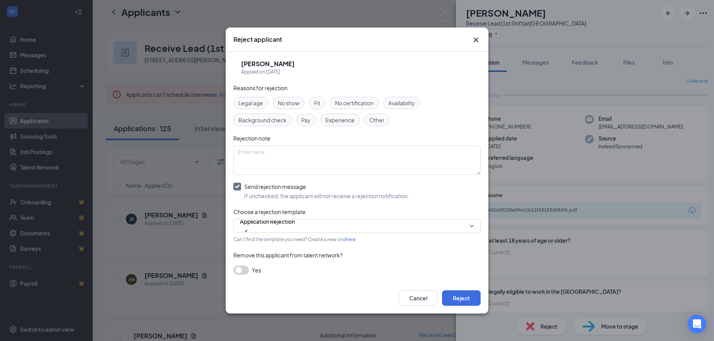
click at [243, 271] on button "button" at bounding box center [240, 269] width 15 height 9
click at [472, 302] on button "Reject" at bounding box center [461, 297] width 39 height 15
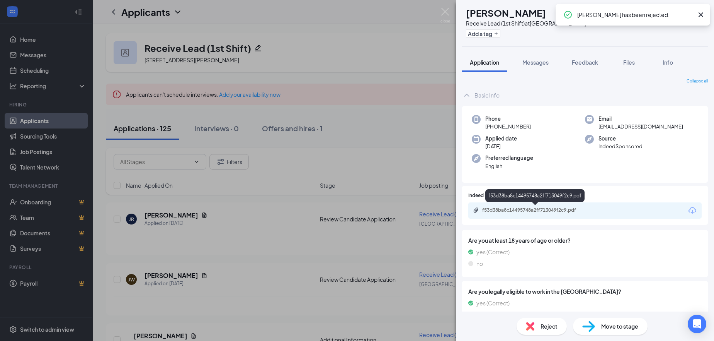
click at [525, 211] on div "f53d38ba8c14495748a2ff713049f2c9.pdf" at bounding box center [536, 210] width 108 height 6
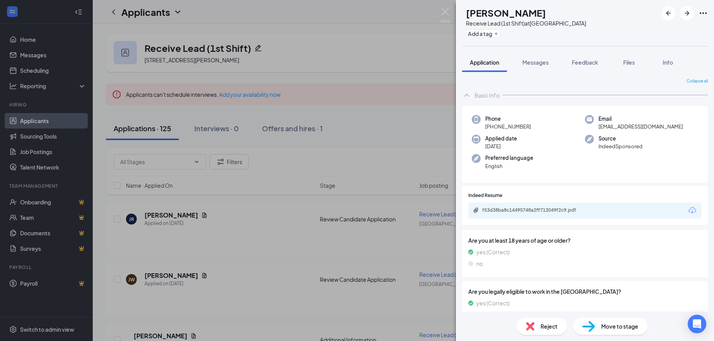
click at [553, 330] on div "Reject" at bounding box center [542, 325] width 50 height 17
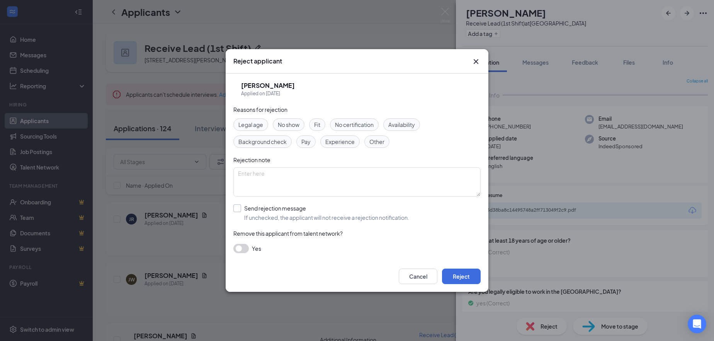
click at [255, 209] on input "Send rejection message If unchecked, the applicant will not receive a rejection…" at bounding box center [321, 212] width 176 height 17
checkbox input "true"
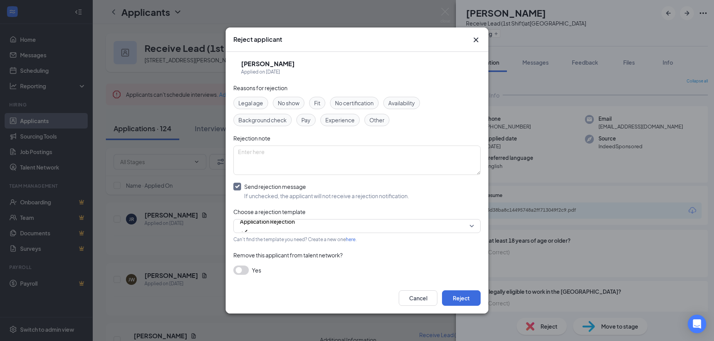
click at [242, 272] on button "button" at bounding box center [240, 269] width 15 height 9
click at [463, 293] on button "Reject" at bounding box center [461, 297] width 39 height 15
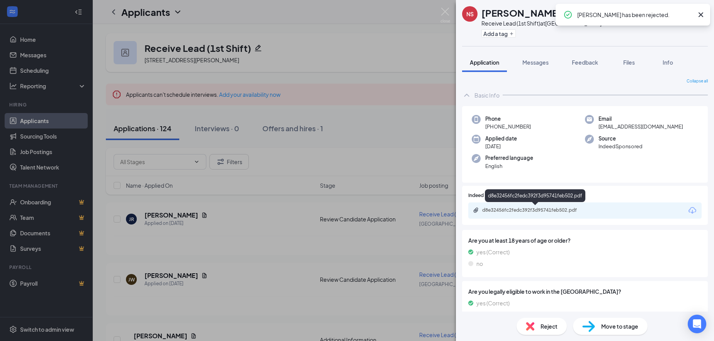
click at [512, 210] on div "d8e32456fc2fedc392f3d95741feb502.pdf" at bounding box center [536, 210] width 108 height 6
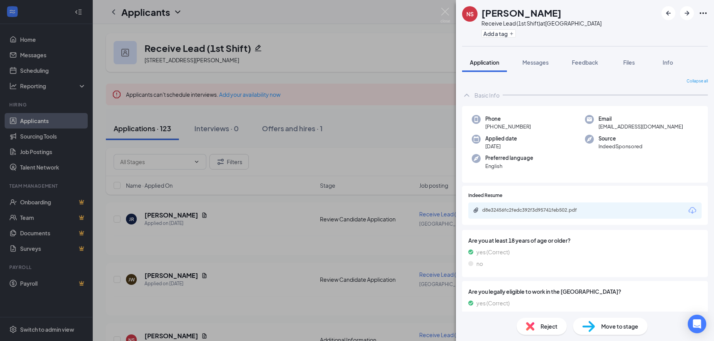
click at [539, 330] on div "Reject" at bounding box center [542, 325] width 50 height 17
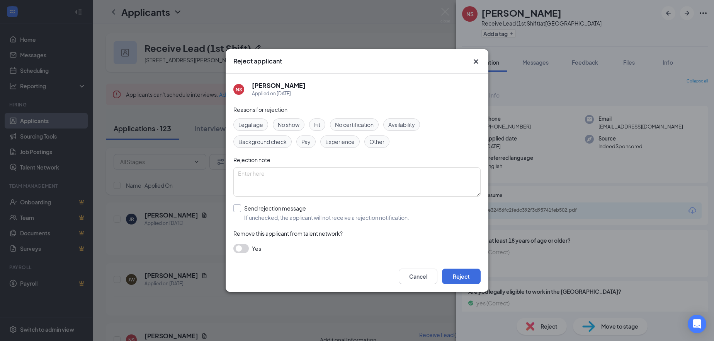
click at [269, 207] on input "Send rejection message If unchecked, the applicant will not receive a rejection…" at bounding box center [321, 212] width 176 height 17
checkbox input "true"
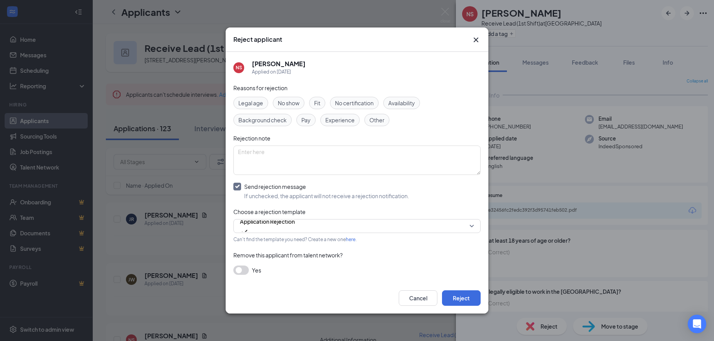
click at [245, 270] on button "button" at bounding box center [240, 269] width 15 height 9
click at [469, 296] on button "Reject" at bounding box center [461, 297] width 39 height 15
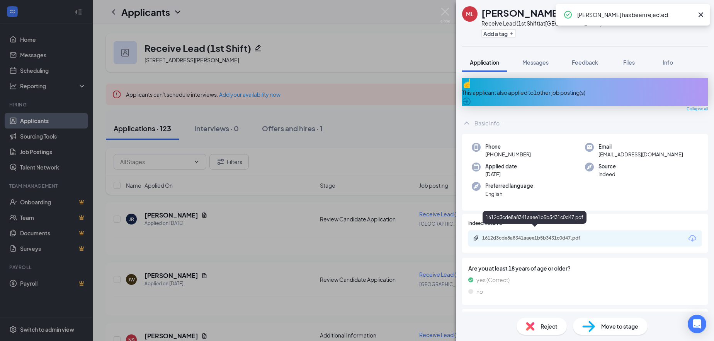
click at [519, 235] on div "1612d3cde8a8341aaee1b5b3431c0d47.pdf" at bounding box center [536, 238] width 108 height 6
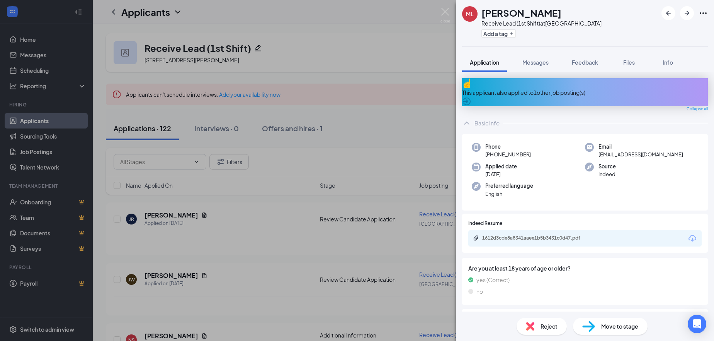
click at [554, 323] on span "Reject" at bounding box center [549, 326] width 17 height 9
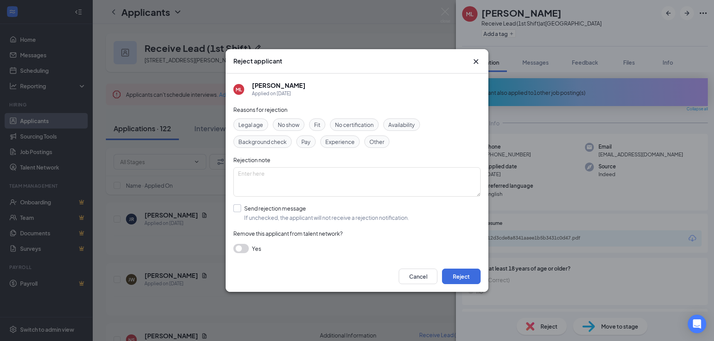
click at [261, 206] on input "Send rejection message If unchecked, the applicant will not receive a rejection…" at bounding box center [321, 212] width 176 height 17
checkbox input "true"
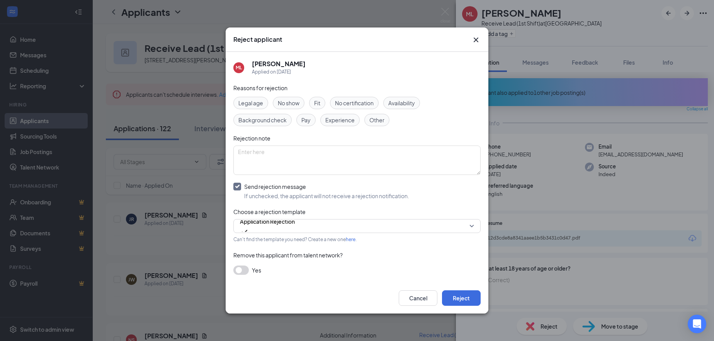
click at [240, 274] on button "button" at bounding box center [240, 269] width 15 height 9
click at [463, 295] on button "Reject" at bounding box center [461, 297] width 39 height 15
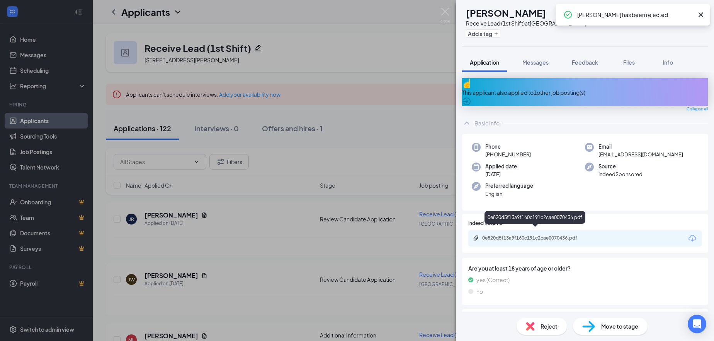
click at [520, 235] on div "0e820d5f13a9f160c191c2cae0070436.pdf" at bounding box center [536, 238] width 108 height 6
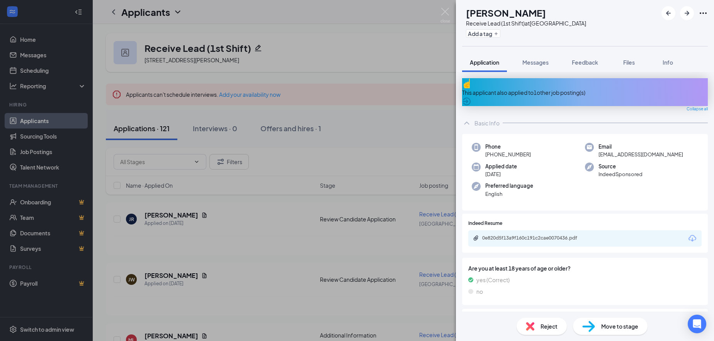
click at [553, 325] on span "Reject" at bounding box center [549, 326] width 17 height 9
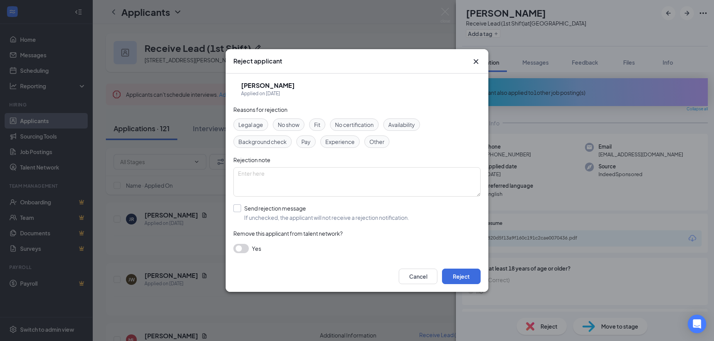
click at [281, 207] on input "Send rejection message If unchecked, the applicant will not receive a rejection…" at bounding box center [321, 212] width 176 height 17
checkbox input "true"
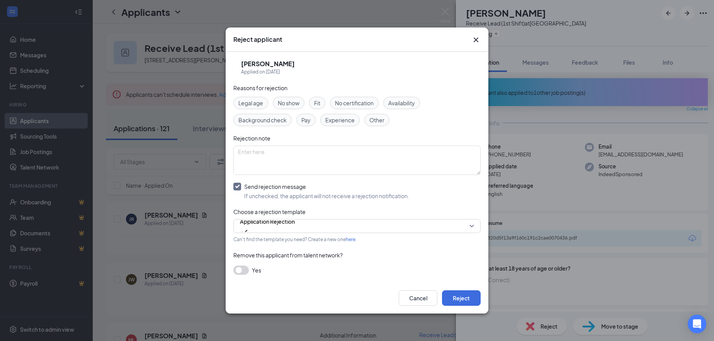
click at [245, 275] on div "Reasons for rejection Legal age No show Fit No certification Availability Backg…" at bounding box center [356, 182] width 247 height 199
click at [244, 272] on button "button" at bounding box center [240, 269] width 15 height 9
click at [466, 295] on button "Reject" at bounding box center [461, 297] width 39 height 15
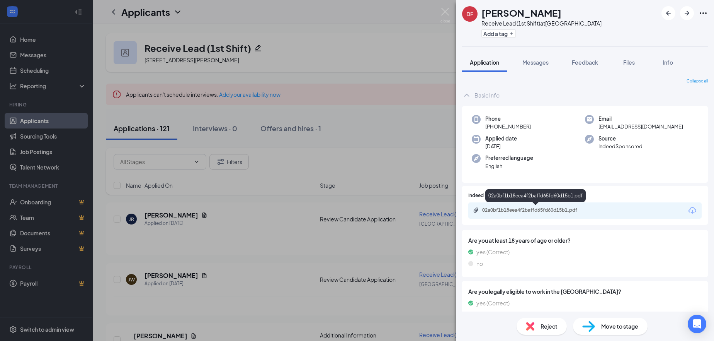
click at [531, 212] on div "02a0bf1b18eea4f2baffd65fd60d15b1.pdf" at bounding box center [536, 210] width 108 height 6
click at [555, 329] on span "Reject" at bounding box center [549, 326] width 17 height 9
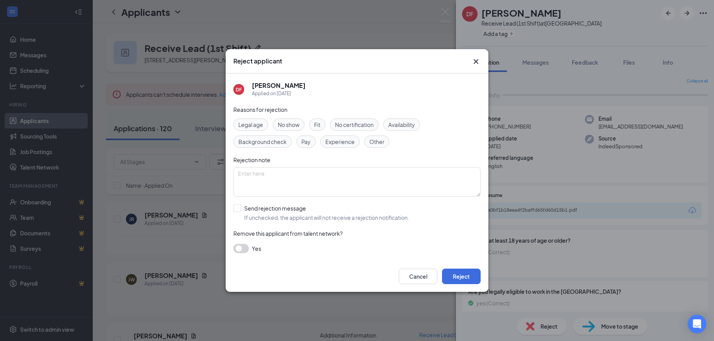
click at [258, 203] on div "Reasons for rejection Legal age No show Fit No certification Availability Backg…" at bounding box center [356, 182] width 247 height 155
click at [257, 208] on input "Send rejection message If unchecked, the applicant will not receive a rejection…" at bounding box center [321, 212] width 176 height 17
checkbox input "true"
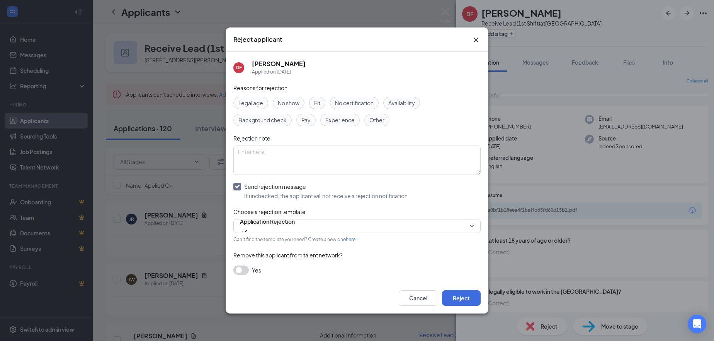
click at [244, 268] on button "button" at bounding box center [240, 269] width 15 height 9
click at [467, 298] on button "Reject" at bounding box center [461, 297] width 39 height 15
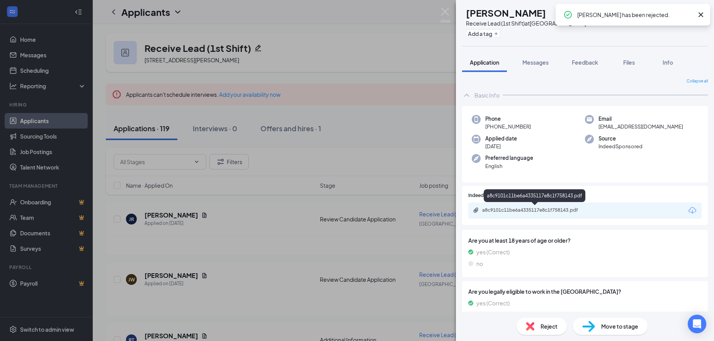
click at [534, 212] on div "a8c9101c11be6a4335117e8c1f758143.pdf" at bounding box center [536, 210] width 108 height 6
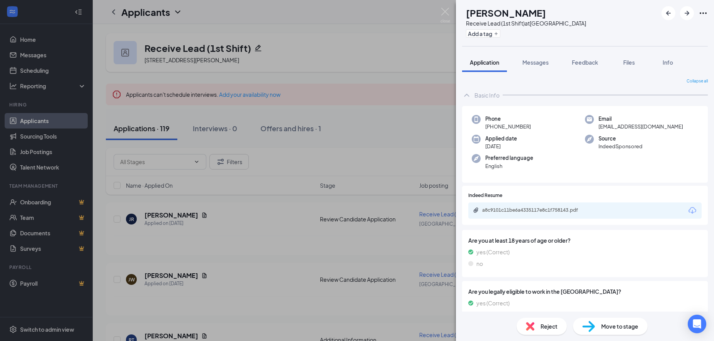
click at [535, 330] on div "Reject" at bounding box center [542, 325] width 50 height 17
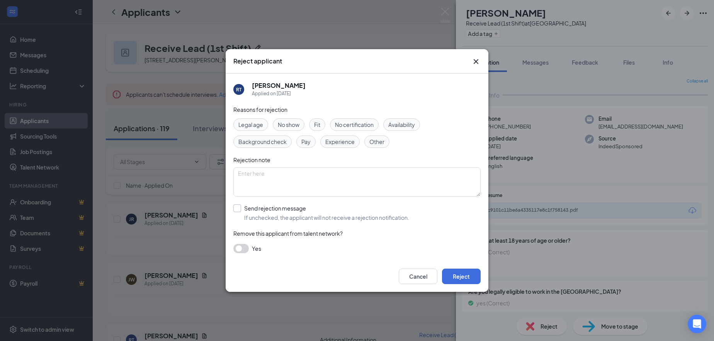
click at [273, 209] on input "Send rejection message If unchecked, the applicant will not receive a rejection…" at bounding box center [321, 212] width 176 height 17
checkbox input "true"
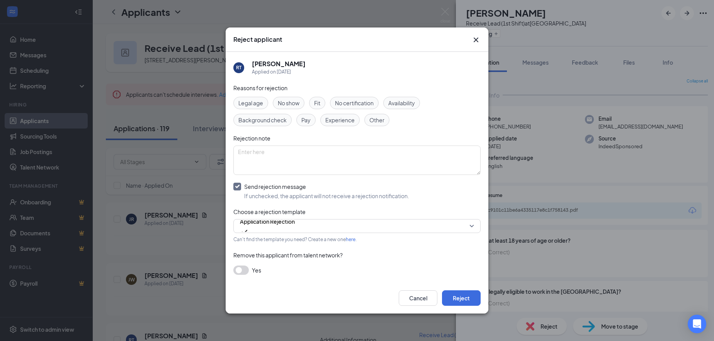
click at [247, 269] on button "button" at bounding box center [240, 269] width 15 height 9
click at [466, 301] on button "Reject" at bounding box center [461, 297] width 39 height 15
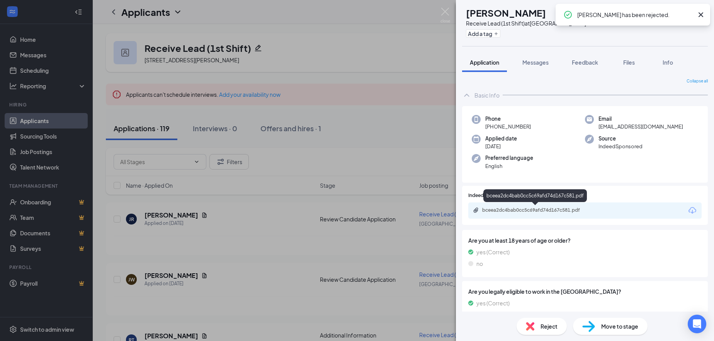
click at [533, 212] on div "bceea2dc4bab0cc5c69afd74d167c581.pdf" at bounding box center [536, 210] width 108 height 6
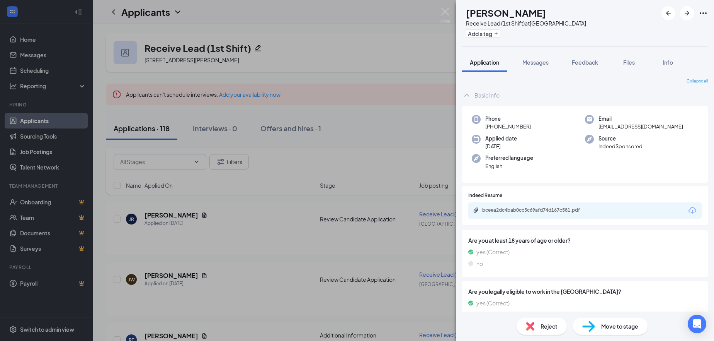
click at [563, 324] on div "Reject" at bounding box center [542, 325] width 50 height 17
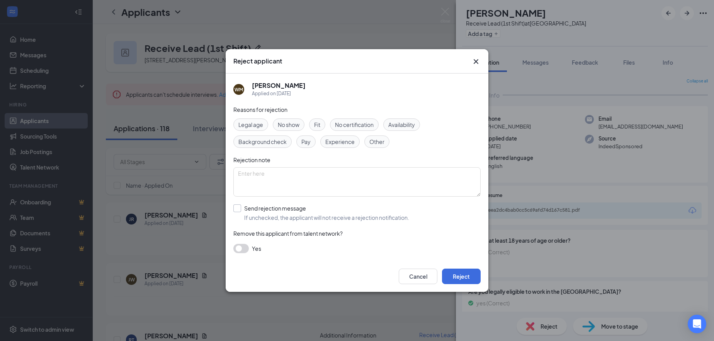
click at [262, 209] on input "Send rejection message If unchecked, the applicant will not receive a rejection…" at bounding box center [321, 212] width 176 height 17
checkbox input "true"
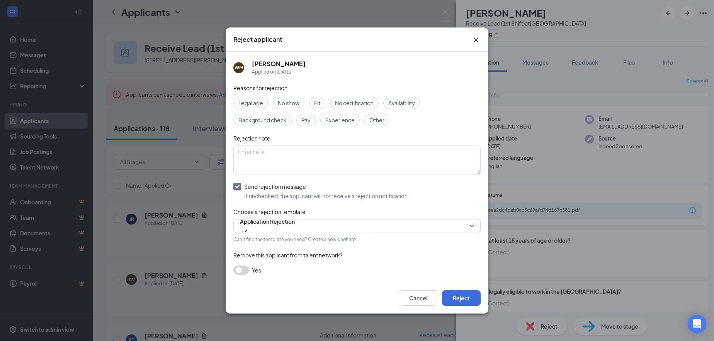
click at [245, 270] on button "button" at bounding box center [240, 269] width 15 height 9
click at [463, 302] on button "Reject" at bounding box center [461, 297] width 39 height 15
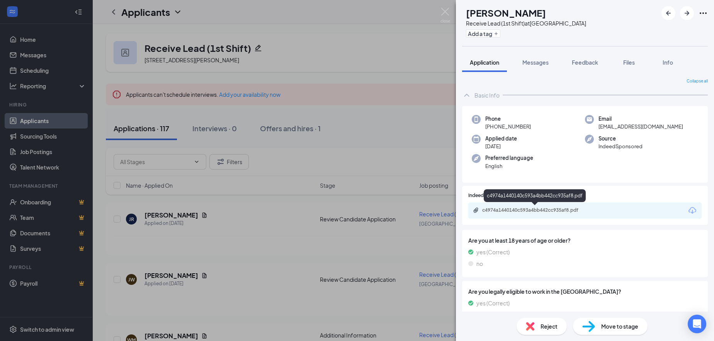
click at [533, 213] on div "c4974a1440140c593a4bb442cc935af8.pdf" at bounding box center [536, 210] width 108 height 6
click at [559, 328] on div "Reject" at bounding box center [542, 325] width 50 height 17
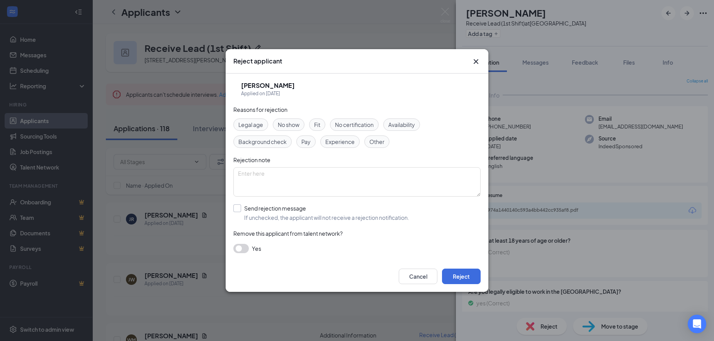
click at [258, 207] on input "Send rejection message If unchecked, the applicant will not receive a rejection…" at bounding box center [321, 212] width 176 height 17
checkbox input "true"
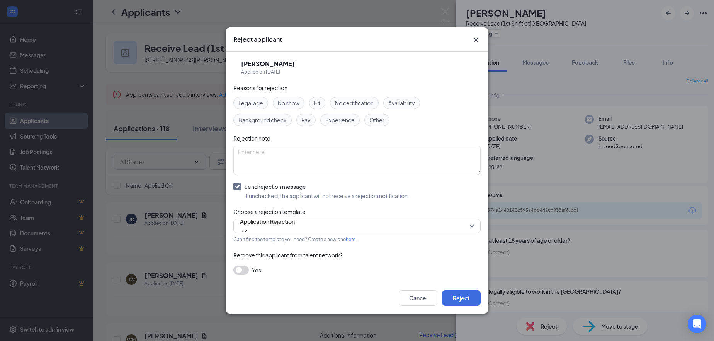
click at [245, 271] on button "button" at bounding box center [240, 269] width 15 height 9
click at [465, 302] on button "Reject" at bounding box center [461, 297] width 39 height 15
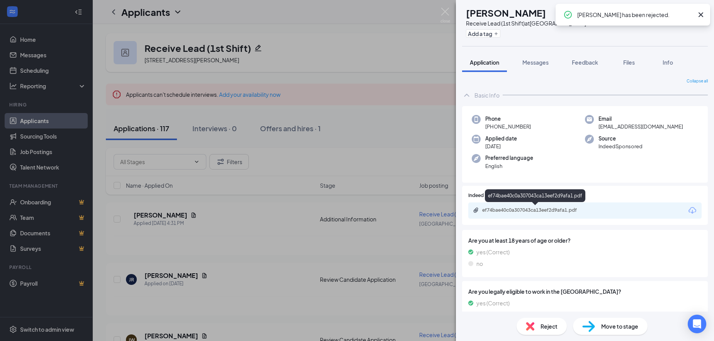
click at [502, 209] on div "ef74bae40c0a307043ca13eef2d9afa1.pdf" at bounding box center [536, 210] width 108 height 6
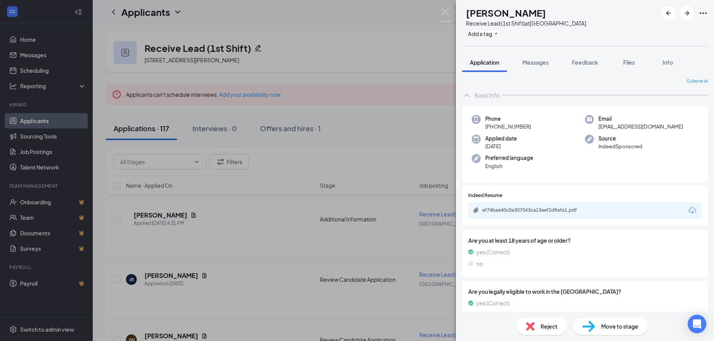
click at [550, 329] on span "Reject" at bounding box center [549, 326] width 17 height 9
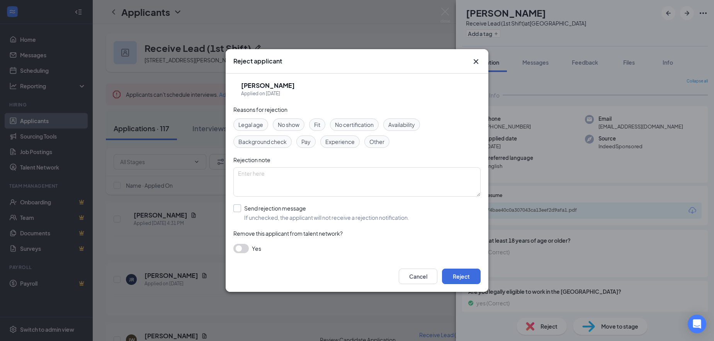
click at [247, 208] on input "Send rejection message If unchecked, the applicant will not receive a rejection…" at bounding box center [321, 212] width 176 height 17
checkbox input "true"
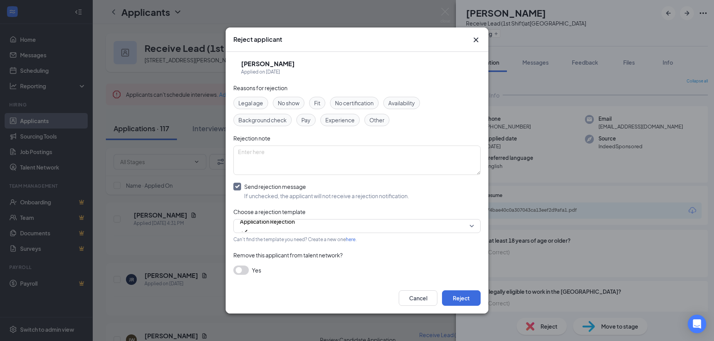
click at [245, 271] on button "button" at bounding box center [240, 269] width 15 height 9
click at [464, 299] on button "Reject" at bounding box center [461, 297] width 39 height 15
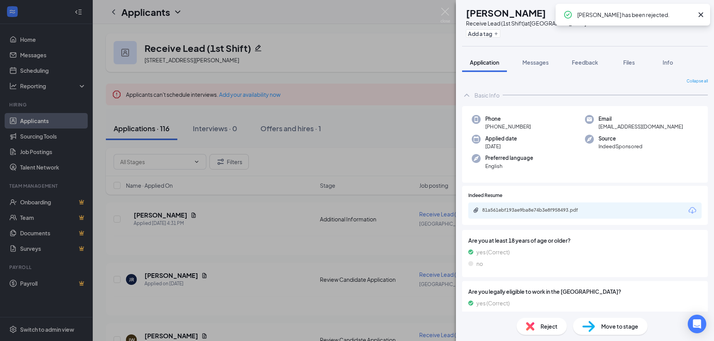
click at [137, 129] on div "TG Tiwania Glenn Receive Lead (1st Shift) at Atlanta Add a tag Application Mess…" at bounding box center [357, 170] width 714 height 341
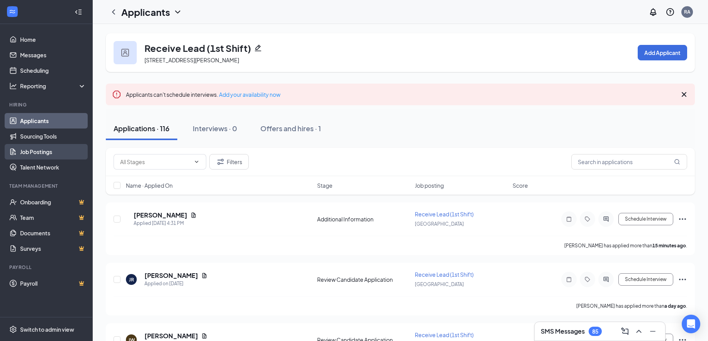
click at [31, 149] on link "Job Postings" at bounding box center [53, 151] width 66 height 15
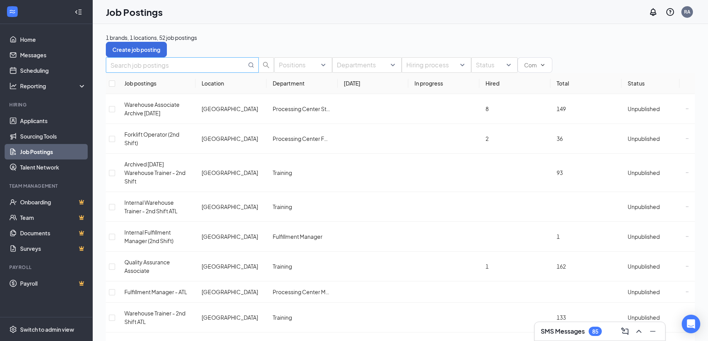
click at [152, 70] on input "text" at bounding box center [179, 65] width 136 height 10
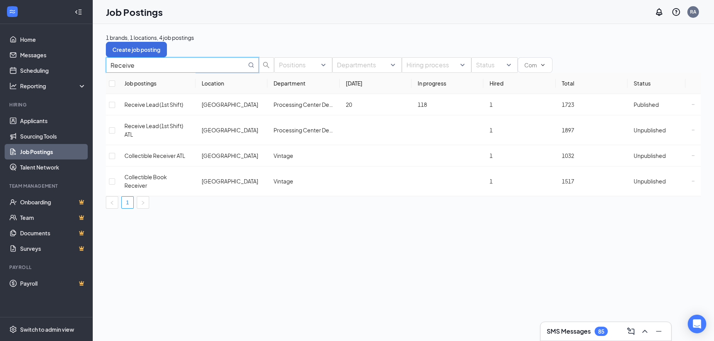
drag, startPoint x: 151, startPoint y: 81, endPoint x: 99, endPoint y: 83, distance: 51.4
click at [99, 83] on div "1 brands, 1 locations, 4 job postings Create job posting Receive Positions Depa…" at bounding box center [404, 121] width 622 height 194
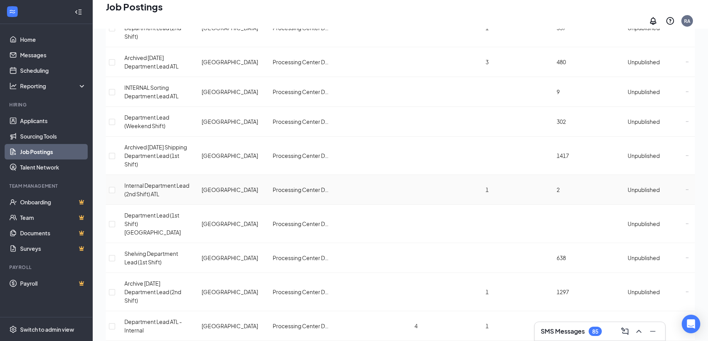
scroll to position [93, 0]
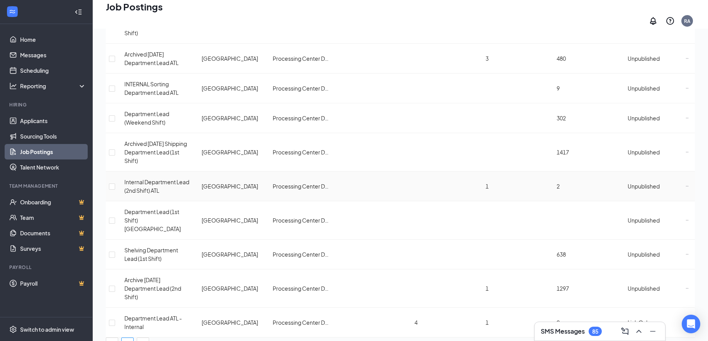
type input "department"
click at [172, 178] on span "Internal Department Lead (2nd Shift) ATL" at bounding box center [156, 185] width 65 height 15
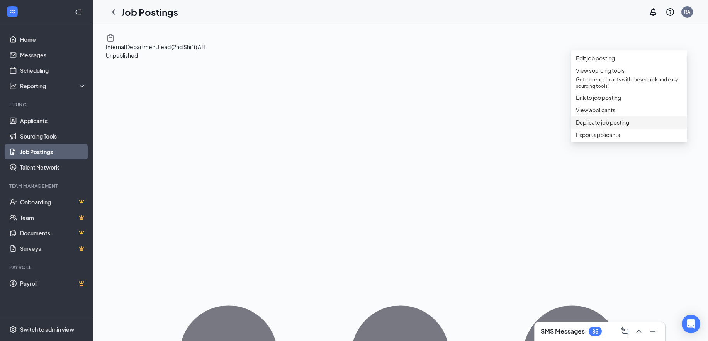
click at [593, 126] on span "Duplicate job posting" at bounding box center [602, 122] width 53 height 7
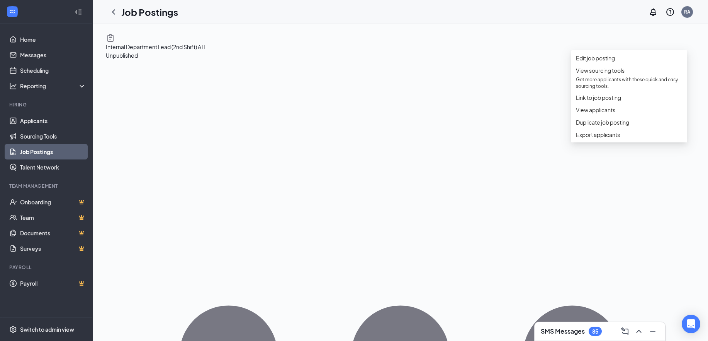
click at [206, 47] on span "Internal Department Lead (2nd Shift) ATL" at bounding box center [156, 46] width 100 height 7
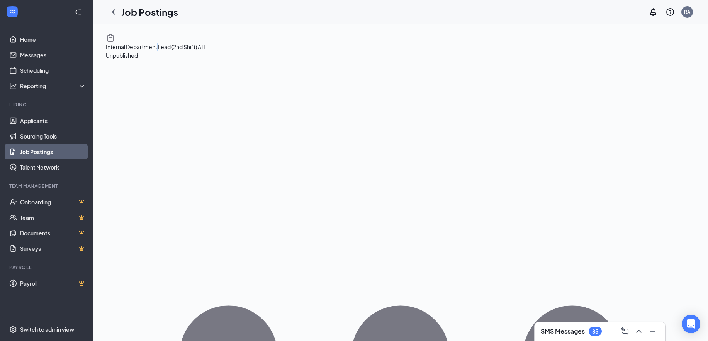
click at [206, 47] on span "Internal Department Lead (2nd Shift) ATL" at bounding box center [156, 46] width 100 height 7
copy span "Internal Department Lead (2nd Shift) ATL"
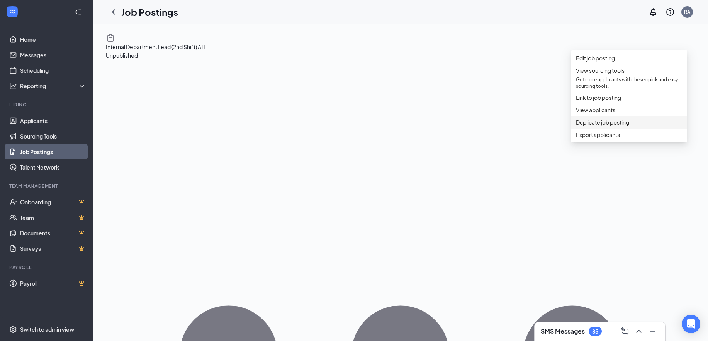
click at [633, 126] on span "Duplicate job posting" at bounding box center [629, 122] width 107 height 9
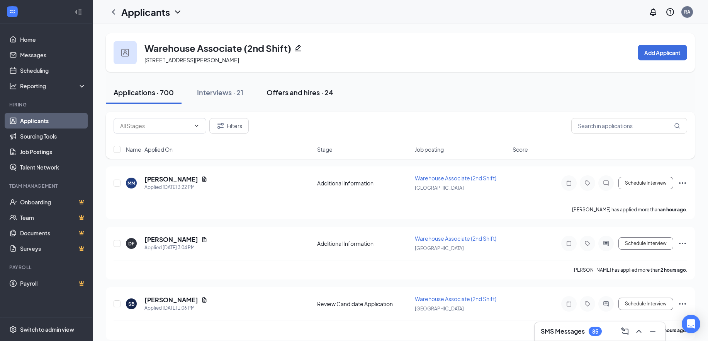
click at [295, 97] on div "Offers and hires · 24" at bounding box center [300, 92] width 67 height 10
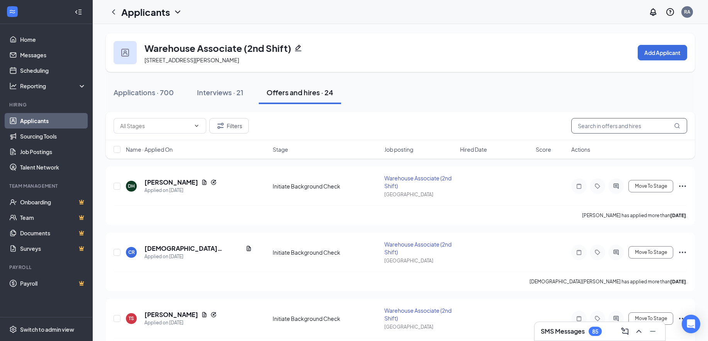
click at [601, 127] on input "text" at bounding box center [630, 125] width 116 height 15
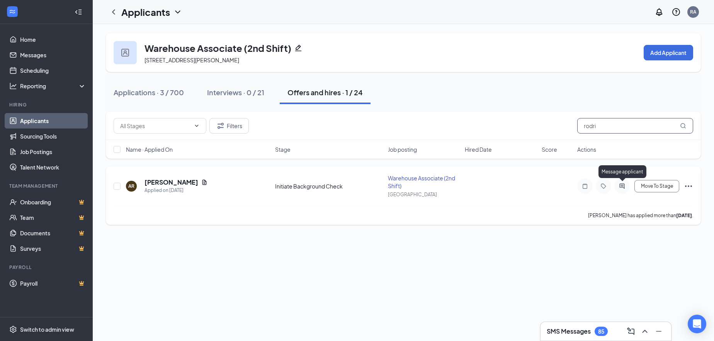
type input "rodri"
click at [623, 185] on icon "ActiveChat" at bounding box center [622, 185] width 5 height 5
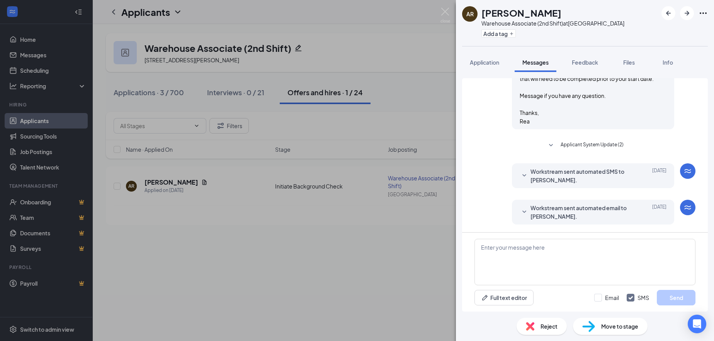
scroll to position [667, 0]
click at [520, 177] on icon "SmallChevronDown" at bounding box center [524, 175] width 9 height 9
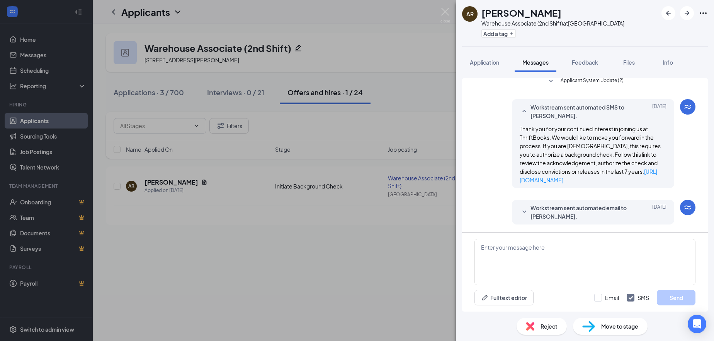
scroll to position [740, 0]
drag, startPoint x: 638, startPoint y: 178, endPoint x: 508, endPoint y: 122, distance: 142.0
click at [512, 122] on div "Workstream sent automated SMS to [PERSON_NAME]. [DATE] Thank you for your conti…" at bounding box center [593, 143] width 162 height 89
copy span "Thank you for your continued interest in joining us at ThriftBooks. We would li…"
click at [516, 254] on textarea at bounding box center [585, 261] width 221 height 46
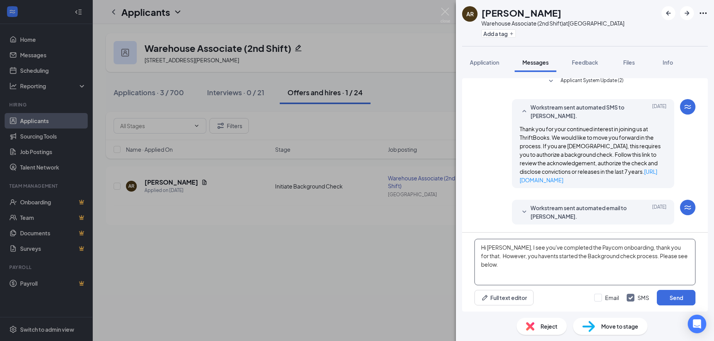
paste textarea "Thank you for your continued interest in joining us at ThriftBooks. We would li…"
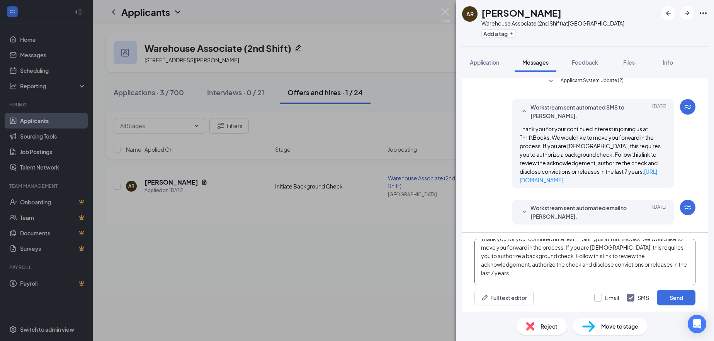
type textarea "Hi Amya, I see you've completed the Paycom onboarding, thank you for that. Howe…"
click at [606, 297] on input "Email" at bounding box center [606, 297] width 25 height 8
checkbox input "true"
click at [669, 299] on button "Send" at bounding box center [676, 296] width 39 height 15
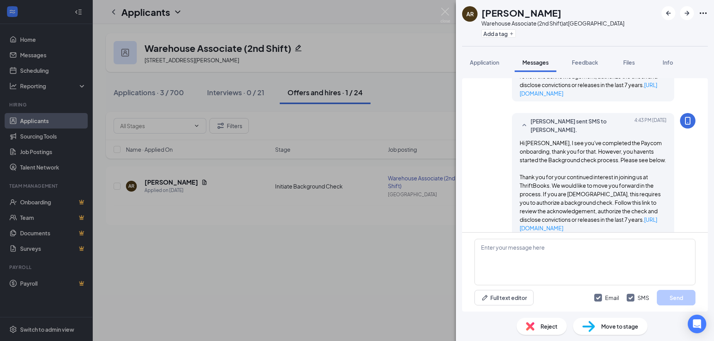
scroll to position [1026, 0]
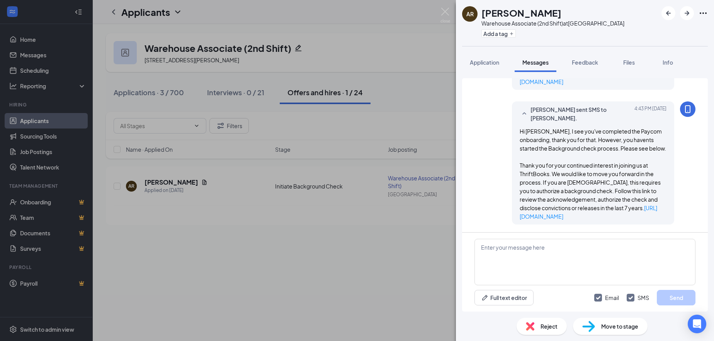
click at [444, 7] on div "AR Amya Rodriguez Warehouse Associate (2nd Shift) at Atlanta Add a tag Applicat…" at bounding box center [357, 170] width 714 height 341
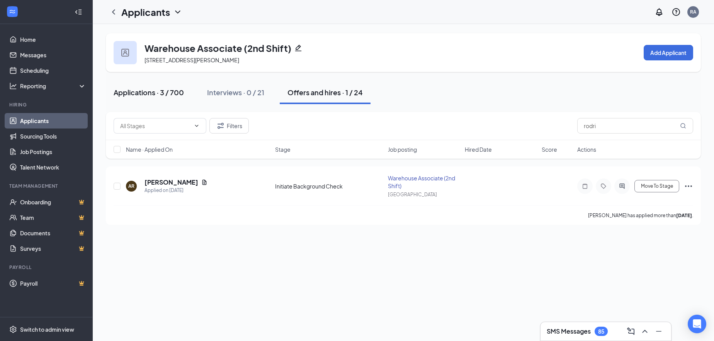
click at [145, 94] on div "Applications · 3 / 700" at bounding box center [149, 92] width 70 height 10
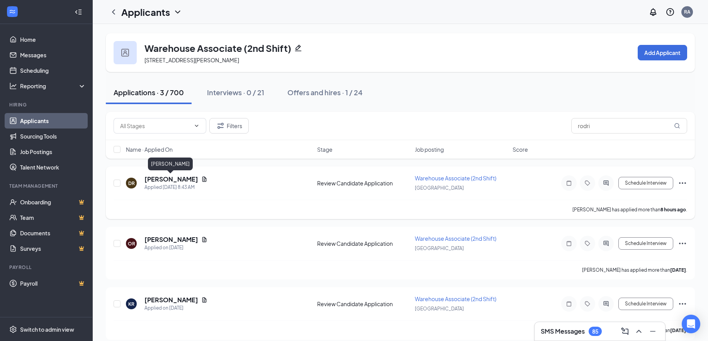
click at [157, 176] on h5 "David Rodriguez" at bounding box center [172, 179] width 54 height 9
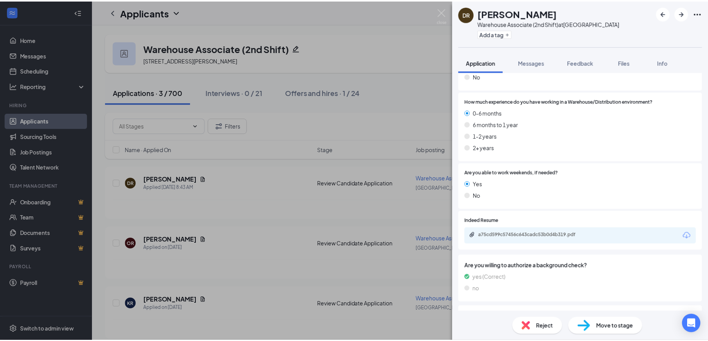
scroll to position [193, 0]
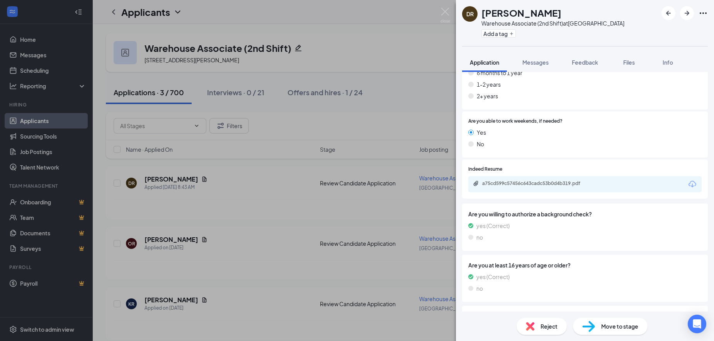
click at [505, 183] on div "a75cd599c57456c643cadc53b0d4b319.pdf" at bounding box center [536, 183] width 108 height 6
click at [448, 14] on img at bounding box center [446, 15] width 10 height 15
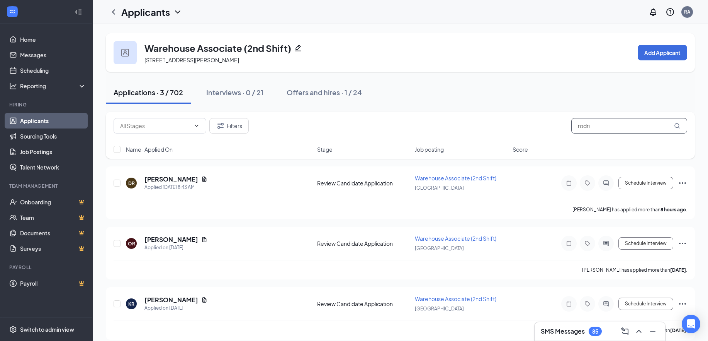
drag, startPoint x: 602, startPoint y: 125, endPoint x: 558, endPoint y: 131, distance: 44.2
click at [558, 131] on div "Filters rodri" at bounding box center [401, 125] width 574 height 15
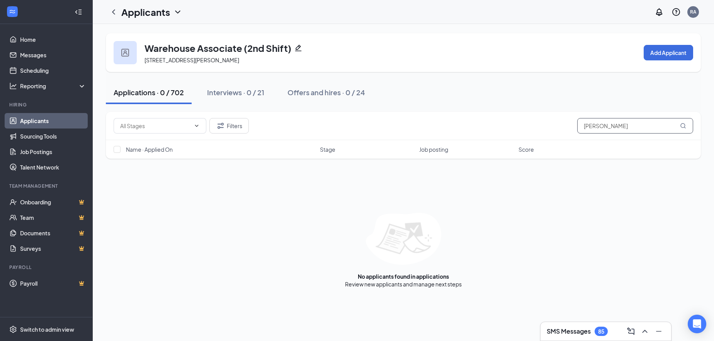
drag, startPoint x: 623, startPoint y: 122, endPoint x: 577, endPoint y: 127, distance: 46.6
click at [577, 127] on div "Filters monique" at bounding box center [404, 125] width 580 height 15
drag, startPoint x: 617, startPoint y: 123, endPoint x: 582, endPoint y: 126, distance: 35.3
click at [582, 126] on input "stanford" at bounding box center [635, 125] width 116 height 15
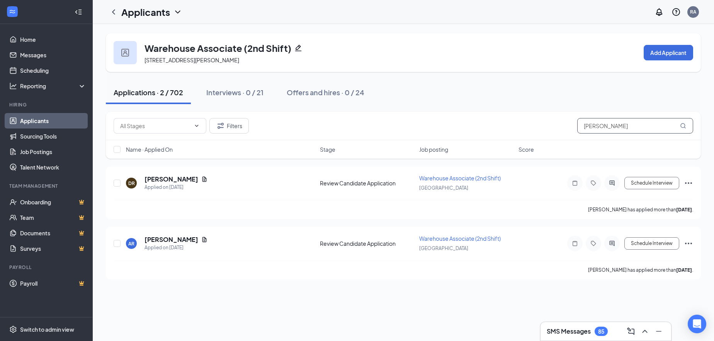
drag, startPoint x: 615, startPoint y: 125, endPoint x: 572, endPoint y: 125, distance: 42.9
click at [572, 125] on div "Filters roberts" at bounding box center [404, 125] width 580 height 15
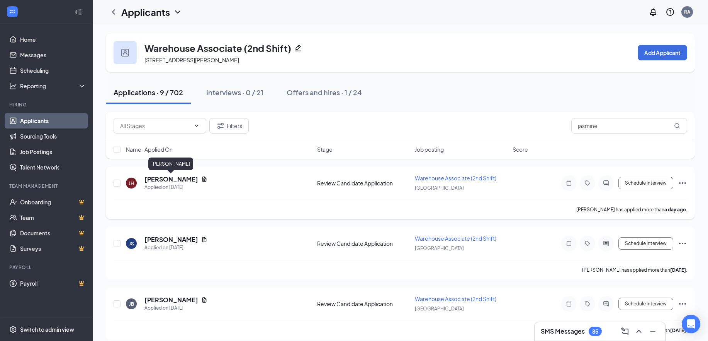
click at [175, 182] on h5 "Jasmine Hutchins" at bounding box center [172, 179] width 54 height 9
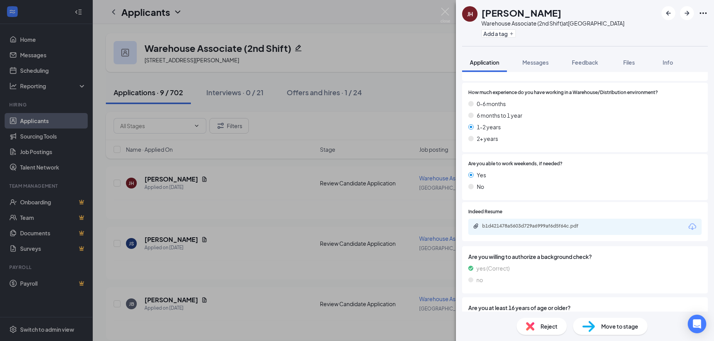
scroll to position [155, 0]
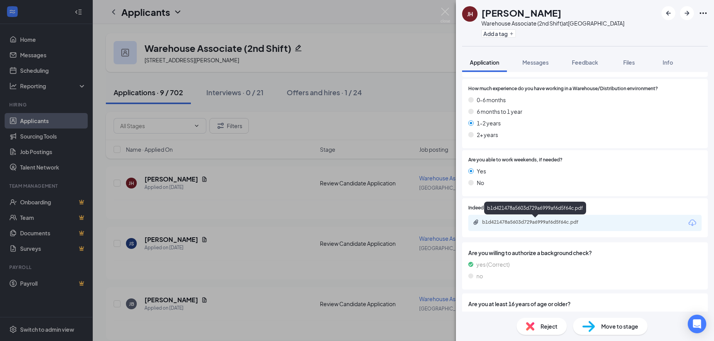
click at [523, 225] on div "b1d421478a5603d729a6999af6d5f64c.pdf" at bounding box center [535, 222] width 125 height 7
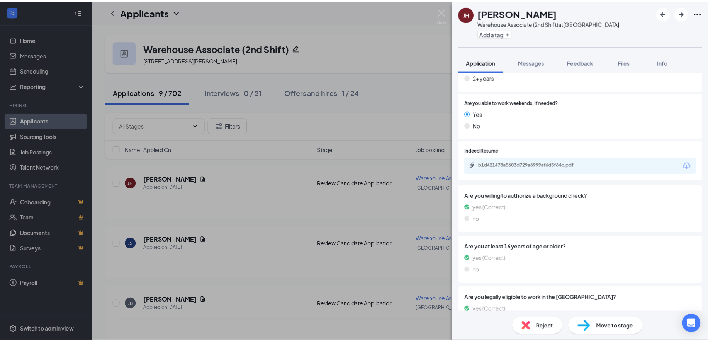
scroll to position [204, 0]
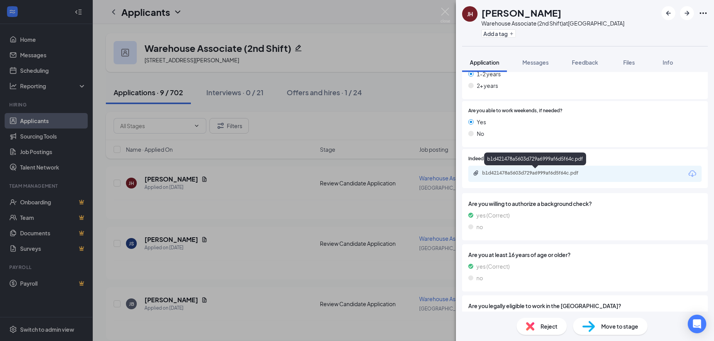
click at [514, 174] on div "b1d421478a5603d729a6999af6d5f64c.pdf" at bounding box center [536, 173] width 108 height 6
click at [443, 10] on img at bounding box center [446, 15] width 10 height 15
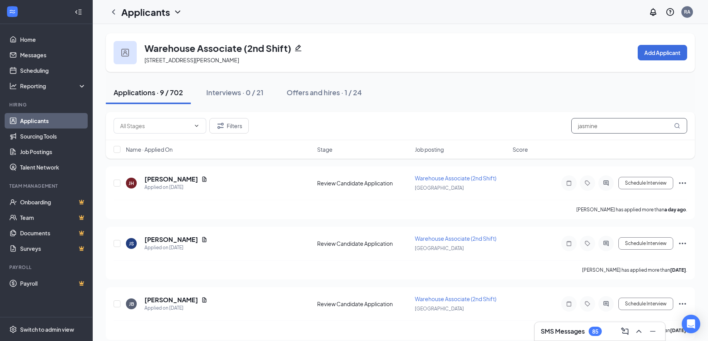
drag, startPoint x: 607, startPoint y: 128, endPoint x: 556, endPoint y: 126, distance: 51.4
click at [556, 126] on div "Filters jasmine" at bounding box center [401, 125] width 574 height 15
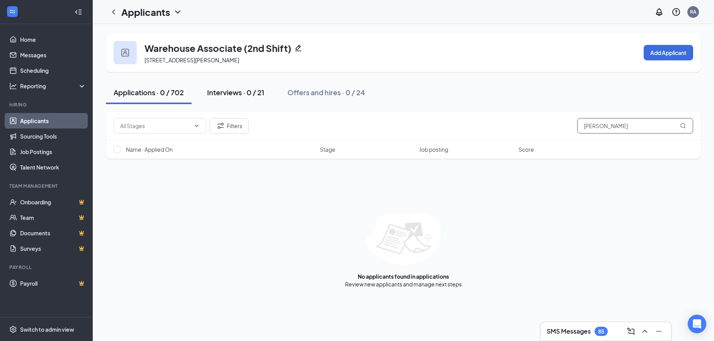
type input "monique"
click at [245, 92] on div "Interviews · 0 / 21" at bounding box center [235, 92] width 57 height 10
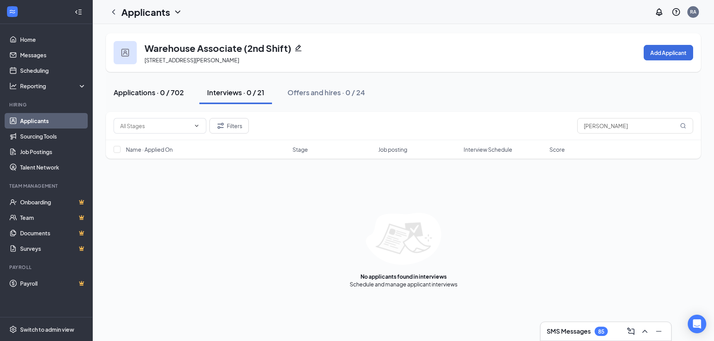
click at [163, 94] on div "Applications · 0 / 702" at bounding box center [149, 92] width 70 height 10
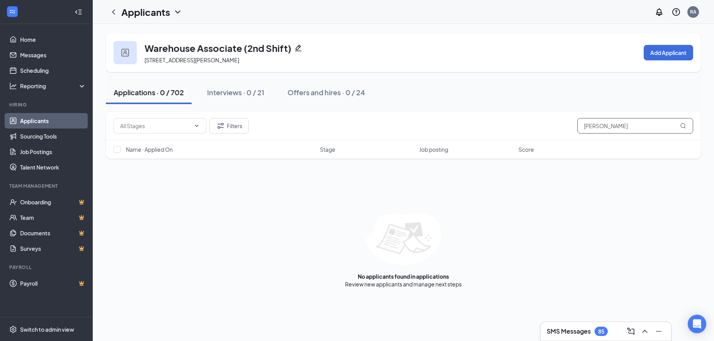
drag, startPoint x: 615, startPoint y: 123, endPoint x: 543, endPoint y: 124, distance: 72.7
click at [543, 124] on div "Filters monique" at bounding box center [404, 125] width 580 height 15
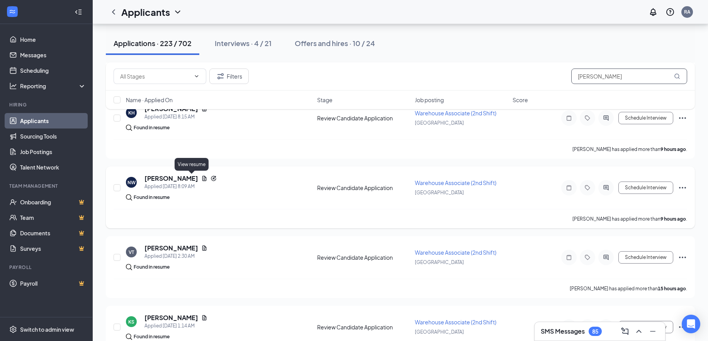
scroll to position [232, 0]
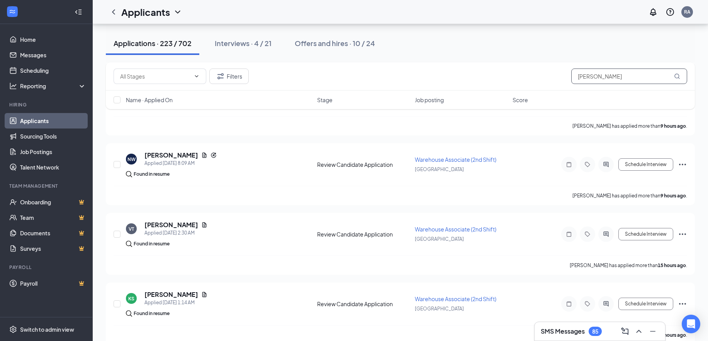
click at [587, 79] on input "stan" at bounding box center [630, 75] width 116 height 15
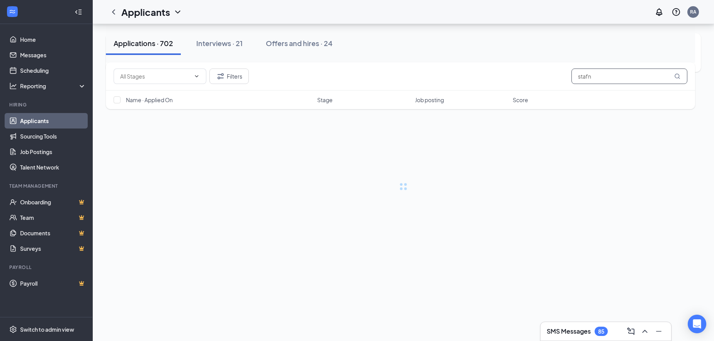
click at [596, 77] on div "Warehouse Associate (2nd Shift) 675 Hartman Rd ste 500, Austell, GA 30168, USA …" at bounding box center [403, 111] width 595 height 157
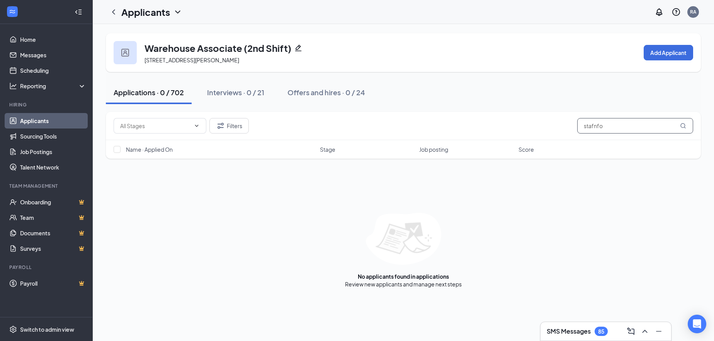
type input "stafnfo"
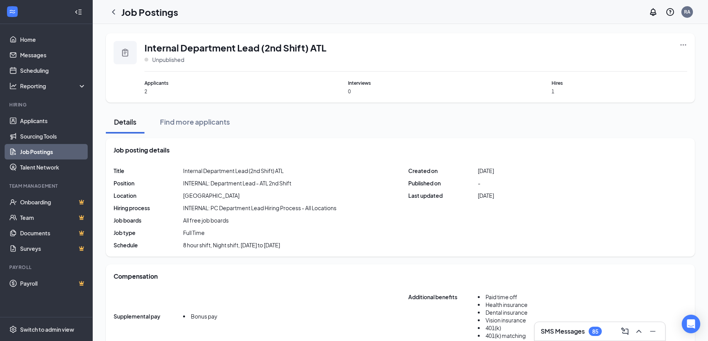
click at [687, 42] on icon "Ellipses" at bounding box center [684, 45] width 8 height 8
click at [685, 42] on icon "Ellipses" at bounding box center [684, 45] width 8 height 8
click at [523, 34] on div "Internal Department Lead (2nd Shift) ATL Unpublished Applicants 2 Interviews 0 …" at bounding box center [400, 67] width 589 height 69
click at [54, 152] on link "Job Postings" at bounding box center [53, 151] width 66 height 15
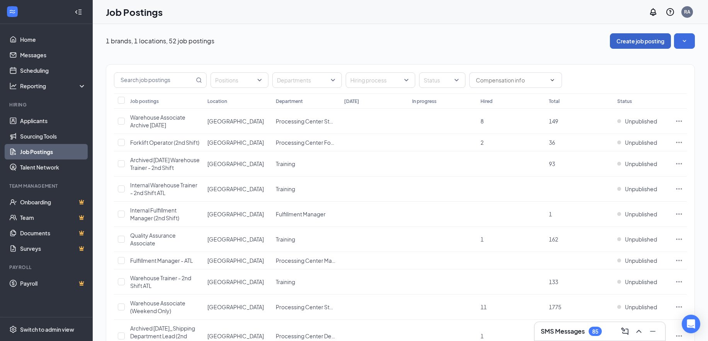
click at [640, 38] on button "Create job posting" at bounding box center [640, 40] width 61 height 15
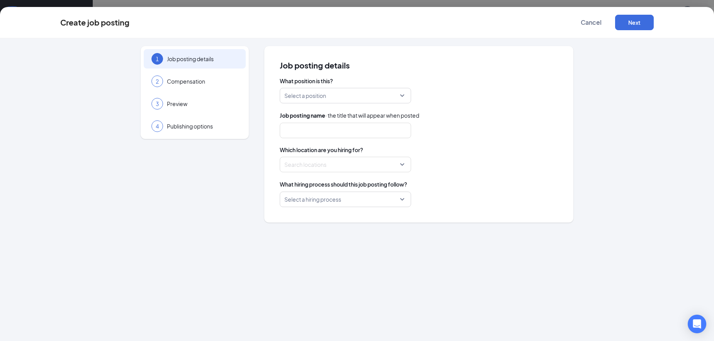
click at [320, 95] on input "search" at bounding box center [342, 95] width 117 height 15
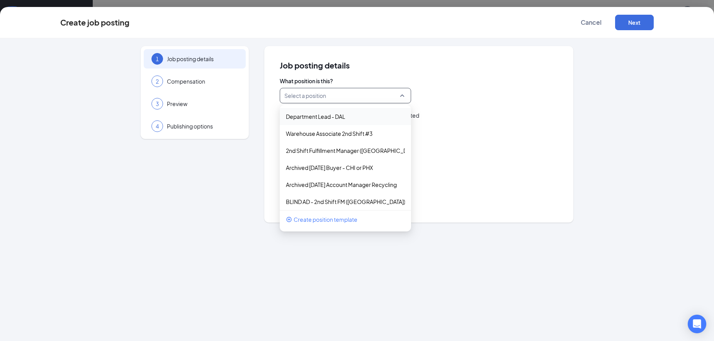
paste input "Internal Department Lead (2nd Shift) ATL"
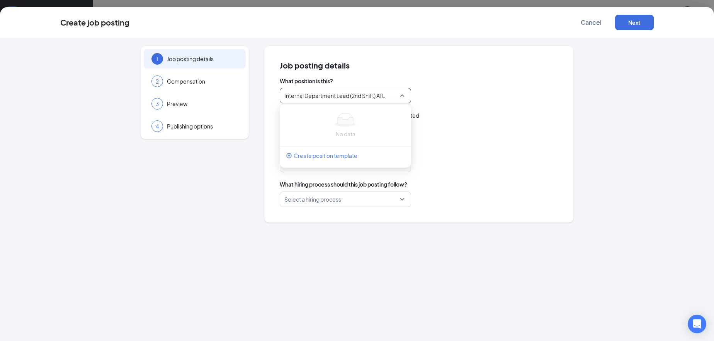
drag, startPoint x: 303, startPoint y: 95, endPoint x: 266, endPoint y: 96, distance: 37.9
click at [266, 96] on div "Job posting details What position is this? Internal Department Lead (2nd Shift)…" at bounding box center [418, 134] width 309 height 176
type input "Department Lead (2nd Shift) ATL"
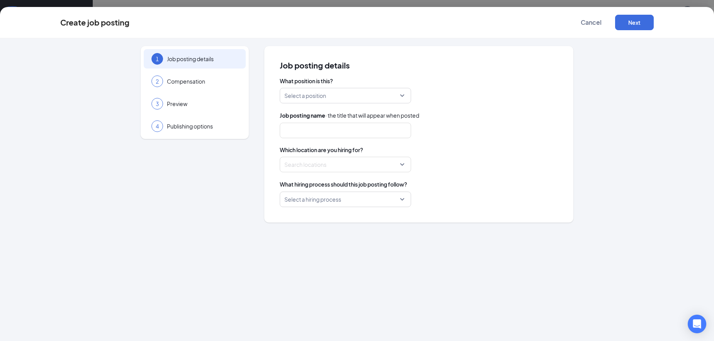
click at [510, 109] on div "What position is this? Select a position No data Create position template Job p…" at bounding box center [419, 142] width 278 height 130
click at [359, 94] on input "search" at bounding box center [342, 95] width 117 height 15
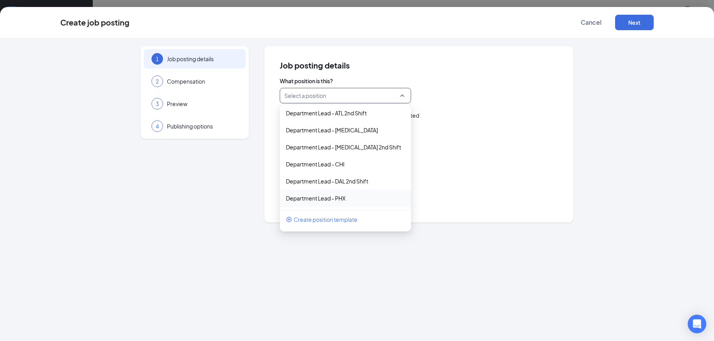
scroll to position [232, 0]
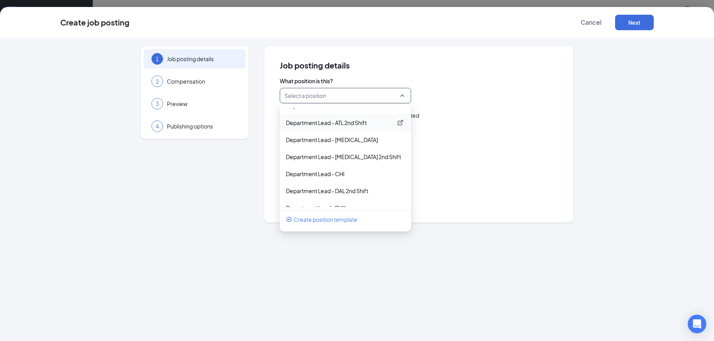
click at [307, 123] on p "Department Lead - ATL 2nd Shift" at bounding box center [339, 123] width 107 height 8
type input "Department Lead (2nd Shift)"
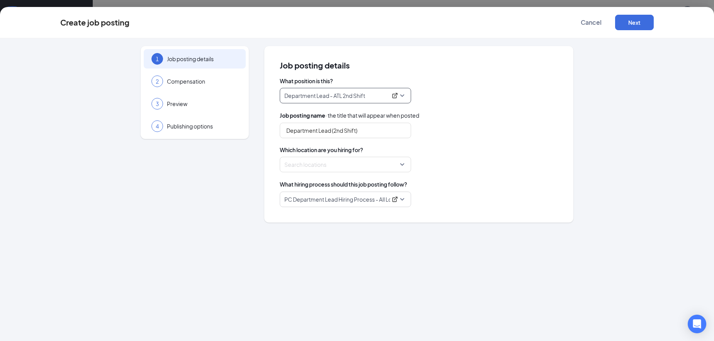
click at [505, 133] on div "Department Lead (2nd Shift)" at bounding box center [419, 130] width 278 height 15
click at [328, 164] on div at bounding box center [343, 164] width 117 height 12
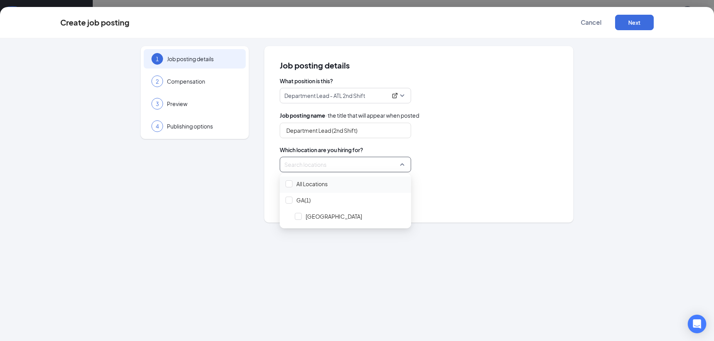
click at [300, 184] on span "All Locations" at bounding box center [311, 184] width 31 height 8
click at [496, 176] on div "What position is this? Department Lead - ATL 2nd Shift 69719 69720 69718 Depart…" at bounding box center [419, 142] width 278 height 130
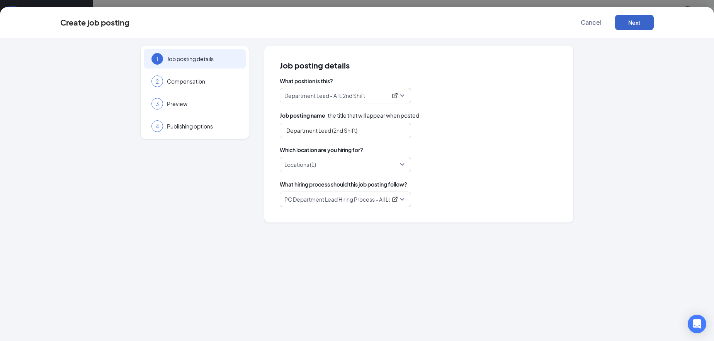
click at [631, 22] on button "Next" at bounding box center [634, 22] width 39 height 15
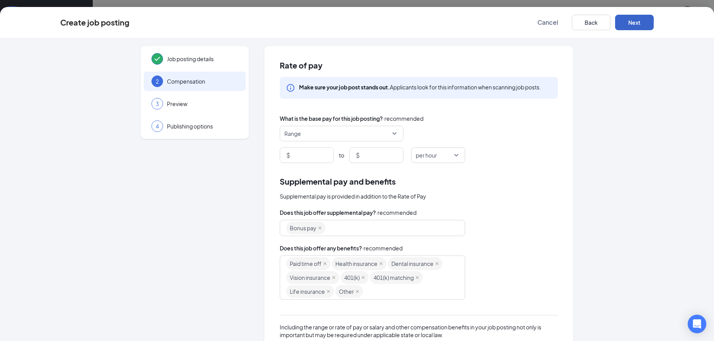
click at [322, 134] on span "Range" at bounding box center [337, 133] width 107 height 15
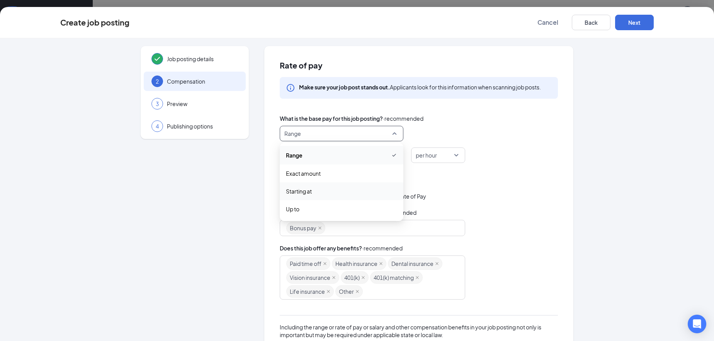
click at [289, 191] on span "Starting at" at bounding box center [299, 191] width 26 height 9
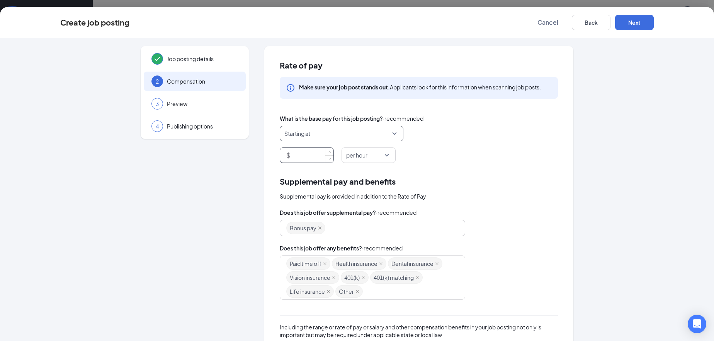
click at [296, 155] on input at bounding box center [313, 155] width 42 height 15
type input "19.45"
click at [580, 239] on div "Job posting details 2 Compensation 3 Preview 4 Publishing options Rate of pay M…" at bounding box center [357, 234] width 594 height 377
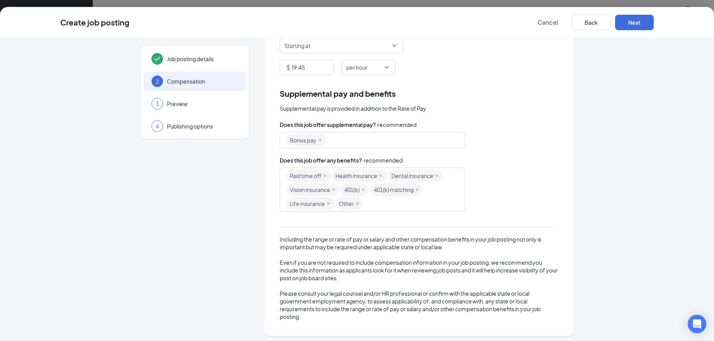
scroll to position [90, 0]
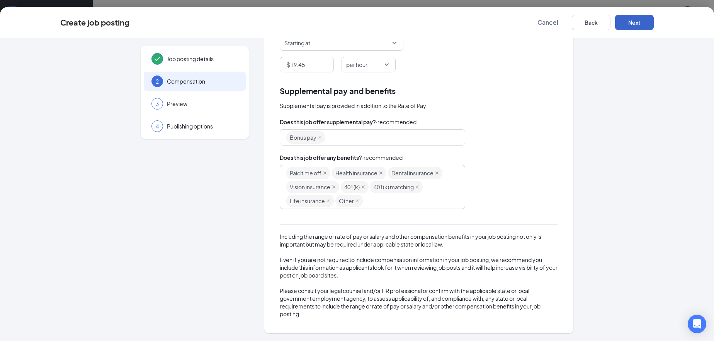
click at [648, 18] on button "Next" at bounding box center [634, 22] width 39 height 15
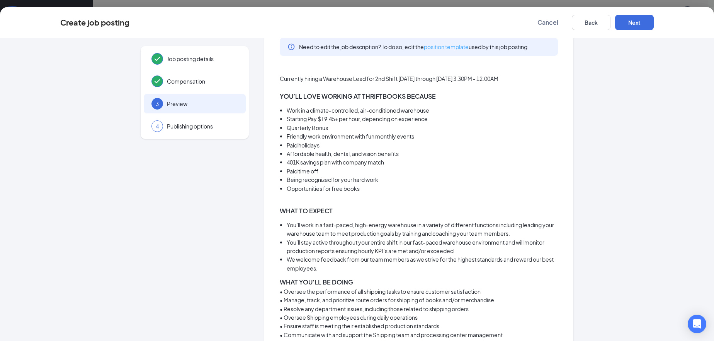
click at [452, 46] on link "position template" at bounding box center [446, 46] width 45 height 7
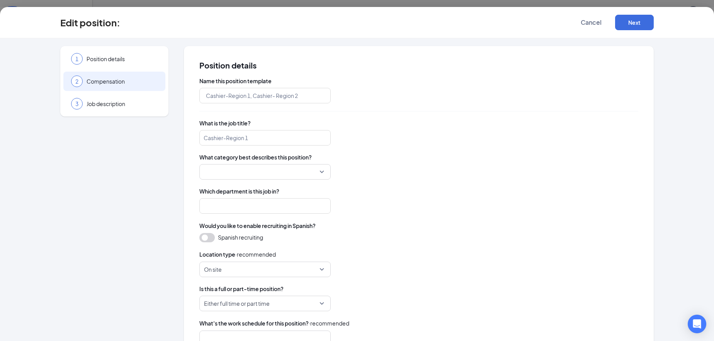
type input "Department Lead - ATL 2nd Shift"
type input "Department Lead (2nd Shift)"
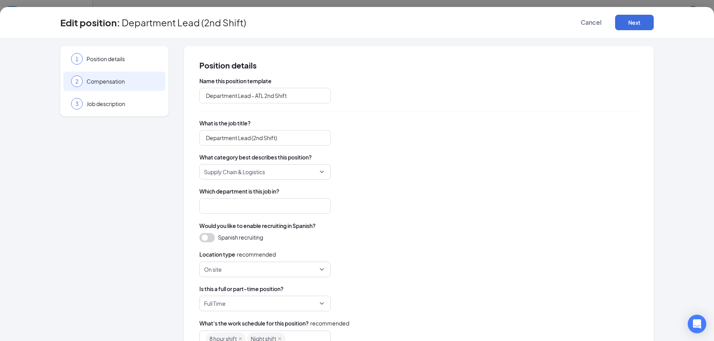
type input "Processing Center Department Lead (2nd Shift)"
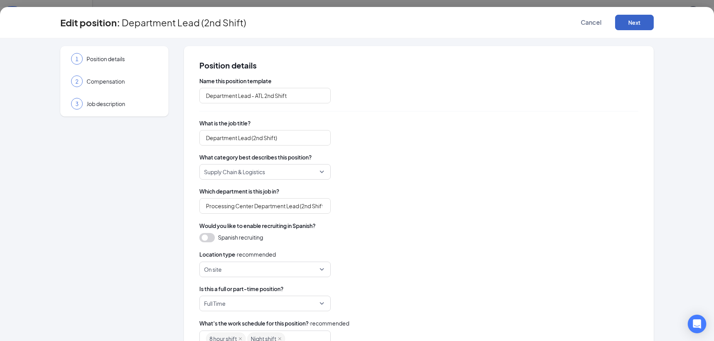
click at [636, 23] on button "Next" at bounding box center [634, 22] width 39 height 15
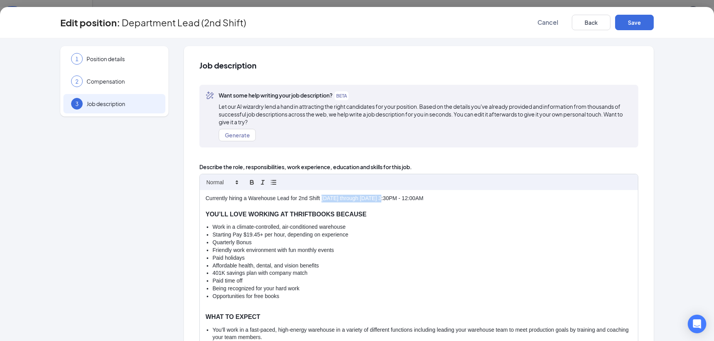
drag, startPoint x: 319, startPoint y: 197, endPoint x: 383, endPoint y: 198, distance: 63.8
click at [381, 198] on p "Currently hiring a Warehouse Lead for 2nd Shift [DATE] through [DATE] 3:30PM - …" at bounding box center [419, 198] width 427 height 8
click at [467, 257] on li "Paid holidays" at bounding box center [423, 258] width 420 height 8
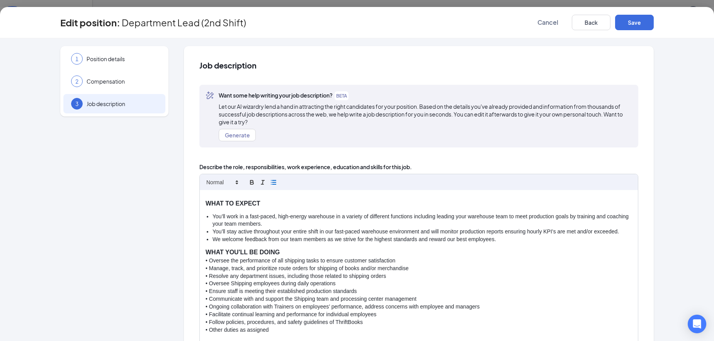
scroll to position [116, 0]
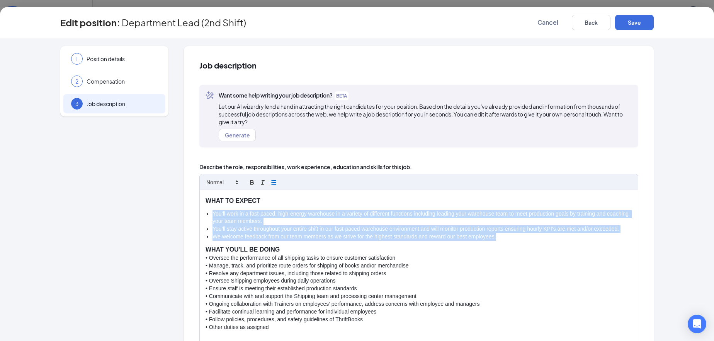
drag, startPoint x: 201, startPoint y: 213, endPoint x: 496, endPoint y: 239, distance: 295.7
click at [496, 239] on div "Currently hiring a Warehouse Lead for 2nd Shift [DATE] - [DATE] 3:30PM - 12:00A…" at bounding box center [419, 278] width 438 height 177
click at [271, 181] on icon "button" at bounding box center [273, 182] width 7 height 7
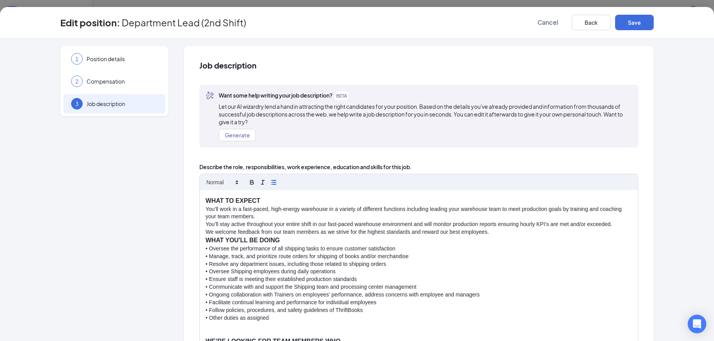
click at [271, 181] on icon "button" at bounding box center [273, 182] width 7 height 7
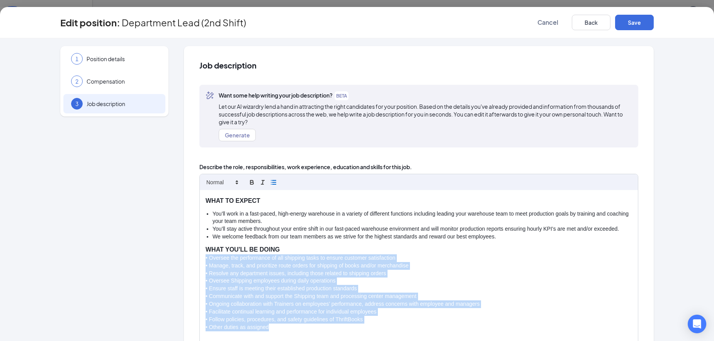
drag, startPoint x: 202, startPoint y: 257, endPoint x: 373, endPoint y: 325, distance: 184.3
click at [373, 325] on div "Currently hiring a Warehouse Lead for 2nd Shift [DATE] - [DATE] 3:30PM - 12:00A…" at bounding box center [419, 278] width 438 height 177
click at [270, 181] on icon "button" at bounding box center [273, 182] width 7 height 7
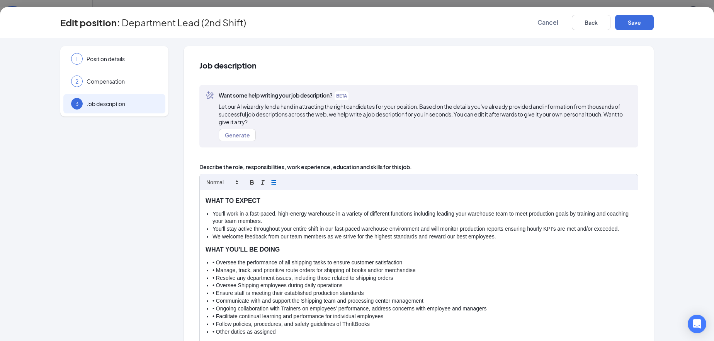
click at [213, 263] on li "• Oversee the performance of all shipping tasks to ensure customer satisfaction" at bounding box center [423, 263] width 420 height 8
click at [209, 269] on ul "Oversee the performance of all shipping tasks to ensure customer satisfaction •…" at bounding box center [419, 297] width 427 height 77
click at [213, 271] on li "• Manage, track, and prioritize route orders for shipping of books and/or merch…" at bounding box center [423, 270] width 420 height 8
click at [213, 277] on li "• Resolve any department issues, including those related to shipping orders" at bounding box center [423, 278] width 420 height 8
click at [213, 284] on li "• Oversee Shipping employees during daily operations" at bounding box center [423, 285] width 420 height 8
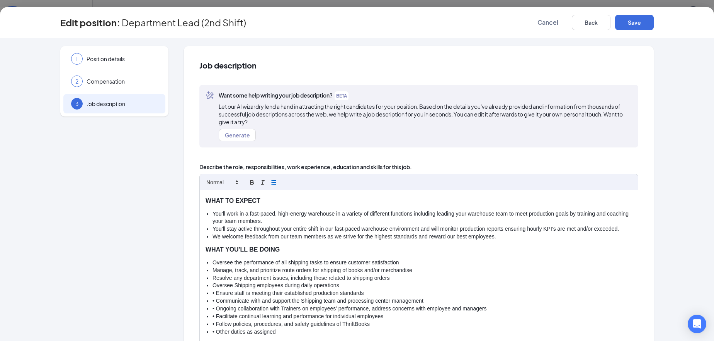
click at [209, 292] on ul "Oversee the performance of all shipping tasks to ensure customer satisfaction M…" at bounding box center [419, 297] width 427 height 77
click at [213, 298] on li "• Communicate with and support the Shipping team and processing center manageme…" at bounding box center [423, 301] width 420 height 8
click at [213, 307] on li "• Ongoing collaboration with Trainers on employees’ performance, address concer…" at bounding box center [423, 309] width 420 height 8
click at [213, 315] on li "• Facilitate continual learning and performance for individual employees" at bounding box center [423, 316] width 420 height 8
click at [213, 323] on li "• Follow policies, procedures, and safety guidelines of ThriftBooks" at bounding box center [423, 324] width 420 height 8
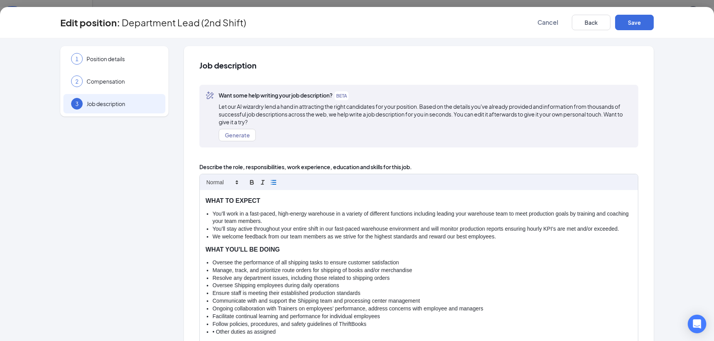
click at [213, 330] on li "• Other duties as assigned" at bounding box center [423, 332] width 420 height 8
click at [484, 267] on li "Manage, track, and prioritize route orders for shipping of books and/or merchan…" at bounding box center [423, 270] width 420 height 8
click at [510, 264] on li "Oversee the performance of all shipping tasks to ensure customer satisfaction" at bounding box center [423, 263] width 420 height 8
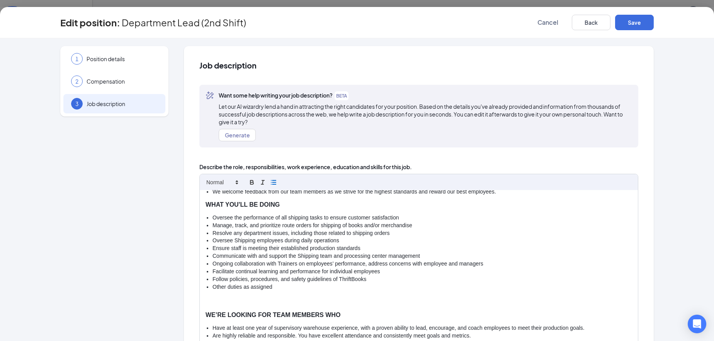
scroll to position [212, 0]
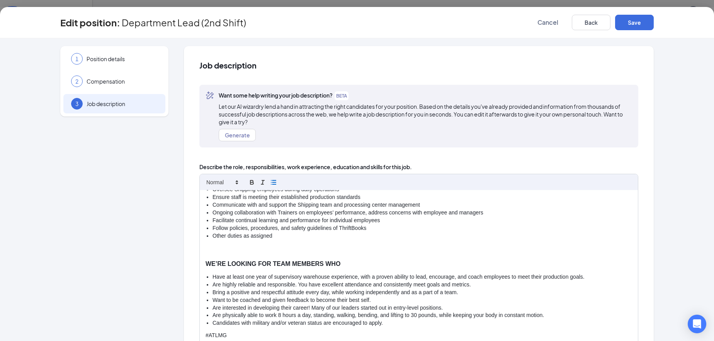
click at [200, 252] on div "Currently hiring a Warehouse Lead for 2nd Shift [DATE] - [DATE] 3:30PM - 12:00A…" at bounding box center [419, 278] width 438 height 177
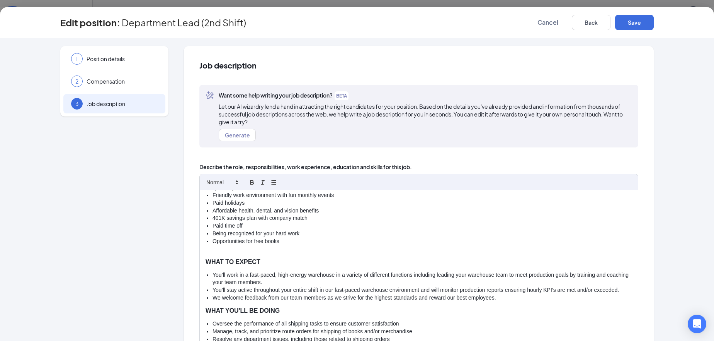
scroll to position [49, 0]
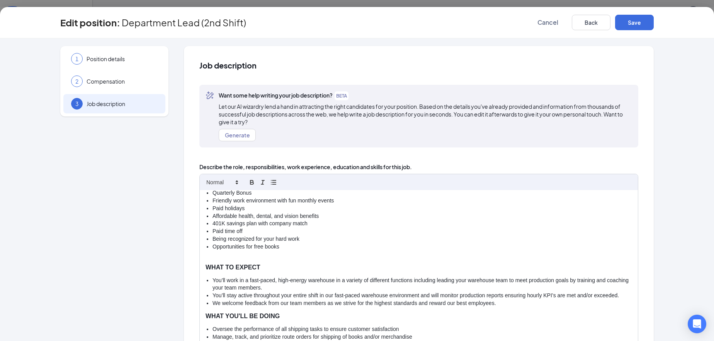
click at [206, 255] on p at bounding box center [419, 259] width 427 height 8
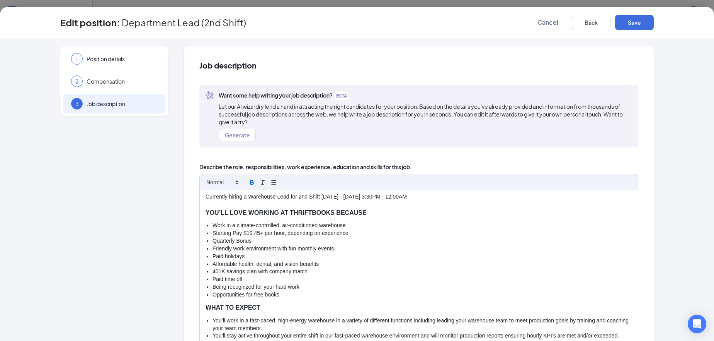
scroll to position [0, 0]
click at [273, 197] on p "Currently hiring a Warehouse Lead for 2nd Shift [DATE] - [DATE] 3:30PM - 12:00AM" at bounding box center [419, 198] width 427 height 8
click at [348, 200] on p "Currently hiring a Warehouse Department Lead for 2nd Shift [DATE] - [DATE] 3:30…" at bounding box center [419, 198] width 427 height 8
click at [393, 196] on p "Currently hiring a Warehouse Department Lead for 2nd Shift - [DATE] - [DATE] 3:…" at bounding box center [419, 198] width 427 height 8
click at [391, 194] on p "Currently hiring a Warehouse Department Lead for 2nd Shift - [DATE] - [DATE]- 3…" at bounding box center [419, 198] width 427 height 8
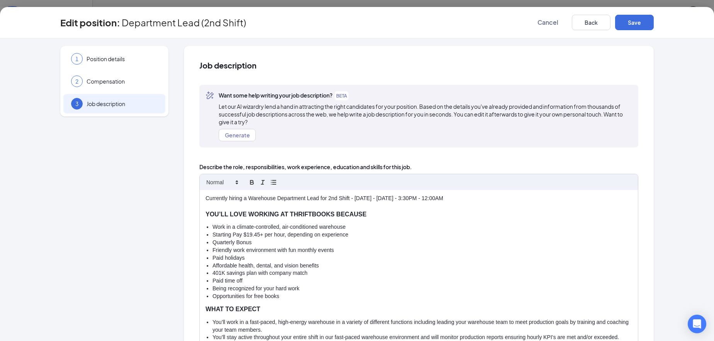
click at [501, 236] on li "Starting Pay $19.45+ per hour, depending on experience" at bounding box center [423, 235] width 420 height 8
click at [346, 198] on p "Currently hiring a Warehouse Department Lead for 2nd Shift - [DATE] - [DATE] - …" at bounding box center [419, 198] width 427 height 8
click at [409, 271] on li "401K savings plan with company match" at bounding box center [423, 273] width 420 height 8
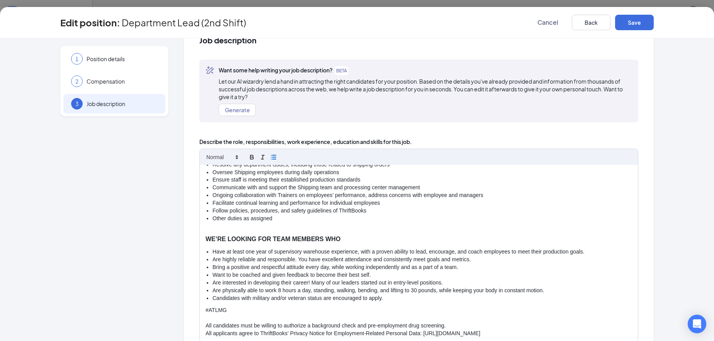
scroll to position [39, 0]
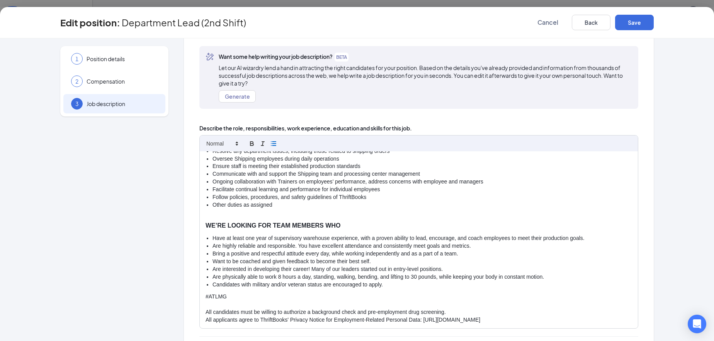
click at [210, 216] on p at bounding box center [419, 217] width 427 height 8
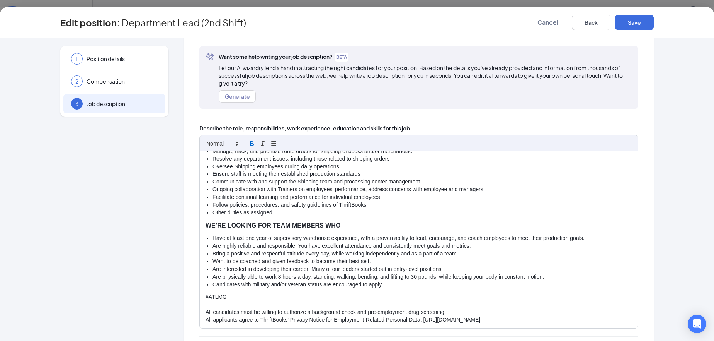
scroll to position [189, 0]
drag, startPoint x: 203, startPoint y: 295, endPoint x: 265, endPoint y: 300, distance: 62.4
click at [265, 300] on p "#ATLMG" at bounding box center [419, 297] width 427 height 8
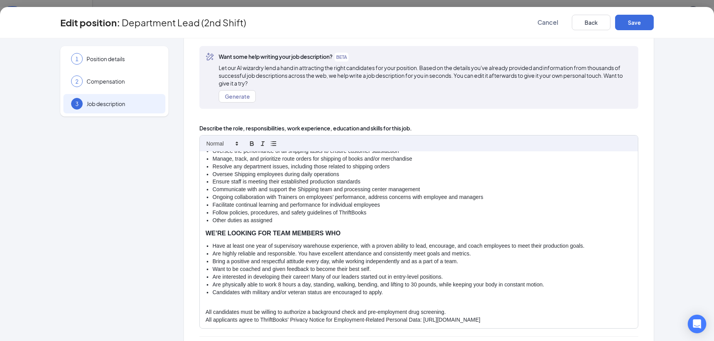
scroll to position [181, 0]
click at [642, 22] on button "Save" at bounding box center [634, 22] width 39 height 15
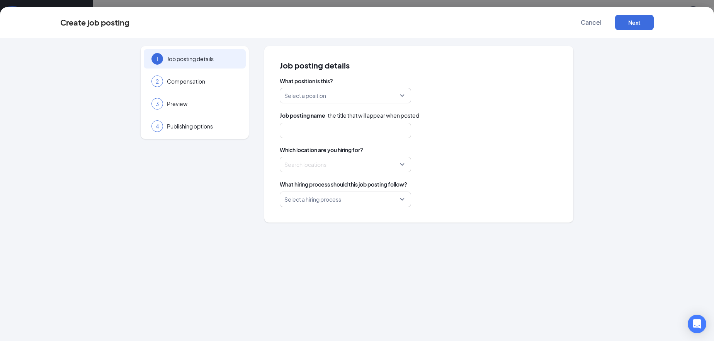
click at [325, 94] on input "search" at bounding box center [342, 95] width 117 height 15
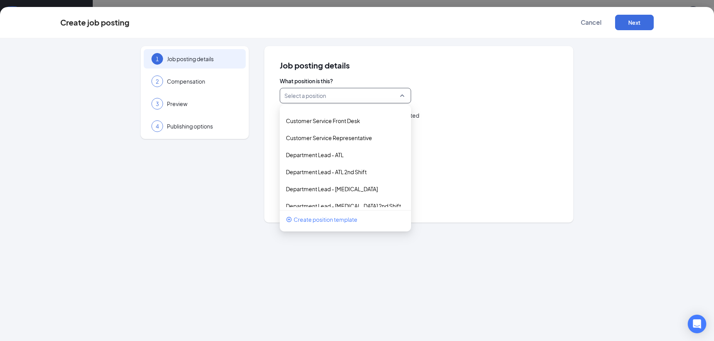
scroll to position [193, 0]
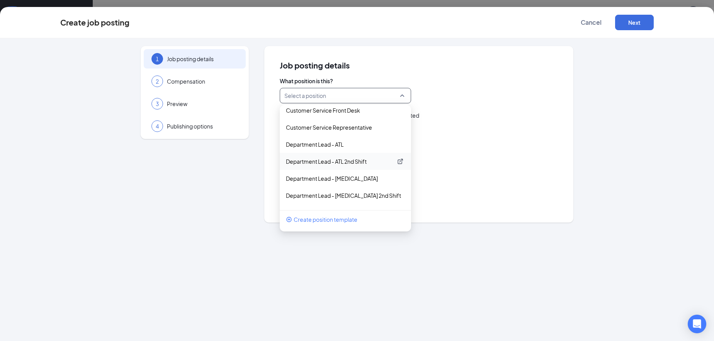
click at [304, 163] on p "Department Lead - ATL 2nd Shift" at bounding box center [339, 161] width 107 height 8
type input "Department Lead (2nd Shift)"
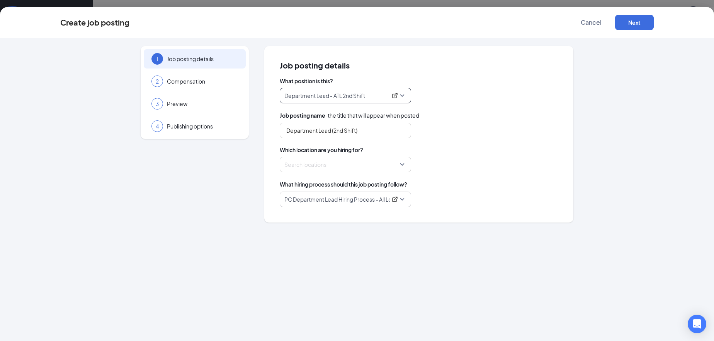
click at [142, 203] on div "1 Job posting details 2 Compensation 3 Preview 4 Publishing options" at bounding box center [195, 134] width 108 height 176
click at [299, 159] on div at bounding box center [343, 164] width 117 height 12
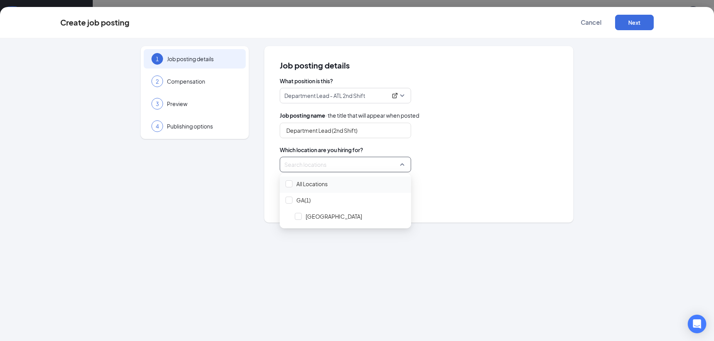
click at [297, 182] on span "All Locations" at bounding box center [311, 184] width 31 height 8
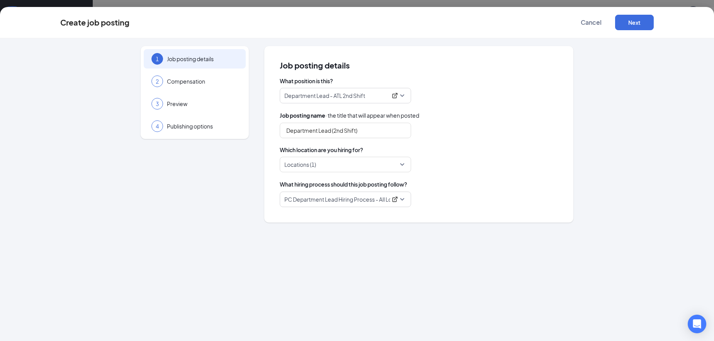
click at [480, 199] on div "PC Department Lead Hiring Process - All Locations" at bounding box center [419, 198] width 278 height 15
click at [645, 22] on button "Next" at bounding box center [634, 22] width 39 height 15
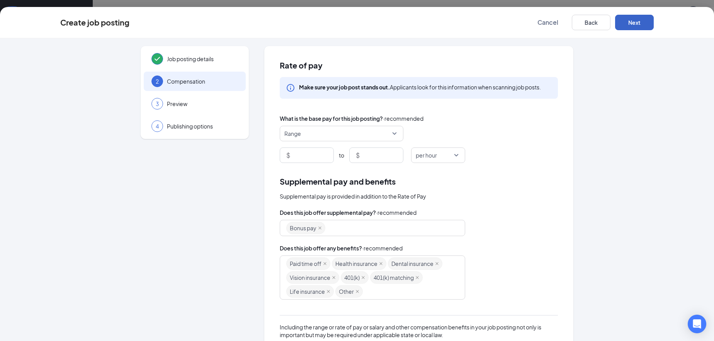
click at [325, 134] on span "Range" at bounding box center [337, 133] width 107 height 15
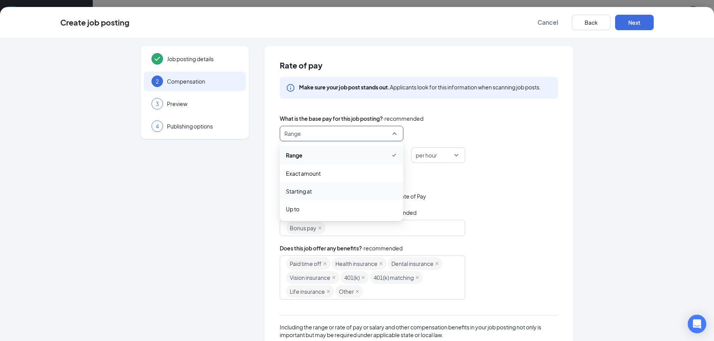
click at [289, 190] on span "Starting at" at bounding box center [299, 191] width 26 height 9
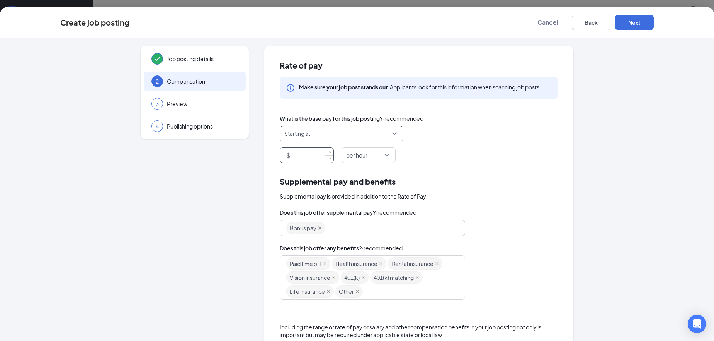
click at [294, 159] on input at bounding box center [313, 155] width 42 height 15
type input "4"
type input "19.45"
click at [492, 160] on div "$ 19.45 per hour" at bounding box center [419, 154] width 278 height 15
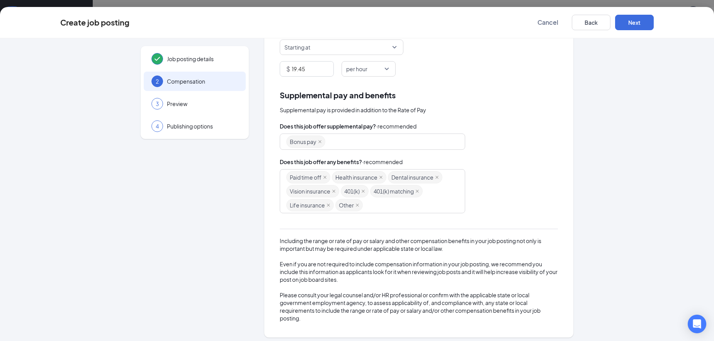
scroll to position [90, 0]
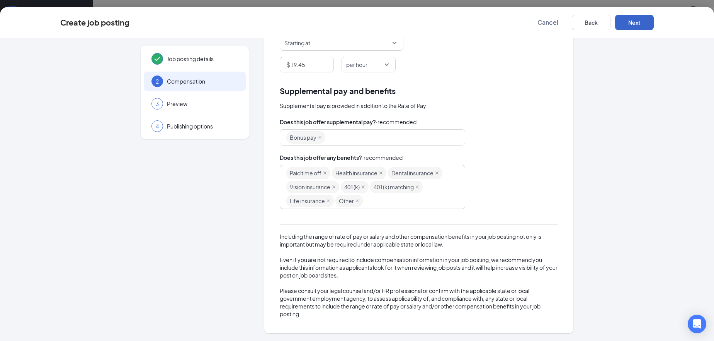
click at [639, 29] on button "Next" at bounding box center [634, 22] width 39 height 15
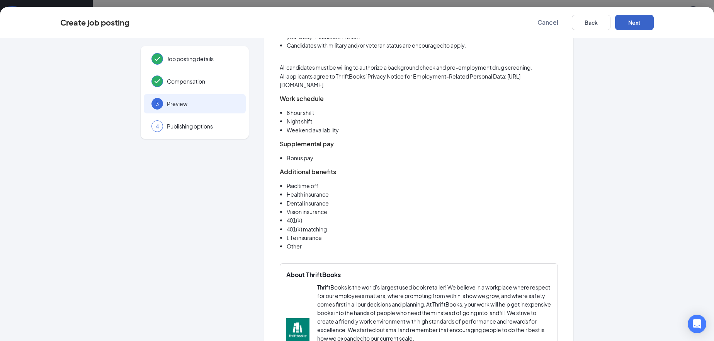
scroll to position [400, 0]
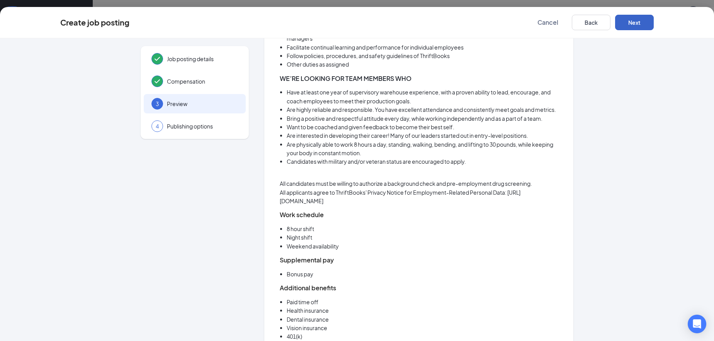
click at [649, 20] on button "Next" at bounding box center [634, 22] width 39 height 15
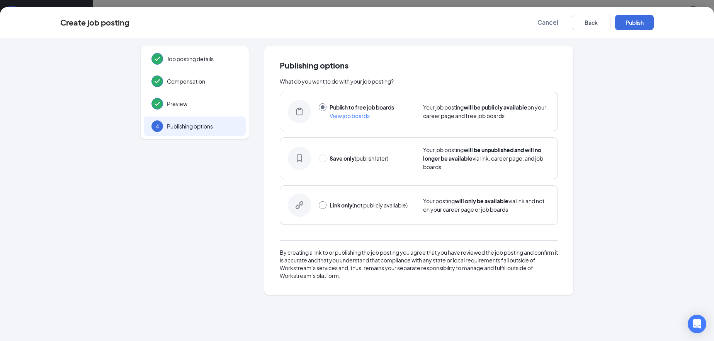
click at [325, 206] on input "radio" at bounding box center [323, 205] width 8 height 8
radio input "true"
radio input "false"
click at [643, 22] on button "Link only" at bounding box center [634, 22] width 39 height 15
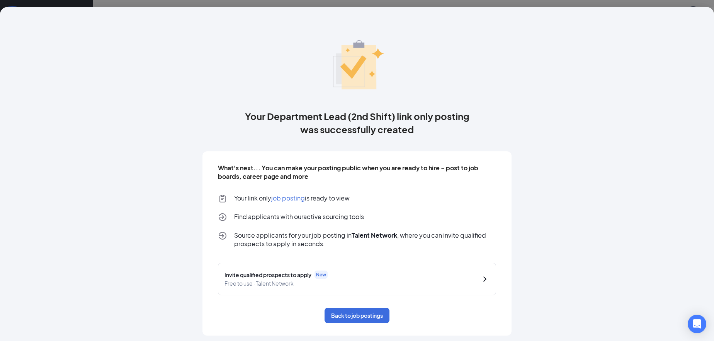
scroll to position [2, 0]
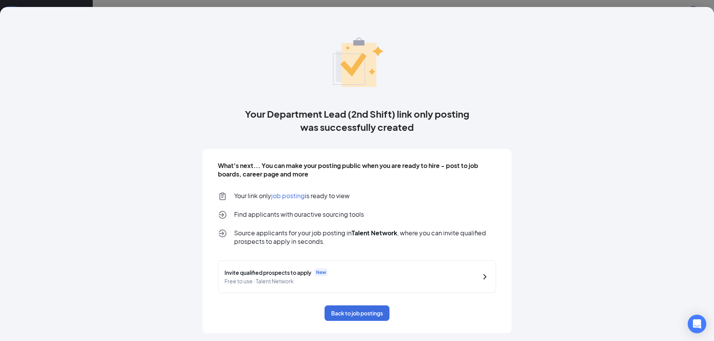
click at [576, 233] on div "Your Department Lead (2nd Shift) link only posting was successfully created Wha…" at bounding box center [357, 172] width 594 height 320
click at [375, 315] on button "Back to job postings" at bounding box center [357, 312] width 65 height 15
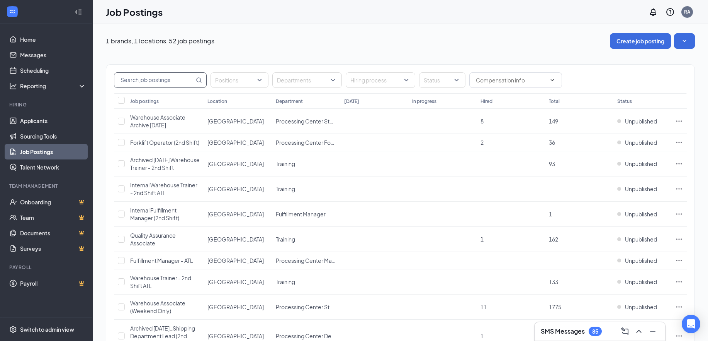
click at [165, 79] on input "text" at bounding box center [154, 80] width 80 height 15
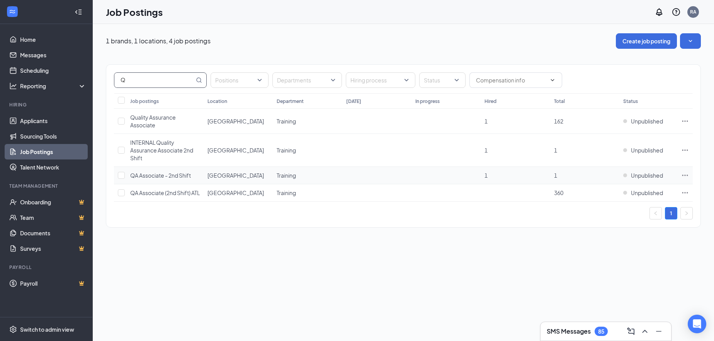
type input "Q"
click at [144, 175] on span "QA Associate - 2nd Shift" at bounding box center [160, 175] width 61 height 7
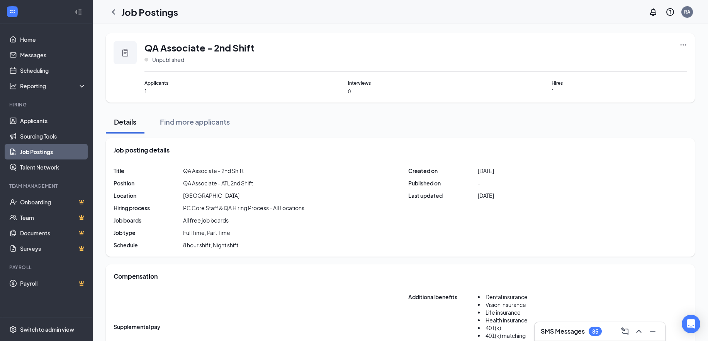
click at [208, 46] on span "QA Associate - 2nd Shift" at bounding box center [200, 47] width 110 height 13
copy span "QA Associate - 2nd Shift"
click at [687, 43] on icon "Ellipses" at bounding box center [684, 45] width 8 height 8
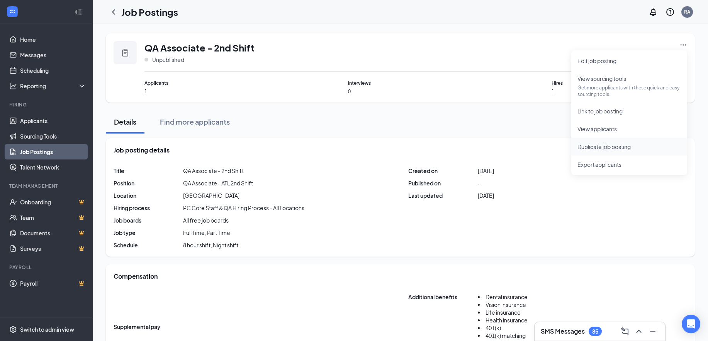
click at [597, 146] on span "Duplicate job posting" at bounding box center [604, 146] width 53 height 7
click at [429, 39] on div "QA Associate - 2nd Shift Unpublished Applicants 1 Interviews 0 Hires 1" at bounding box center [400, 67] width 589 height 69
click at [41, 151] on link "Job Postings" at bounding box center [53, 151] width 66 height 15
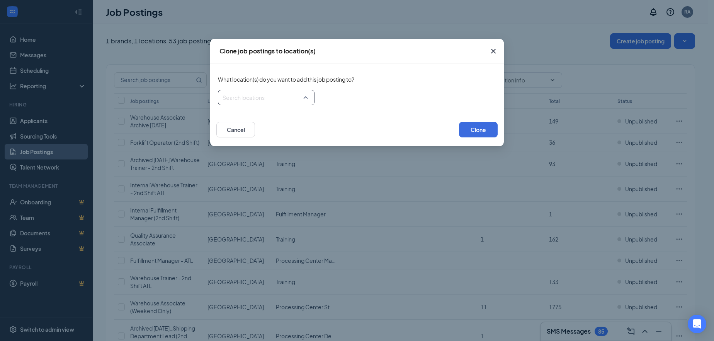
click at [272, 99] on div at bounding box center [264, 97] width 82 height 12
click at [241, 112] on span "All Locations" at bounding box center [266, 117] width 90 height 15
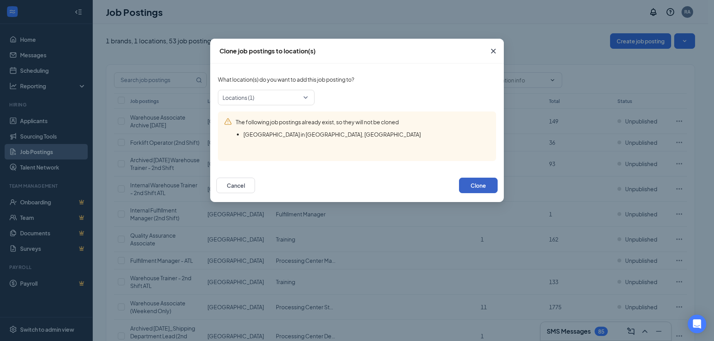
click at [484, 189] on button "Clone" at bounding box center [478, 184] width 39 height 15
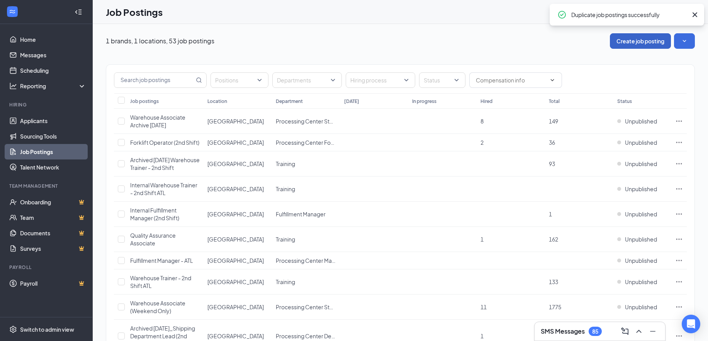
click at [648, 39] on button "Create job posting" at bounding box center [640, 40] width 61 height 15
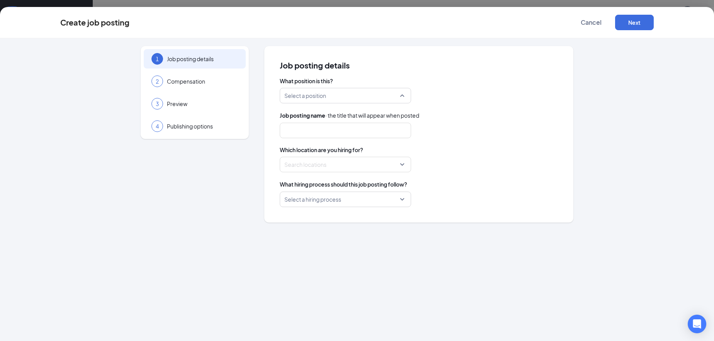
click at [303, 94] on input "search" at bounding box center [342, 95] width 117 height 15
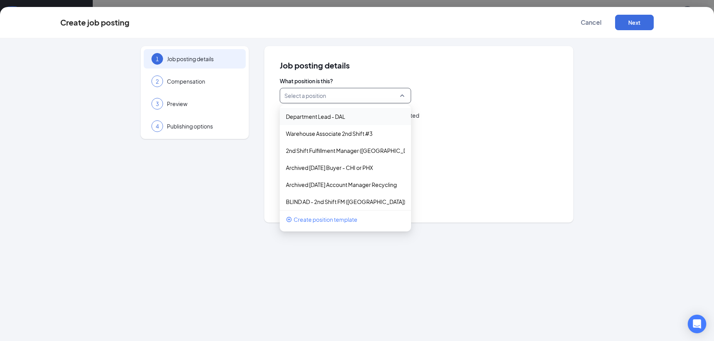
paste input "QA Associate - 2nd Shift"
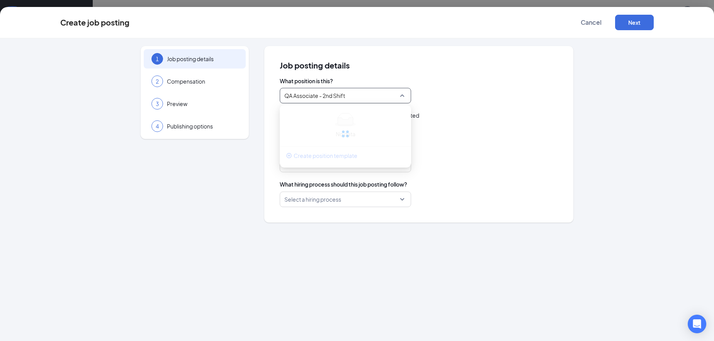
type input "QA Associate - 2nd Shift"
click at [476, 98] on div "Select a position No data Create position template" at bounding box center [419, 95] width 278 height 15
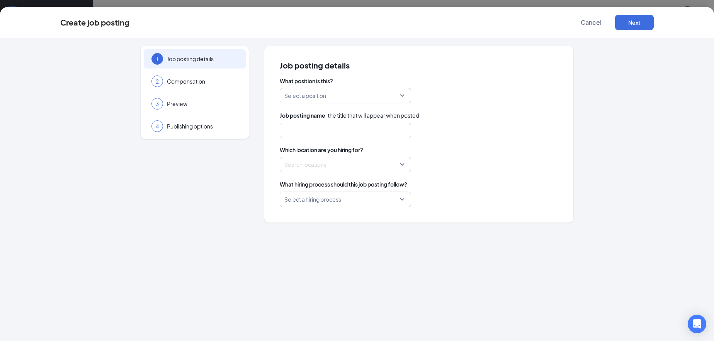
click at [363, 98] on input "search" at bounding box center [342, 95] width 117 height 15
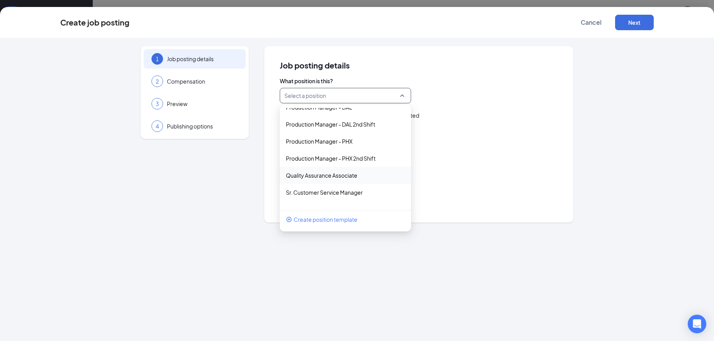
scroll to position [850, 0]
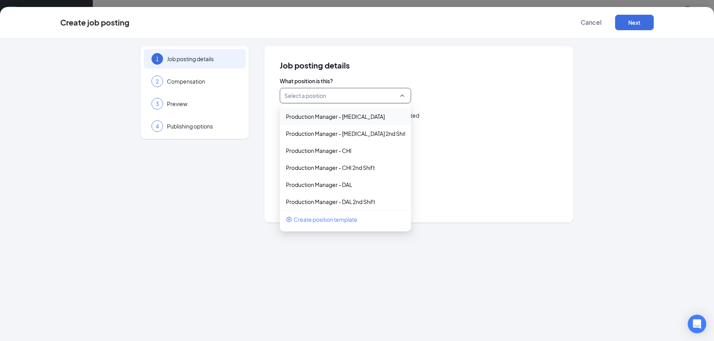
paste input "QA Associate - 2nd Shift"
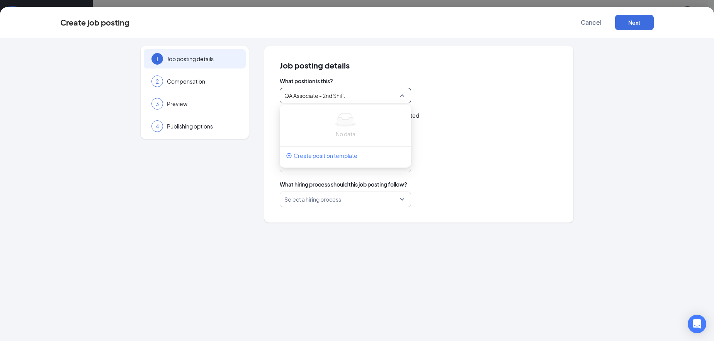
type input "QA Associate - 2nd Shift"
click at [488, 119] on div "Job posting name · the title that will appear when posted" at bounding box center [419, 124] width 278 height 27
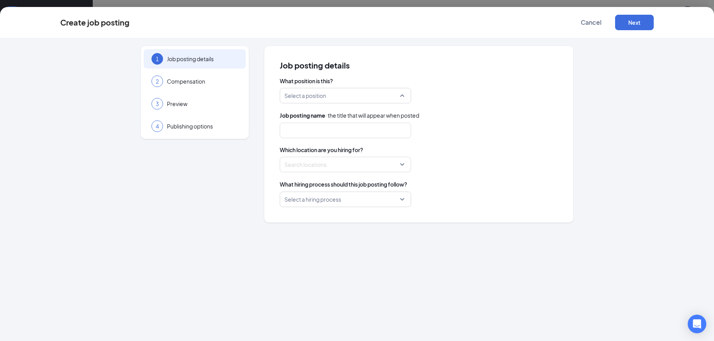
click at [347, 100] on input "search" at bounding box center [342, 95] width 117 height 15
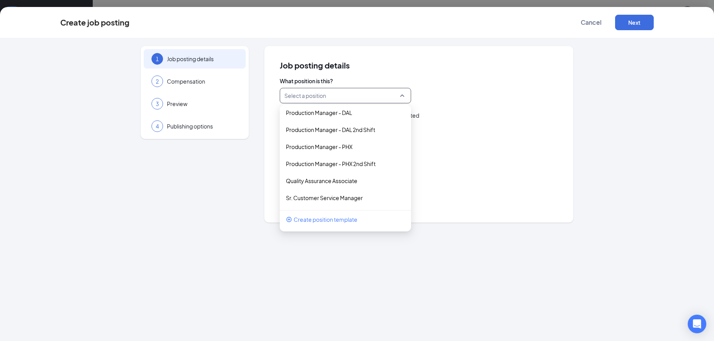
scroll to position [966, 0]
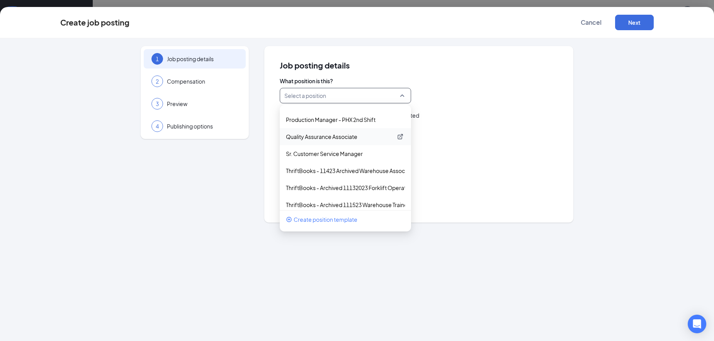
click at [353, 137] on p "Quality Assurance Associate" at bounding box center [339, 137] width 107 height 8
type input "Quality Assurance Associate"
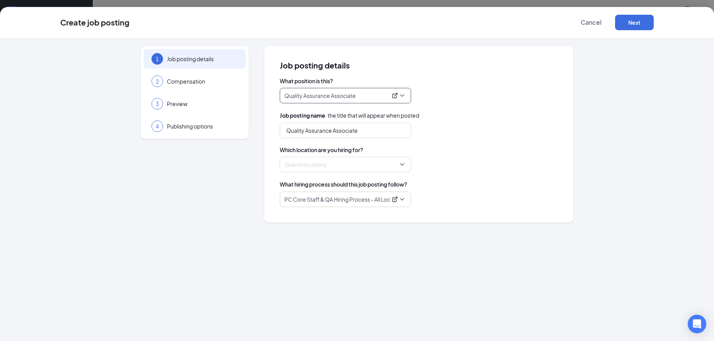
click at [147, 218] on div "1 Job posting details 2 Compensation 3 Preview 4 Publishing options" at bounding box center [195, 134] width 108 height 176
click at [332, 165] on div at bounding box center [343, 164] width 117 height 12
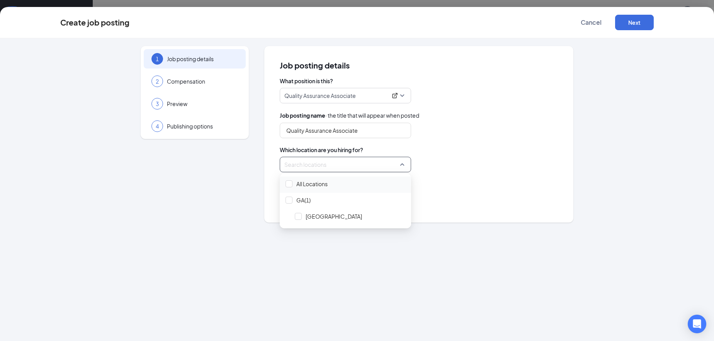
click at [307, 183] on span "All Locations" at bounding box center [311, 184] width 31 height 8
click at [210, 217] on div "1 Job posting details 2 Compensation 3 Preview 4 Publishing options" at bounding box center [195, 134] width 108 height 176
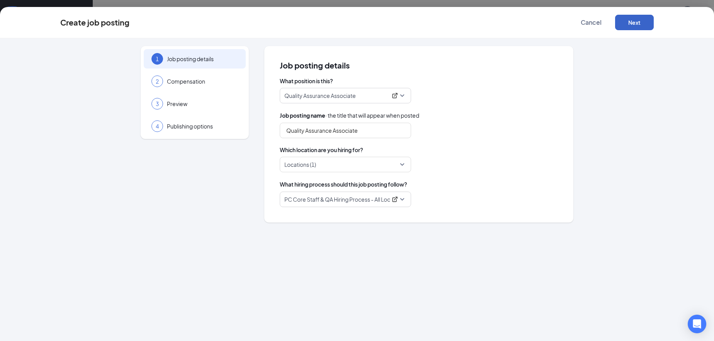
click at [640, 22] on button "Next" at bounding box center [634, 22] width 39 height 15
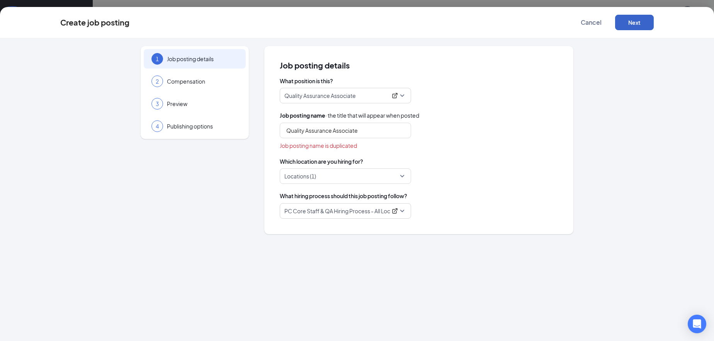
click at [632, 19] on button "Next" at bounding box center [634, 22] width 39 height 15
click at [373, 134] on input "Quality Assurance Associate" at bounding box center [345, 130] width 131 height 15
click at [629, 23] on button "Next" at bounding box center [634, 22] width 39 height 15
click at [308, 145] on span "Job posting name is duplicated" at bounding box center [318, 145] width 77 height 9
click at [330, 122] on div "Job posting name · the title that will appear when posted Quality Assurance Ass…" at bounding box center [419, 130] width 278 height 39
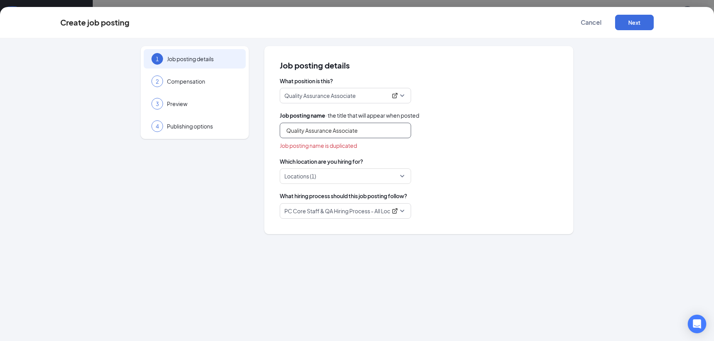
click at [360, 128] on input "Quality Assurance Associate" at bounding box center [345, 130] width 131 height 15
click at [339, 126] on input "Quality Assurance Associate" at bounding box center [345, 130] width 131 height 15
click at [183, 81] on span "Compensation" at bounding box center [202, 81] width 71 height 8
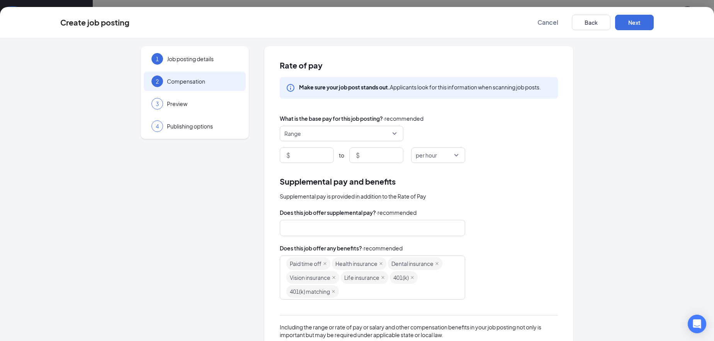
click at [349, 131] on span "Range" at bounding box center [337, 133] width 107 height 15
click at [316, 129] on span "Range" at bounding box center [337, 133] width 107 height 15
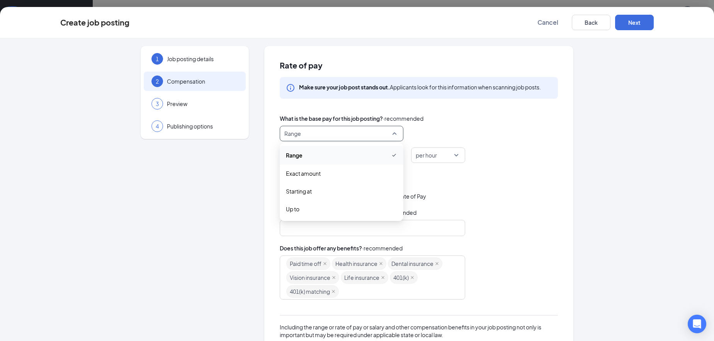
click at [309, 136] on span "Range" at bounding box center [337, 133] width 107 height 15
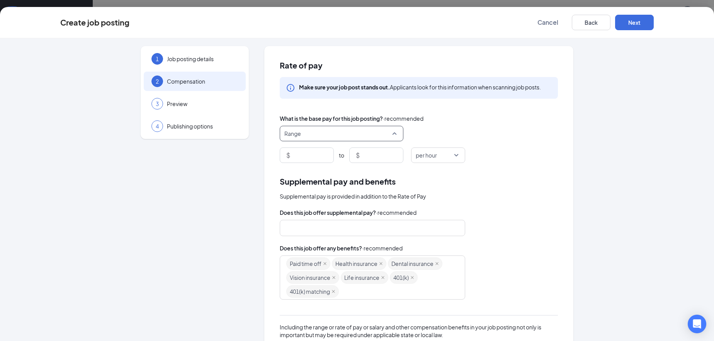
click at [303, 129] on span "Range" at bounding box center [337, 133] width 107 height 15
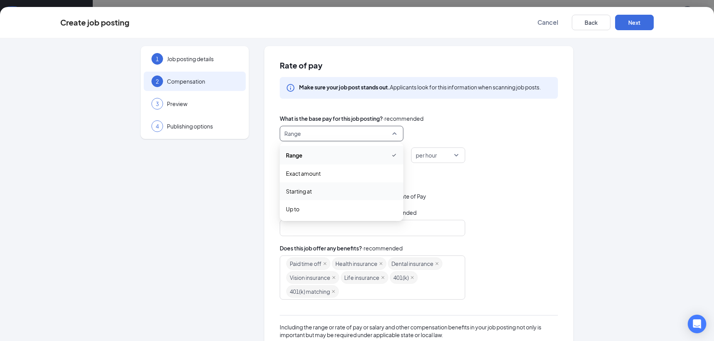
click at [304, 191] on span "Starting at" at bounding box center [299, 191] width 26 height 9
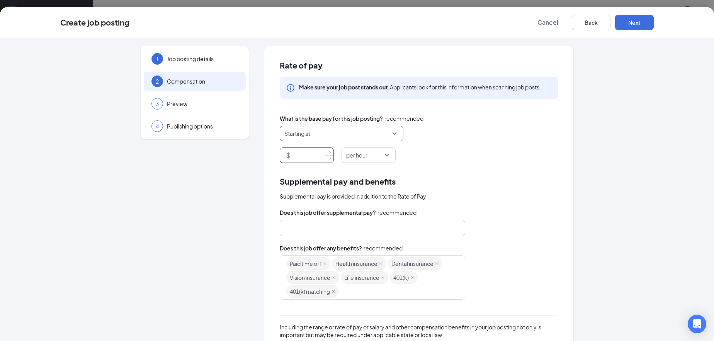
click at [299, 154] on input at bounding box center [313, 155] width 42 height 15
type input "16.85"
click at [472, 182] on div "Supplemental pay and benefits" at bounding box center [419, 181] width 278 height 12
click at [306, 230] on div at bounding box center [368, 227] width 165 height 12
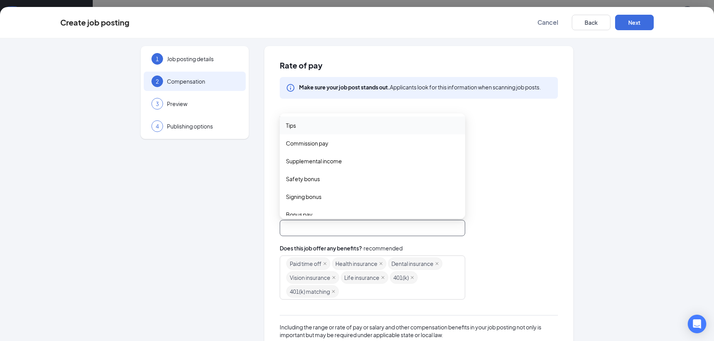
click at [481, 233] on div "tips commission_pay Tips Commission pay Supplemental income Safety bonus Signin…" at bounding box center [419, 228] width 278 height 16
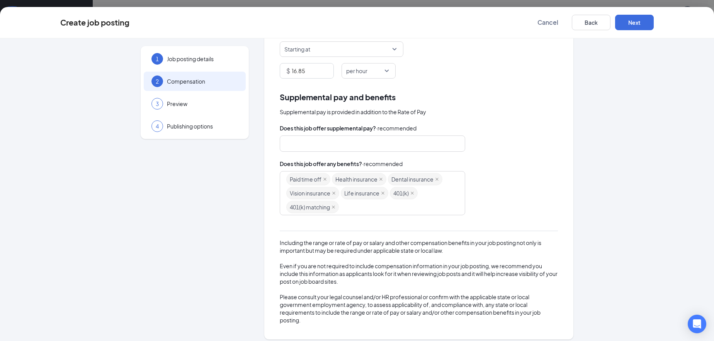
scroll to position [90, 0]
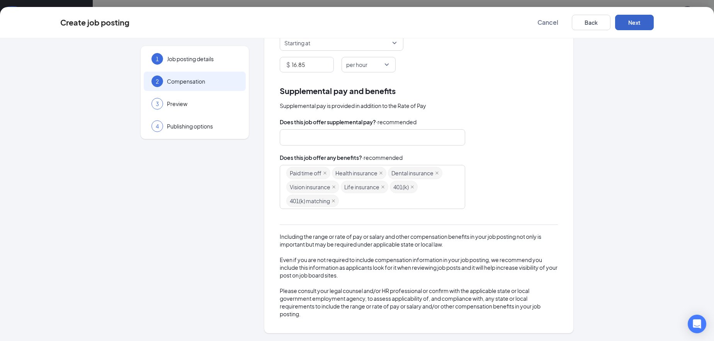
click at [641, 16] on button "Next" at bounding box center [634, 22] width 39 height 15
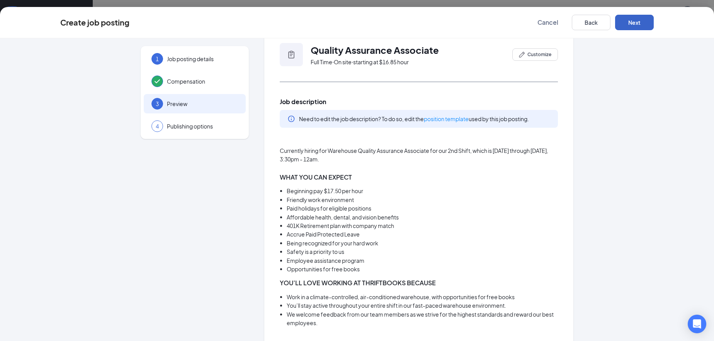
scroll to position [13, 0]
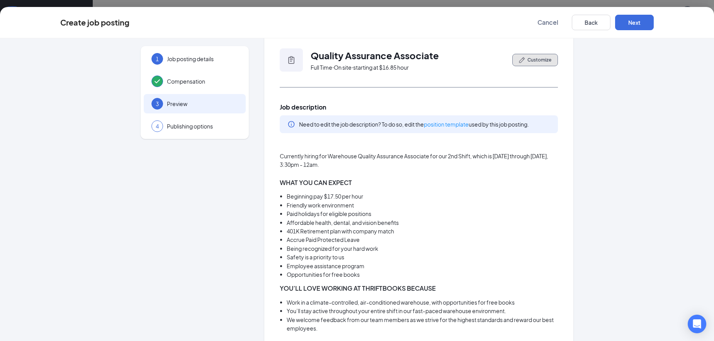
click at [529, 62] on span "Customize" at bounding box center [540, 59] width 24 height 7
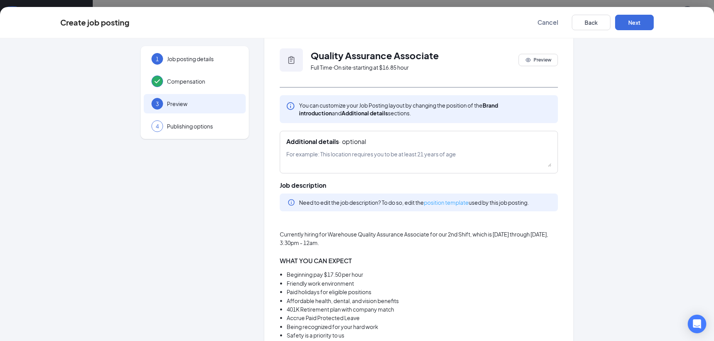
click at [446, 202] on link "position template" at bounding box center [446, 202] width 45 height 7
